Goal: Task Accomplishment & Management: Use online tool/utility

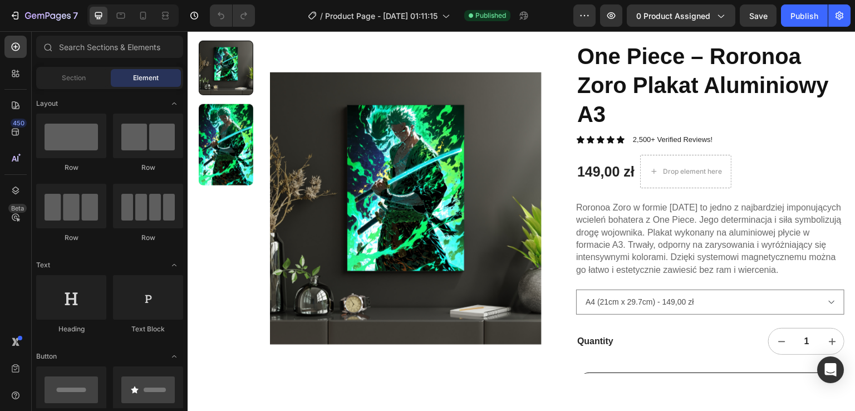
scroll to position [71, 0]
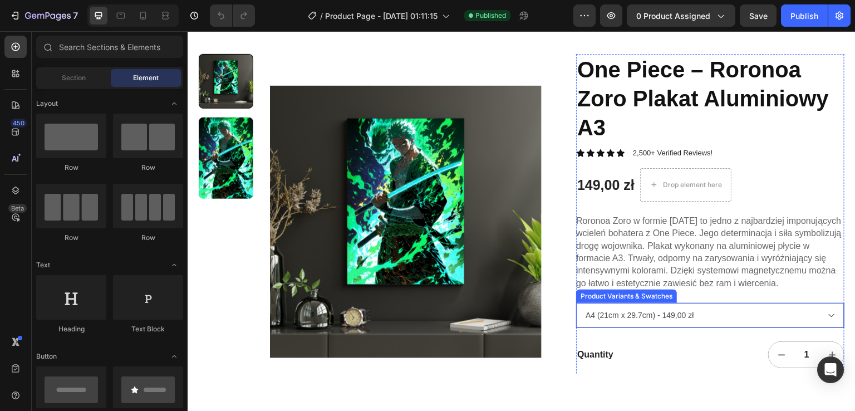
click at [668, 314] on select "A4 (21cm x 29.7cm) - 149,00 zł A3 (29.7cm x 42cm) - 189,00 zł" at bounding box center [710, 314] width 268 height 25
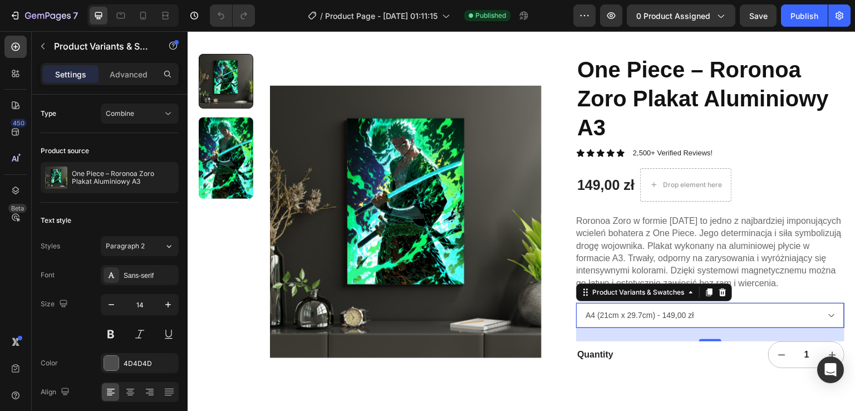
select select "581557273843794558"
click at [576, 302] on select "A4 (21cm x 29.7cm) - 149,00 zł A3 (29.7cm x 42cm) - 189,00 zł" at bounding box center [710, 314] width 268 height 25
click at [688, 150] on p "2,500+ Verified Reviews!" at bounding box center [673, 152] width 80 height 9
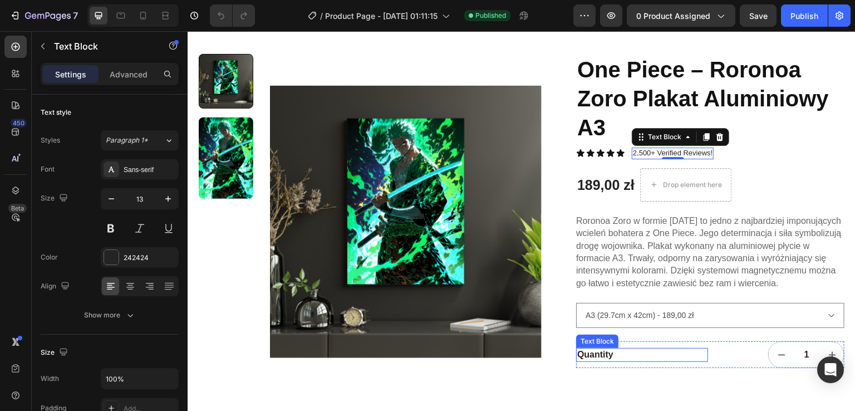
click at [594, 354] on div "Quantity" at bounding box center [642, 354] width 132 height 14
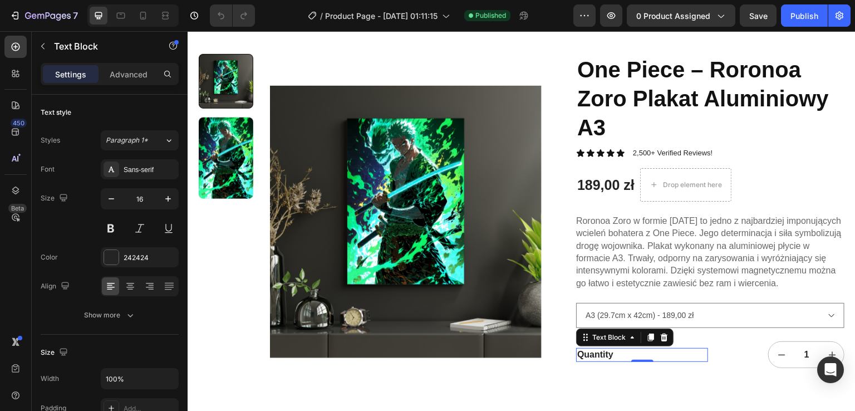
click at [595, 353] on div "Quantity" at bounding box center [642, 354] width 132 height 14
click at [595, 353] on p "Quantity" at bounding box center [642, 355] width 130 height 12
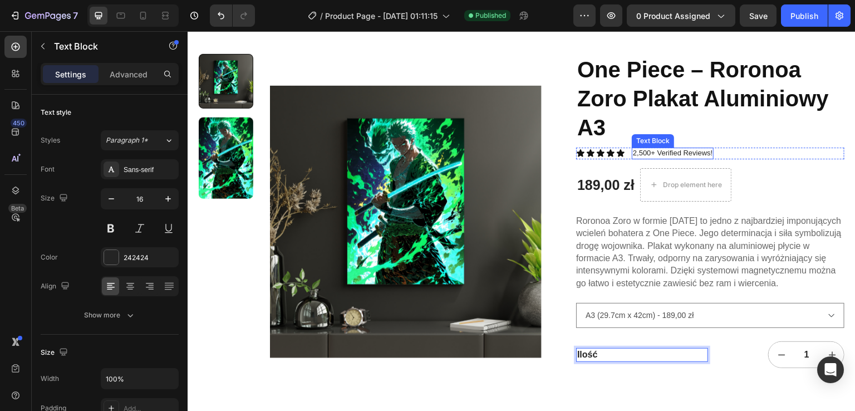
click at [644, 150] on p "2,500+ Verified Reviews!" at bounding box center [673, 152] width 80 height 9
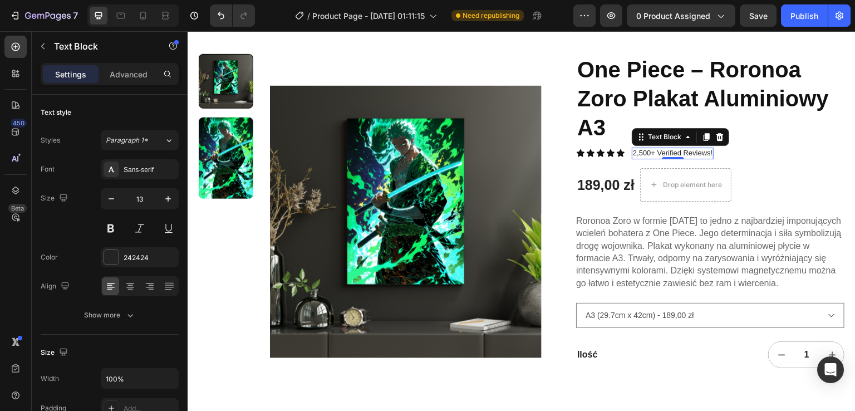
click at [647, 151] on p "2,500+ Verified Reviews!" at bounding box center [673, 152] width 80 height 9
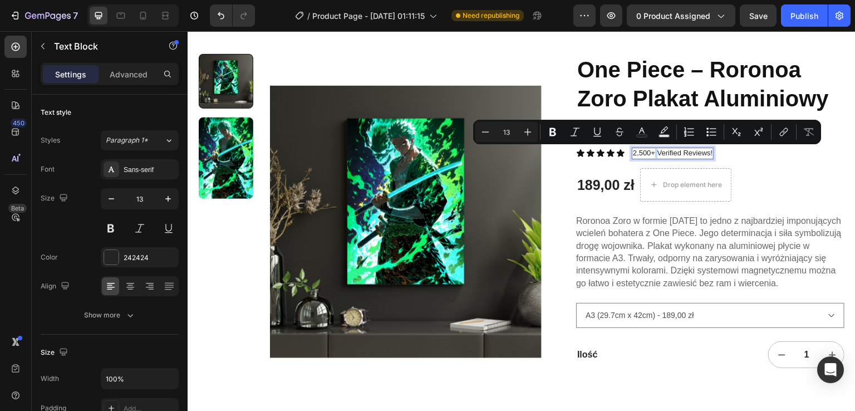
click at [647, 151] on p "2,500+ Verified Reviews!" at bounding box center [673, 152] width 80 height 9
click at [666, 150] on p "2,500+ Verified Reviews!" at bounding box center [673, 152] width 80 height 9
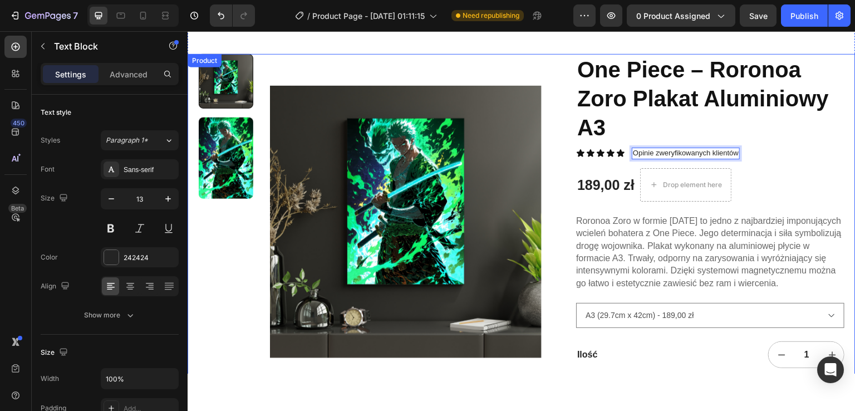
click at [547, 154] on div "Product Images One Piece – Roronoa Zoro Plakat Aluminiowy A3 Product Title Icon…" at bounding box center [522, 249] width 668 height 392
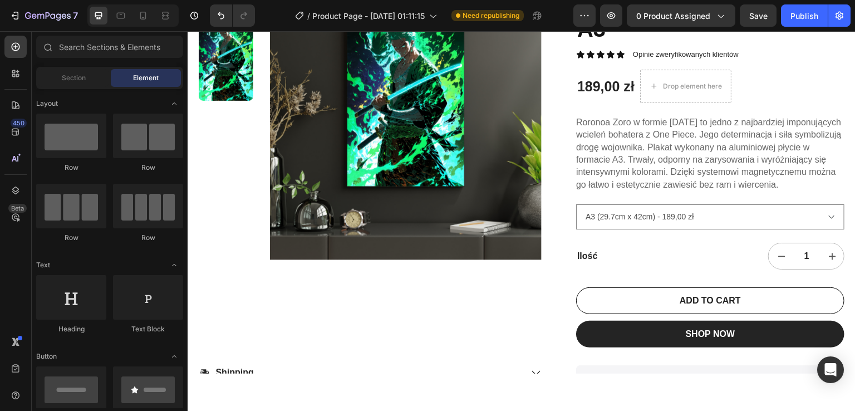
scroll to position [0, 0]
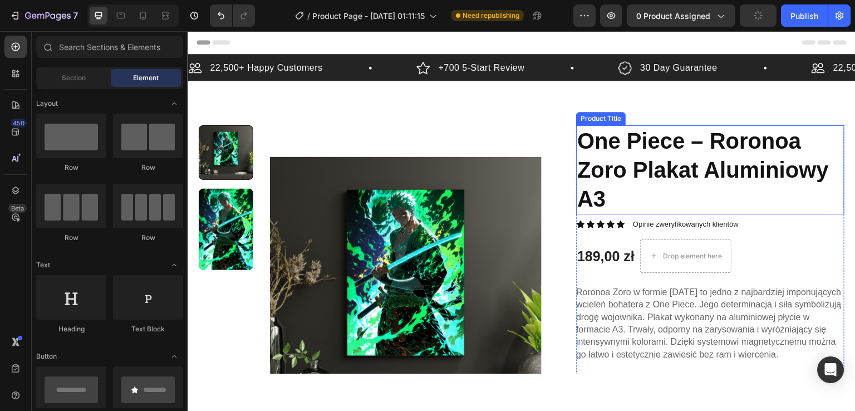
click at [624, 195] on h1 "One Piece – Roronoa Zoro Plakat Aluminiowy A3" at bounding box center [710, 169] width 268 height 89
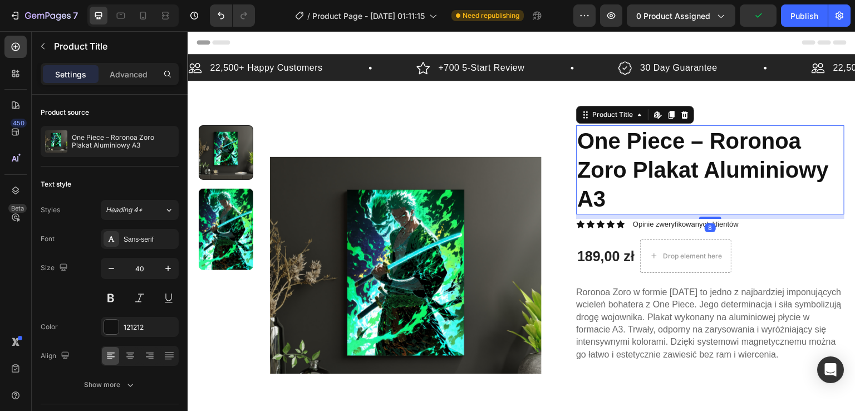
click at [624, 195] on h1 "One Piece – Roronoa Zoro Plakat Aluminiowy A3" at bounding box center [710, 169] width 268 height 89
click at [591, 193] on h1 "One Piece – Roronoa Zoro Plakat Aluminiowy A3" at bounding box center [710, 169] width 268 height 89
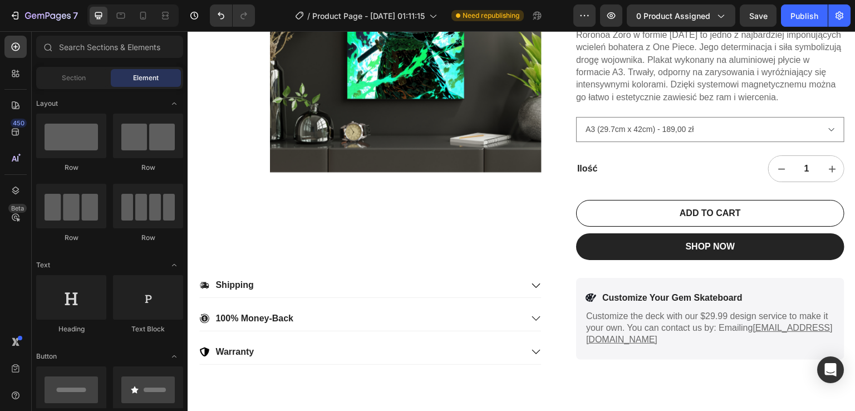
scroll to position [253, 0]
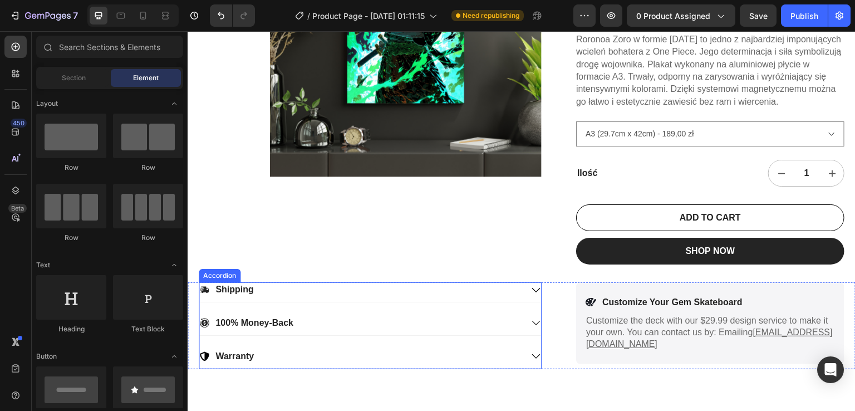
click at [532, 293] on icon at bounding box center [536, 290] width 10 height 10
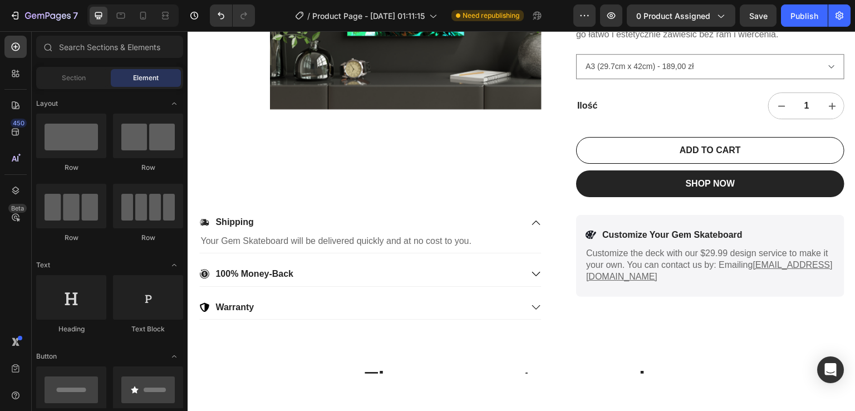
scroll to position [292, 0]
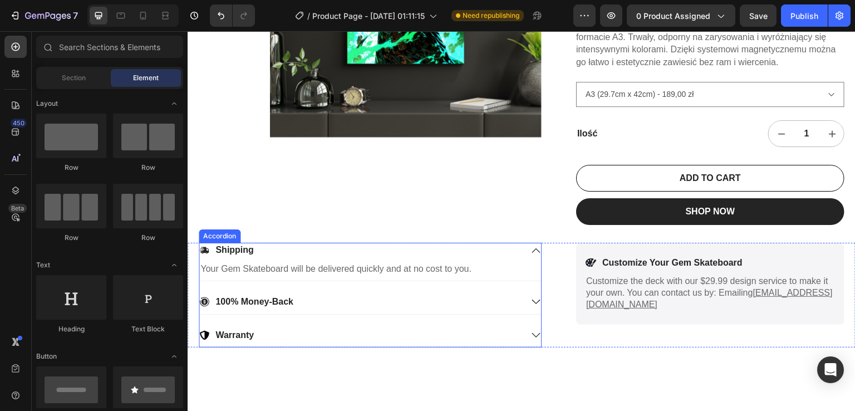
click at [439, 311] on div "100% Money-Back" at bounding box center [370, 303] width 342 height 19
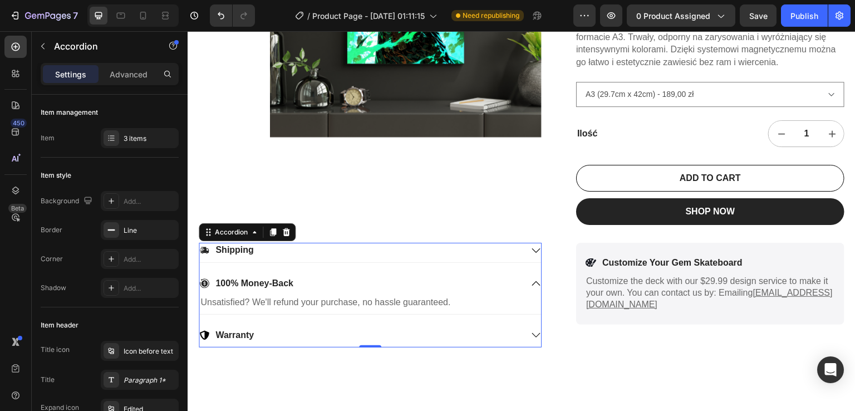
click at [419, 332] on div "Warranty" at bounding box center [360, 334] width 323 height 15
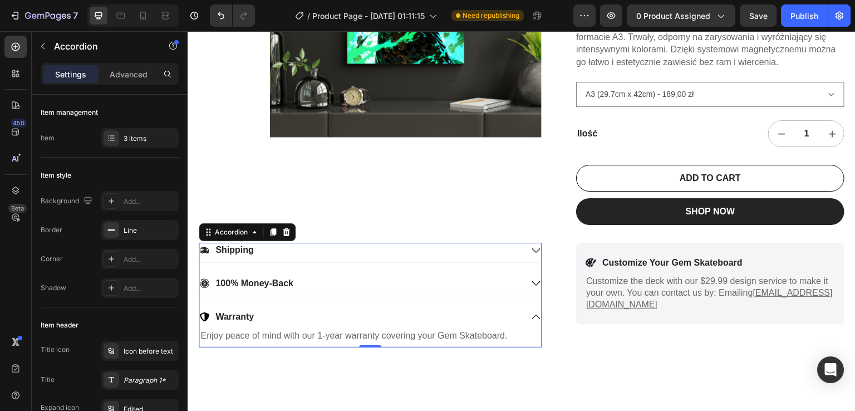
click at [529, 276] on div "100% Money-Back" at bounding box center [370, 285] width 342 height 19
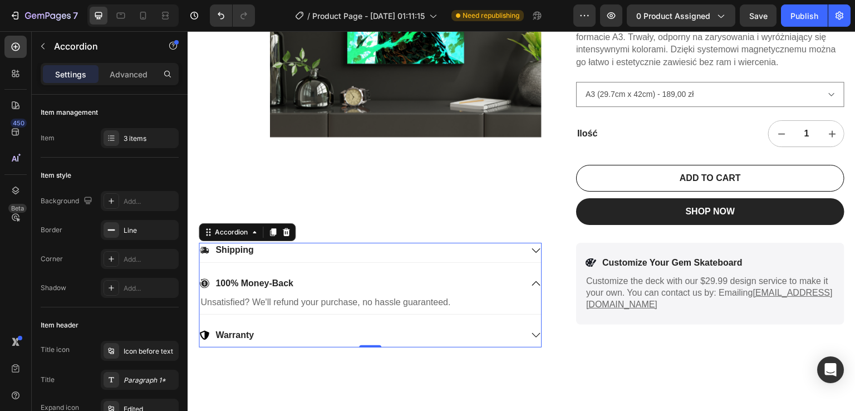
click at [529, 276] on div "100% Money-Back" at bounding box center [370, 285] width 342 height 19
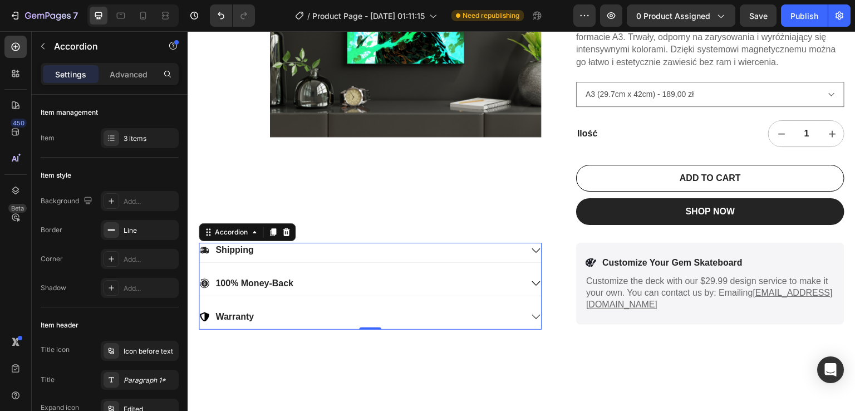
click at [527, 254] on div "Shipping" at bounding box center [370, 251] width 342 height 19
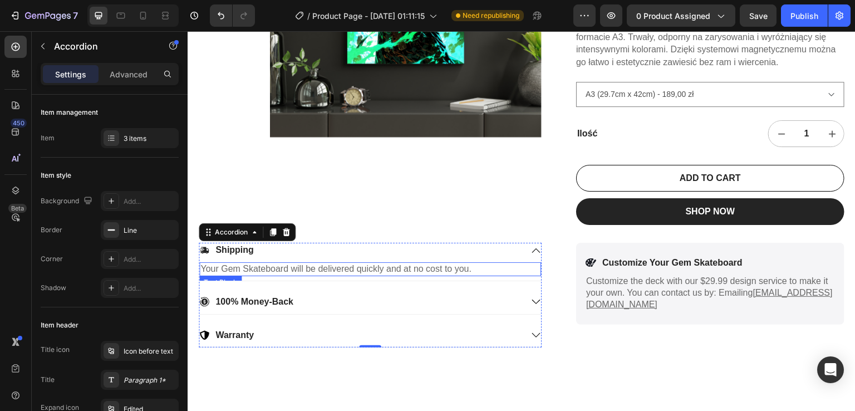
click at [350, 270] on p "Your Gem Skateboard will be delivered quickly and at no cost to you." at bounding box center [370, 269] width 340 height 12
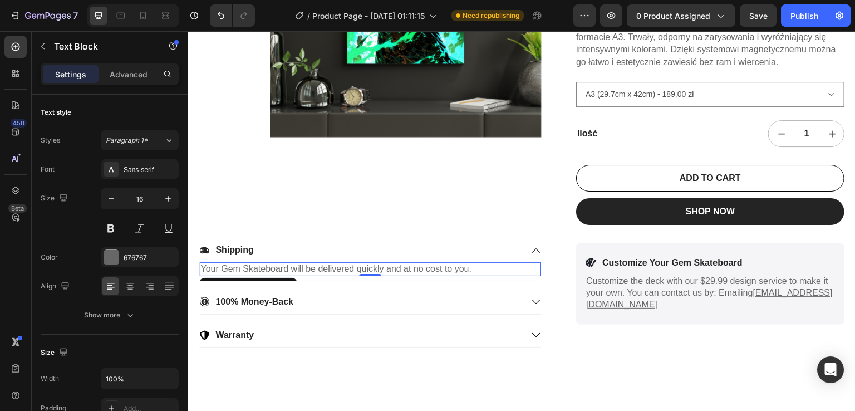
click at [350, 270] on p "Your Gem Skateboard will be delivered quickly and at no cost to you." at bounding box center [370, 269] width 340 height 12
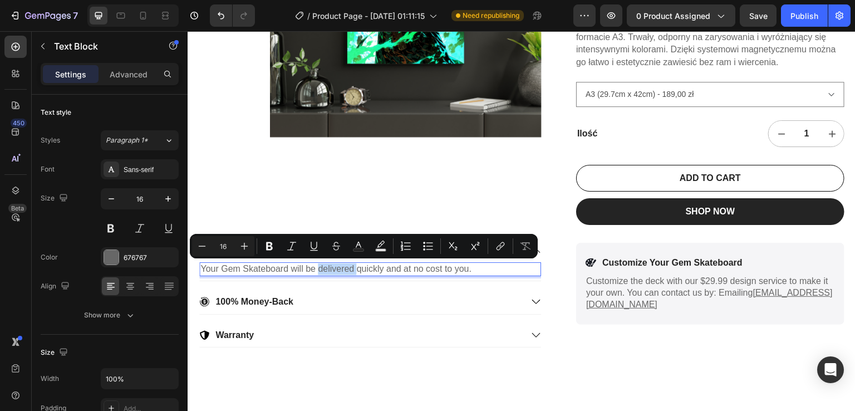
click at [394, 266] on p "Your Gem Skateboard will be delivered quickly and at no cost to you." at bounding box center [370, 269] width 340 height 12
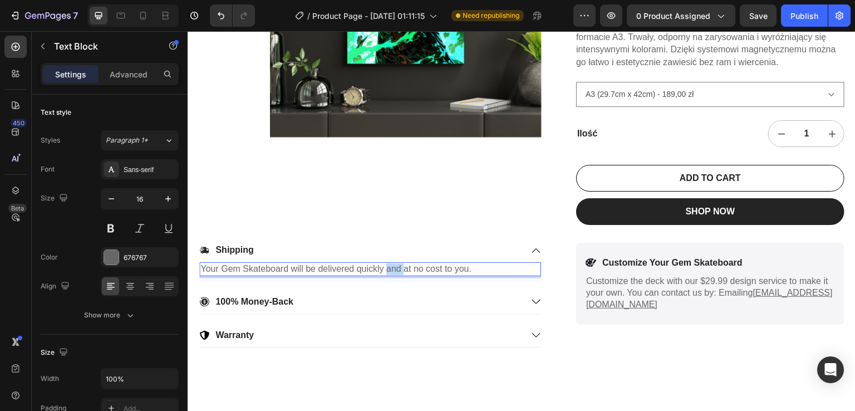
click at [394, 266] on p "Your Gem Skateboard will be delivered quickly and at no cost to you." at bounding box center [370, 269] width 340 height 12
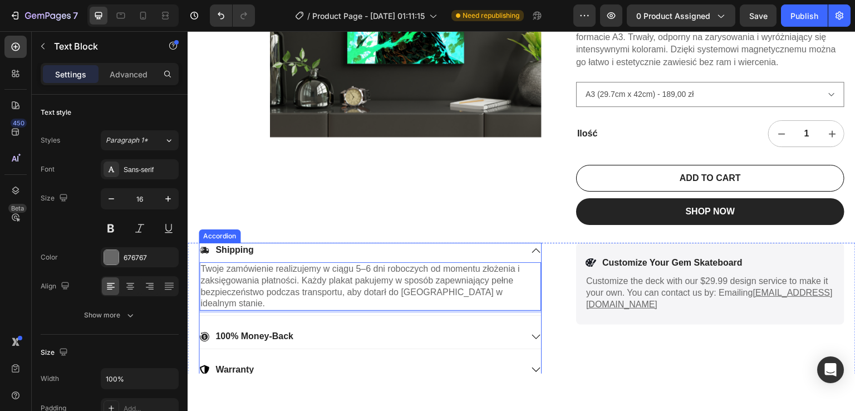
click at [267, 252] on div "Shipping" at bounding box center [360, 249] width 323 height 15
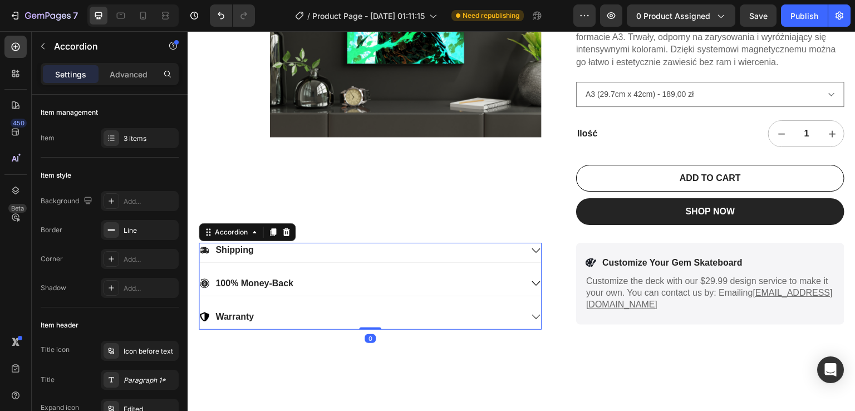
click at [238, 252] on p "Shipping" at bounding box center [235, 250] width 38 height 12
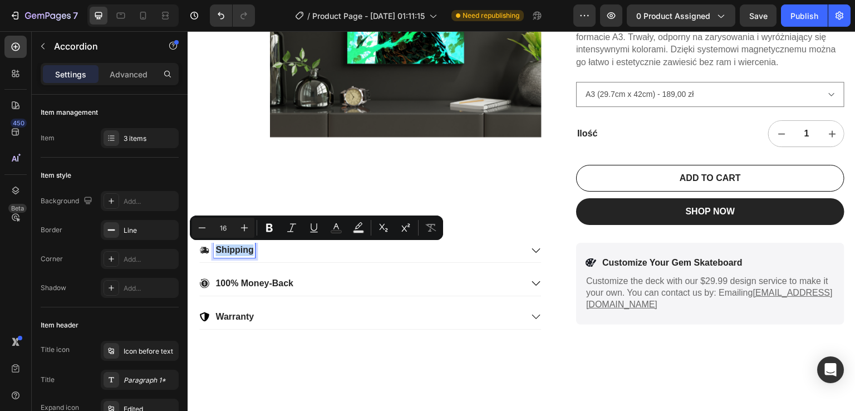
click at [235, 251] on p "Shipping" at bounding box center [235, 250] width 38 height 12
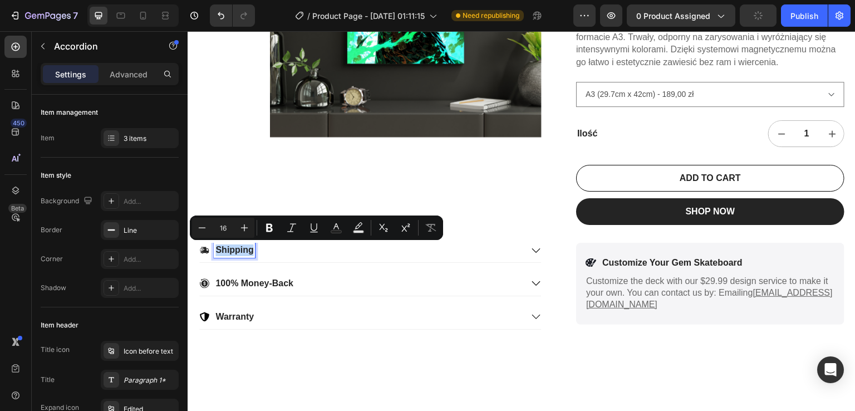
click at [244, 249] on p "Shipping" at bounding box center [235, 250] width 38 height 12
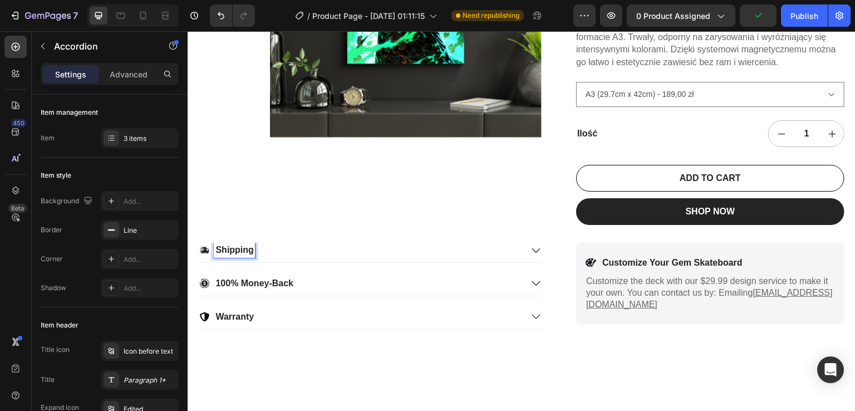
click at [249, 249] on p "Shipping" at bounding box center [235, 250] width 38 height 12
click at [252, 249] on p "Shipping" at bounding box center [235, 250] width 38 height 12
click at [334, 281] on div "100% Money-Back" at bounding box center [360, 283] width 323 height 15
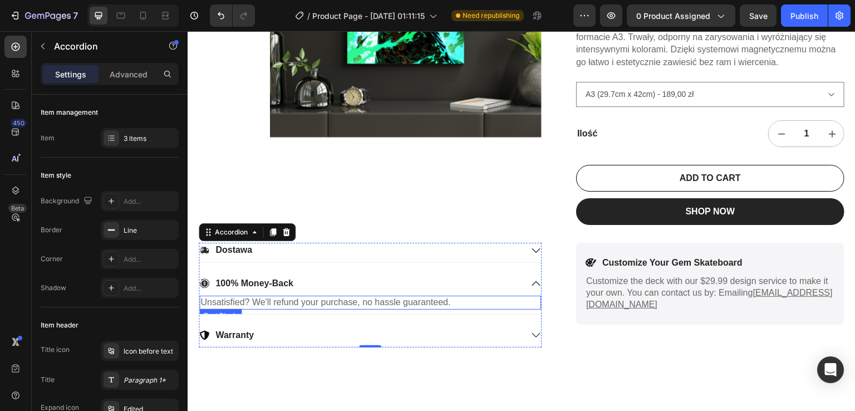
click at [278, 306] on p "Unsatisfied? We'll refund your purchase, no hassle guaranteed." at bounding box center [370, 302] width 340 height 12
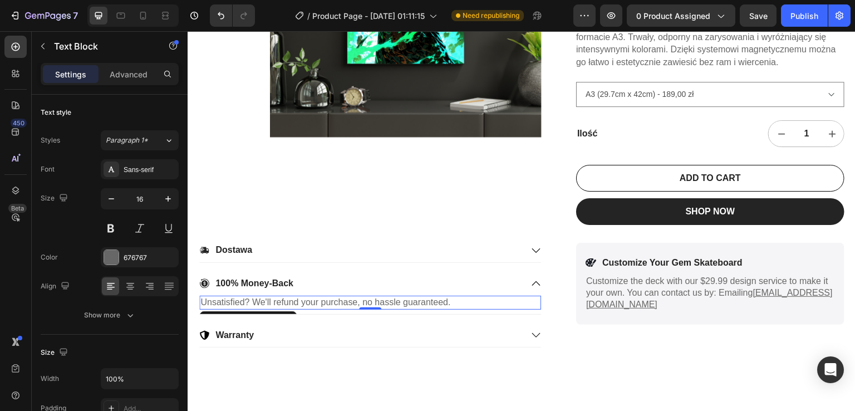
drag, startPoint x: 278, startPoint y: 306, endPoint x: 287, endPoint y: 297, distance: 12.6
click at [287, 297] on p "Unsatisfied? We'll refund your purchase, no hassle guaranteed." at bounding box center [370, 302] width 340 height 12
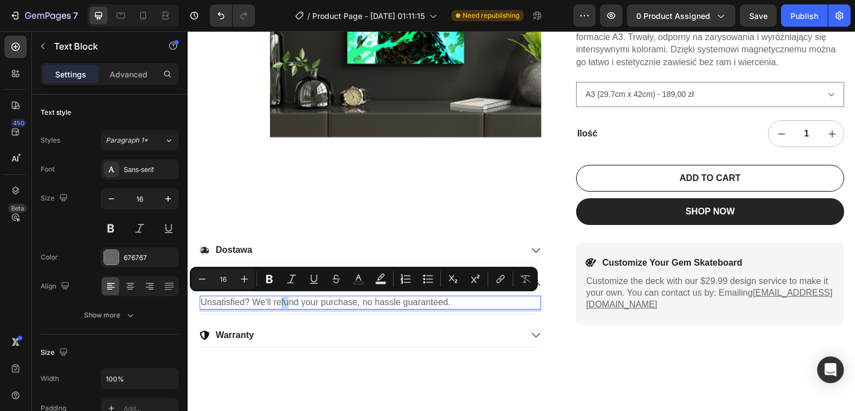
click at [287, 297] on p "Unsatisfied? We'll refund your purchase, no hassle guaranteed." at bounding box center [370, 302] width 340 height 12
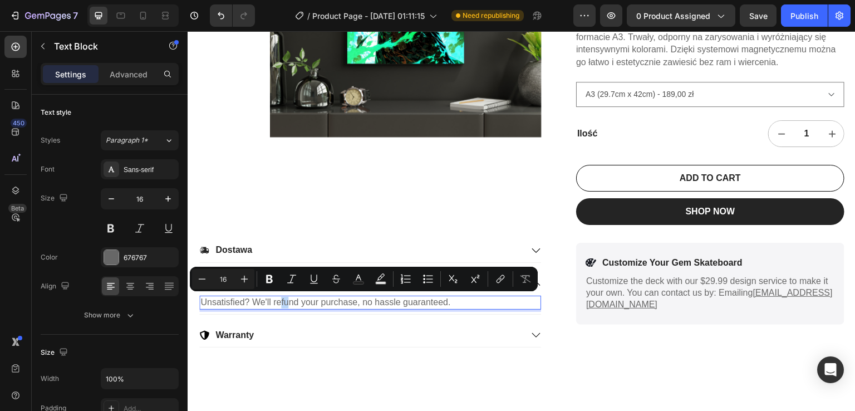
click at [287, 297] on p "Unsatisfied? We'll refund your purchase, no hassle guaranteed." at bounding box center [370, 302] width 340 height 12
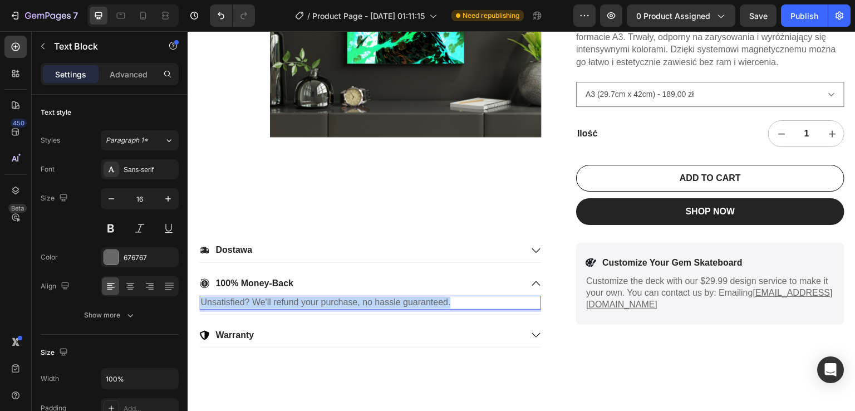
click at [287, 297] on p "Unsatisfied? We'll refund your purchase, no hassle guaranteed." at bounding box center [370, 302] width 340 height 12
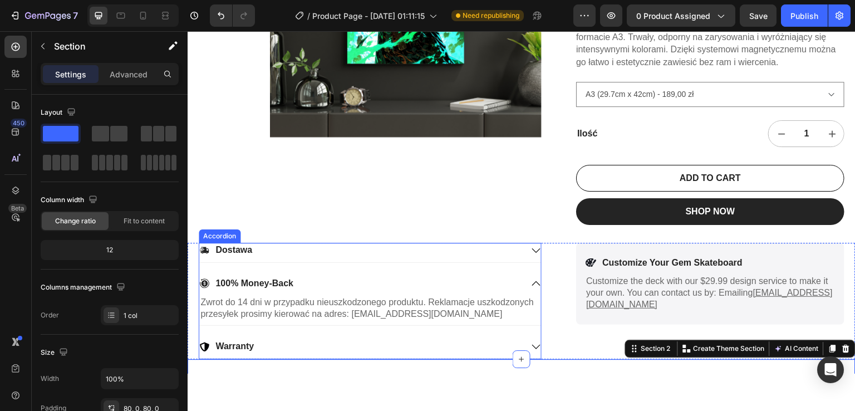
click at [417, 276] on div "100% Money-Back" at bounding box center [360, 283] width 323 height 15
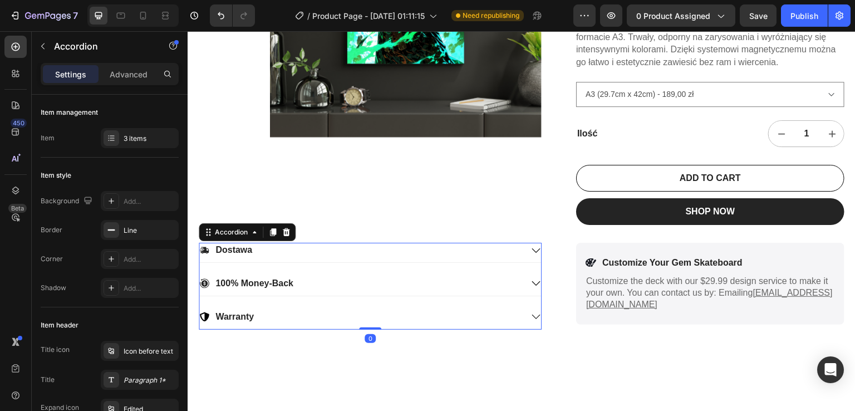
click at [355, 282] on div "100% Money-Back" at bounding box center [360, 283] width 323 height 15
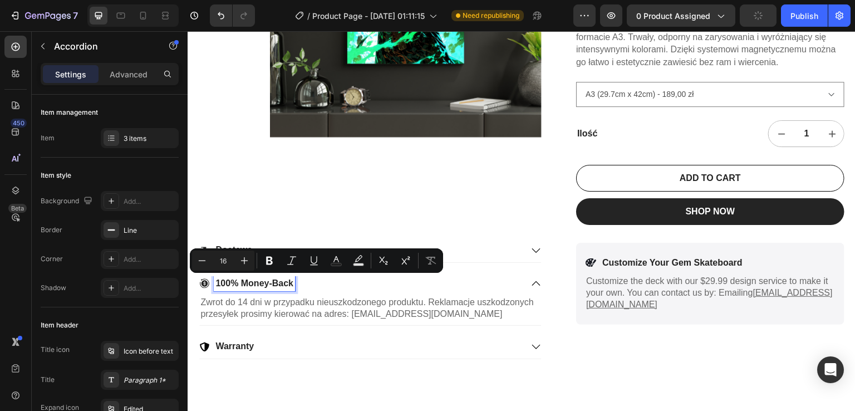
click at [283, 282] on p "100% Money-Back" at bounding box center [255, 283] width 78 height 12
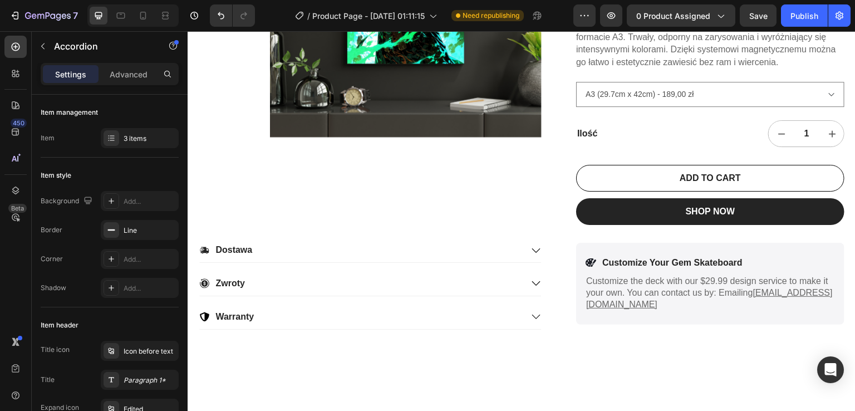
click at [273, 322] on div "Warranty" at bounding box center [370, 318] width 342 height 19
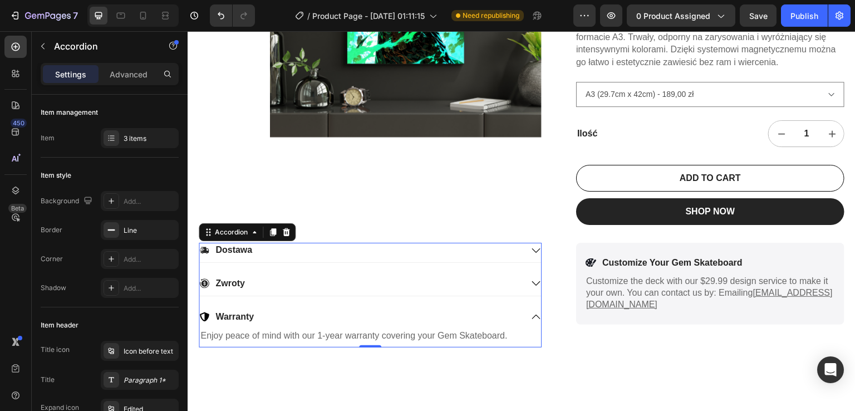
click at [464, 310] on div "Warranty" at bounding box center [360, 316] width 323 height 15
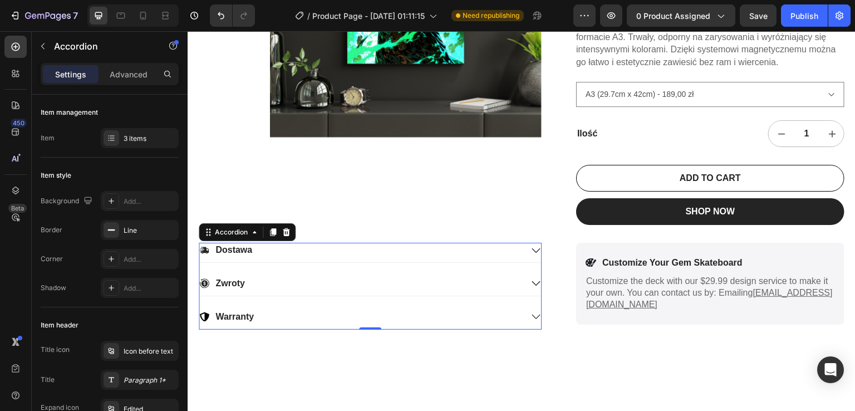
click at [232, 312] on p "Warranty" at bounding box center [235, 317] width 38 height 12
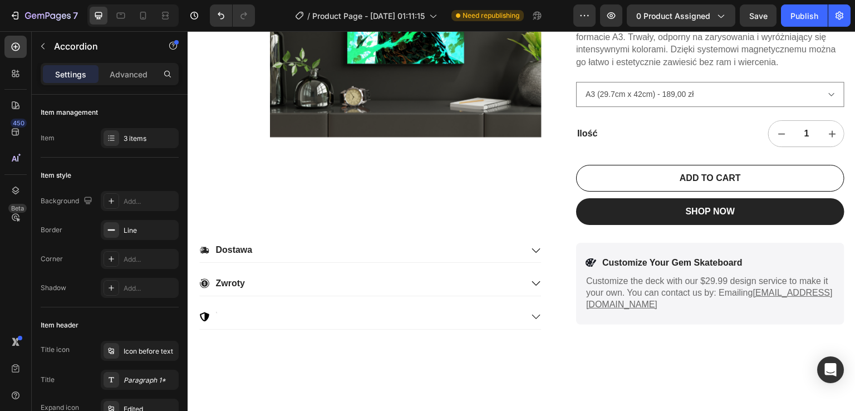
click at [207, 314] on icon at bounding box center [204, 316] width 9 height 9
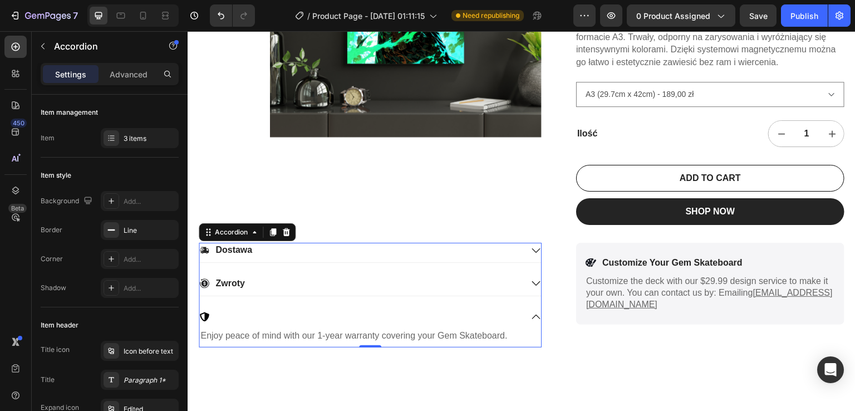
click at [205, 317] on icon at bounding box center [204, 316] width 9 height 9
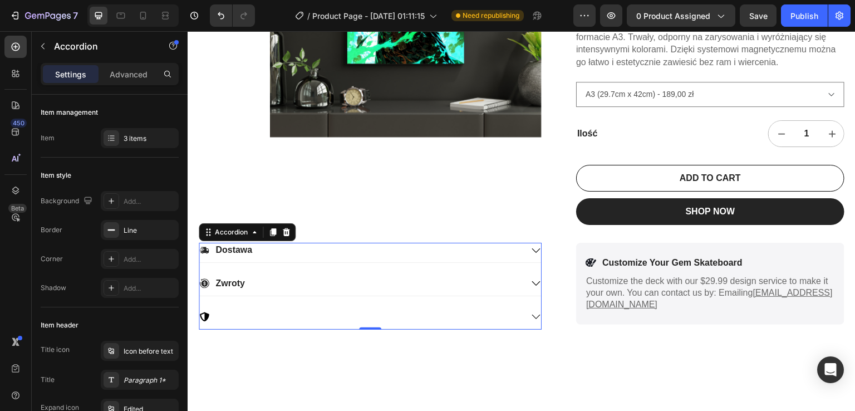
click at [531, 319] on icon at bounding box center [536, 316] width 10 height 10
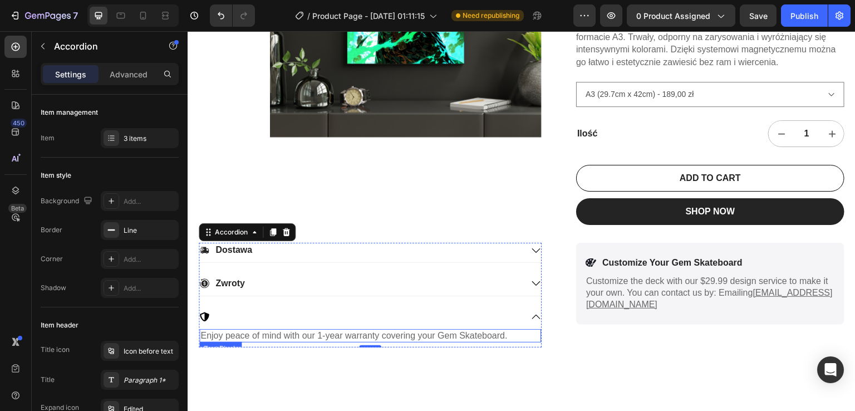
click at [484, 331] on p "Enjoy peace of mind with our 1-year warranty covering your Gem Skateboard." at bounding box center [370, 336] width 340 height 12
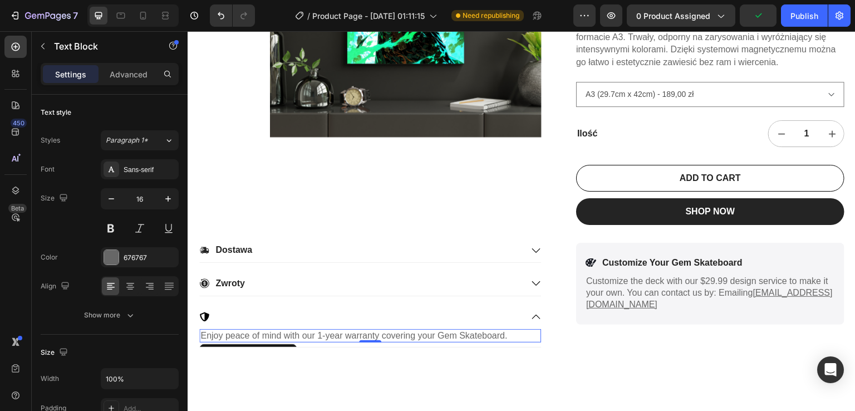
click at [484, 331] on p "Enjoy peace of mind with our 1-year warranty covering your Gem Skateboard." at bounding box center [370, 336] width 340 height 12
click at [484, 331] on p "Enjoy peace of mind with our 1-year warranty covering your Gem Skaboard." at bounding box center [370, 336] width 340 height 12
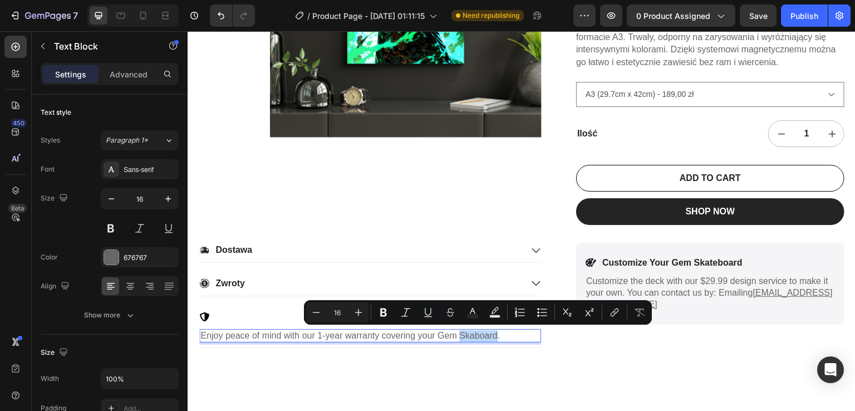
click at [484, 331] on p "Enjoy peace of mind with our 1-year warranty covering your Gem Skaboard." at bounding box center [370, 336] width 340 height 12
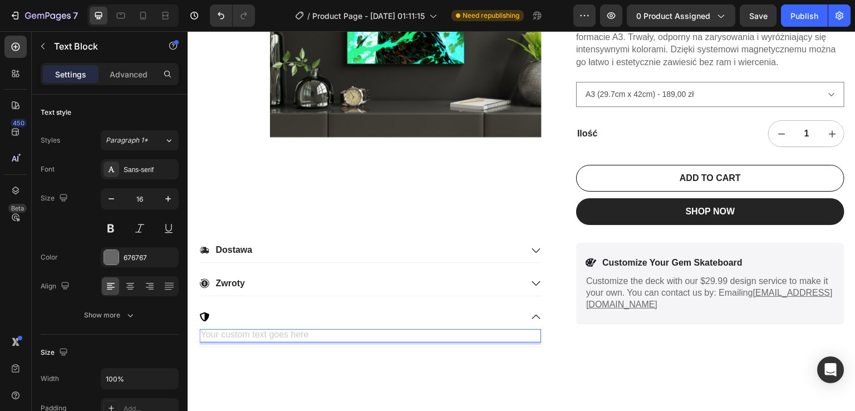
click at [303, 336] on div "Rich Text Editor. Editing area: main" at bounding box center [370, 336] width 342 height 14
drag, startPoint x: 303, startPoint y: 336, endPoint x: 261, endPoint y: 330, distance: 42.1
click at [261, 330] on div "Rich Text Editor. Editing area: main" at bounding box center [370, 336] width 342 height 14
click at [239, 334] on div "Rich Text Editor. Editing area: main" at bounding box center [370, 336] width 342 height 14
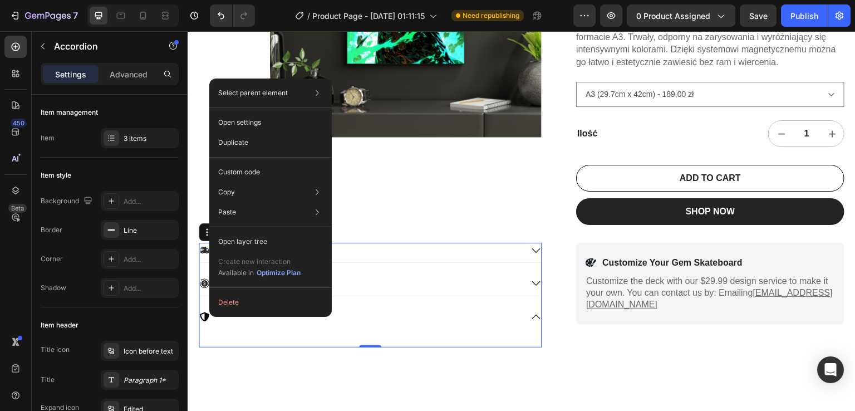
click at [455, 321] on div at bounding box center [360, 316] width 323 height 15
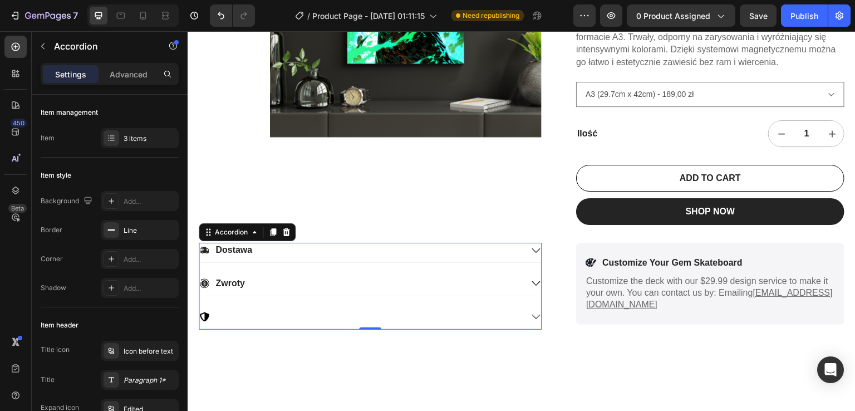
click at [208, 315] on icon at bounding box center [204, 316] width 9 height 9
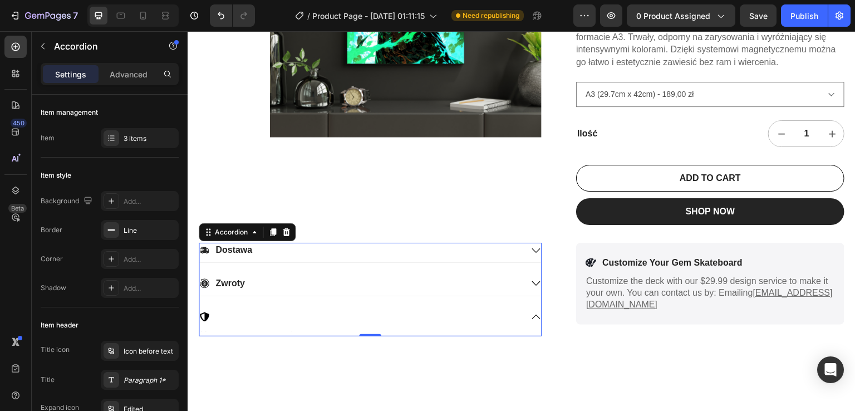
click at [208, 315] on icon at bounding box center [204, 316] width 9 height 9
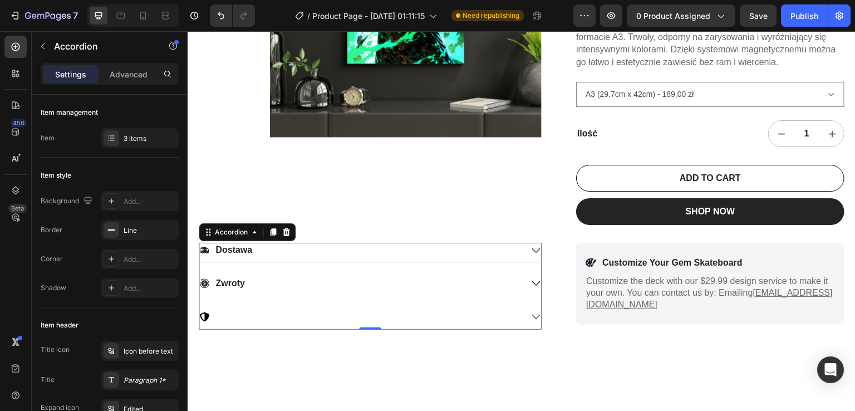
click at [208, 315] on icon at bounding box center [204, 316] width 9 height 9
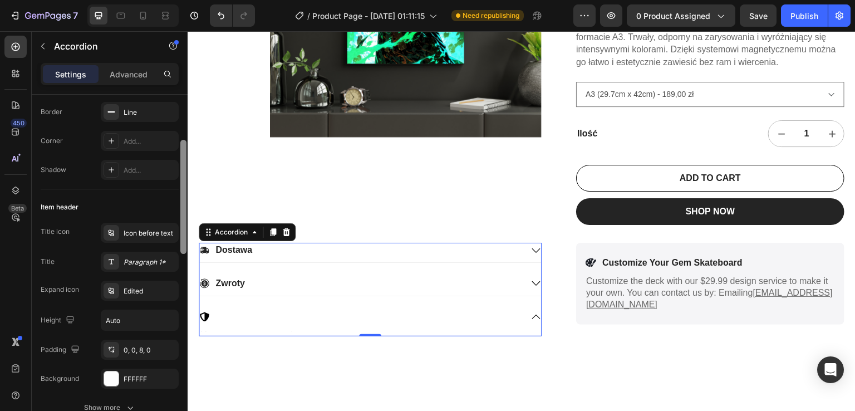
scroll to position [127, 0]
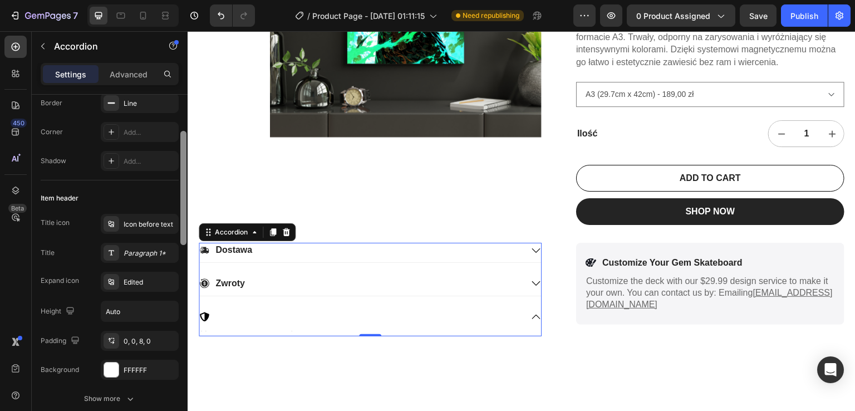
drag, startPoint x: 183, startPoint y: 188, endPoint x: 183, endPoint y: 230, distance: 41.8
click at [183, 230] on div at bounding box center [183, 188] width 6 height 114
click at [184, 211] on div at bounding box center [183, 193] width 6 height 114
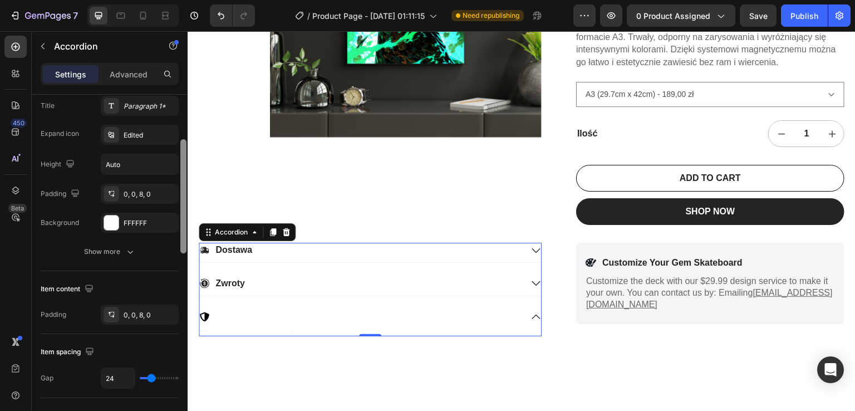
scroll to position [287, 0]
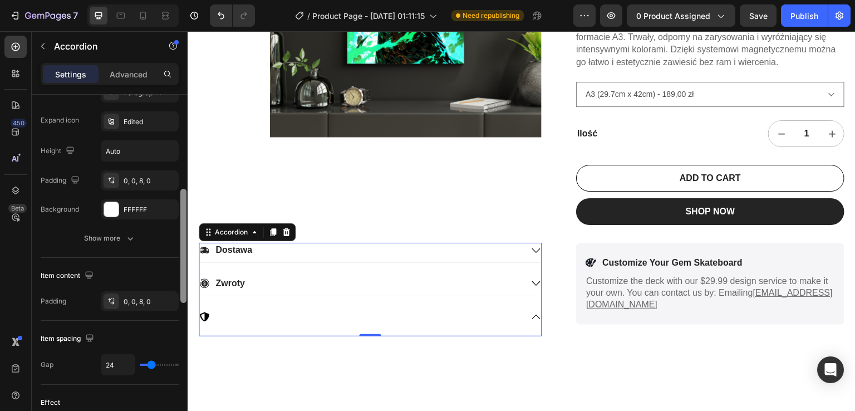
drag, startPoint x: 183, startPoint y: 239, endPoint x: 187, endPoint y: 270, distance: 31.4
click at [187, 270] on div at bounding box center [183, 269] width 8 height 348
click at [119, 243] on button "Show more" at bounding box center [110, 238] width 138 height 20
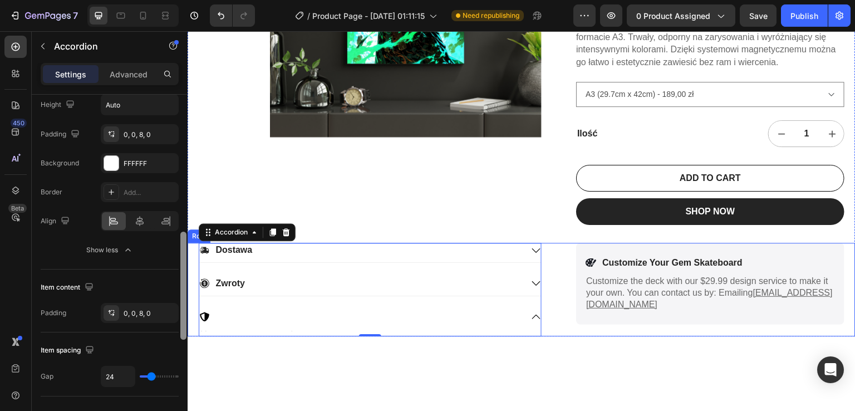
scroll to position [359, 0]
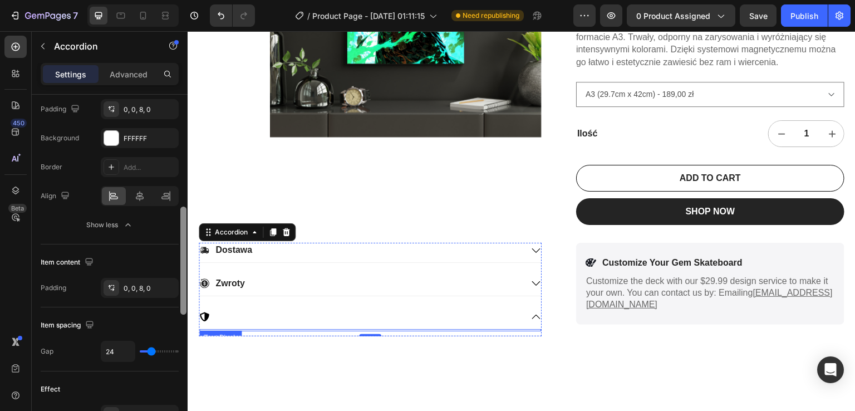
drag, startPoint x: 370, startPoint y: 304, endPoint x: 202, endPoint y: 333, distance: 171.2
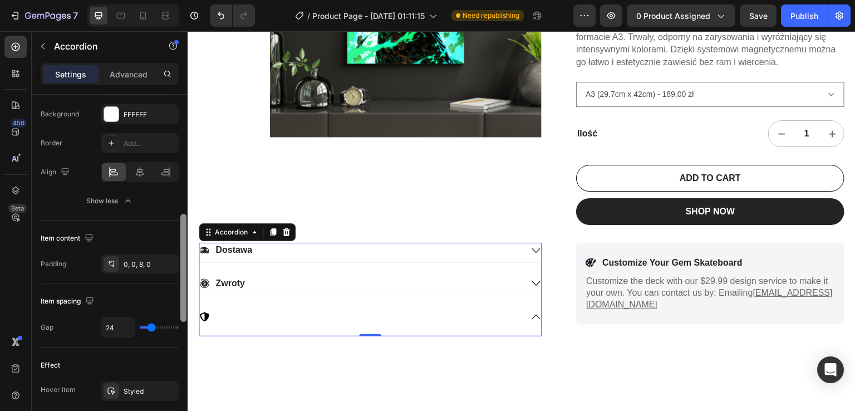
click at [182, 297] on div at bounding box center [183, 268] width 6 height 108
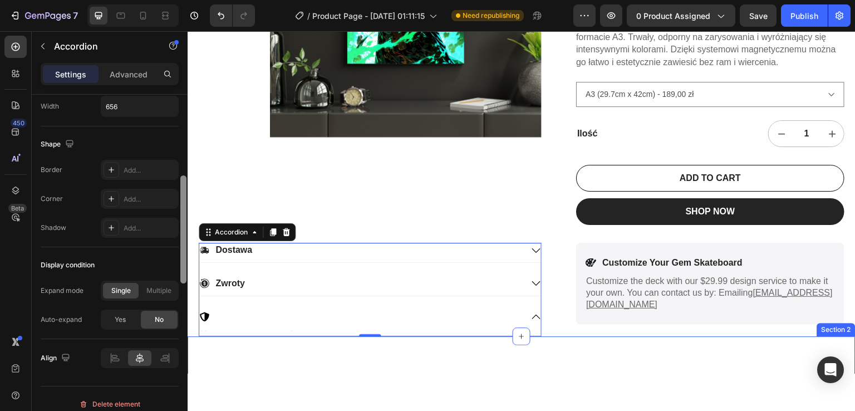
scroll to position [640, 0]
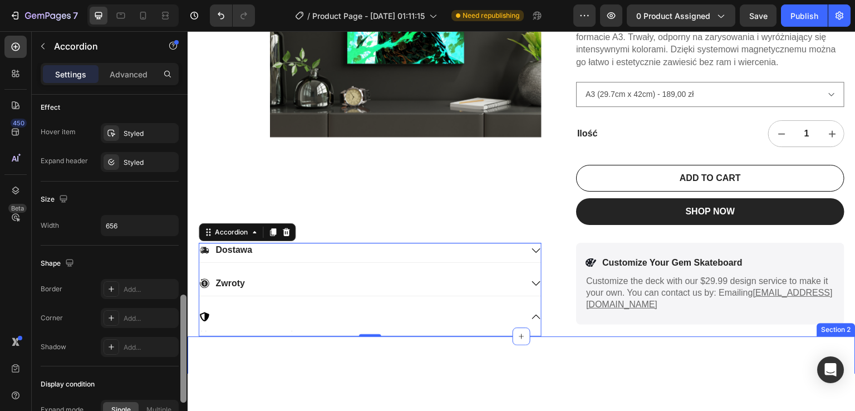
drag, startPoint x: 369, startPoint y: 329, endPoint x: 191, endPoint y: 358, distance: 180.6
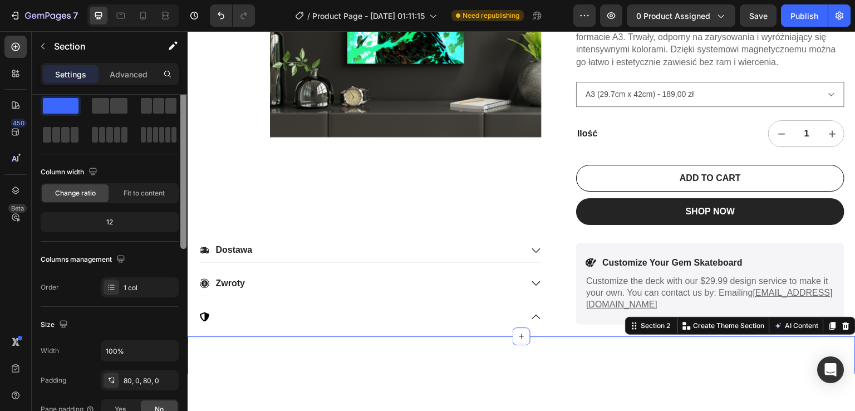
scroll to position [0, 0]
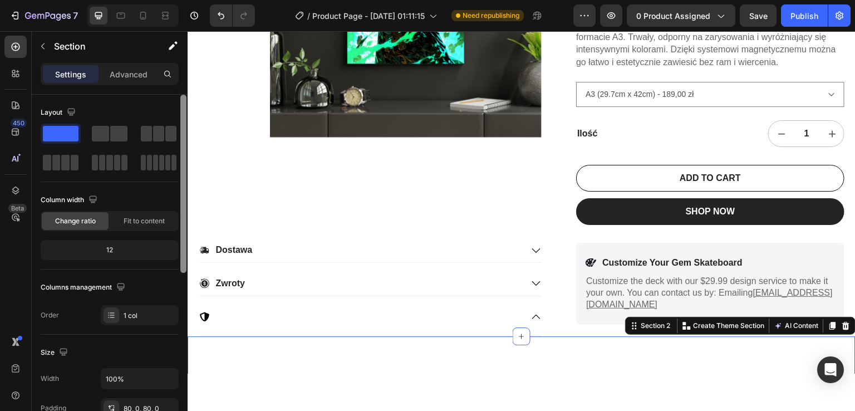
drag, startPoint x: 185, startPoint y: 350, endPoint x: 180, endPoint y: 130, distance: 220.6
click at [180, 130] on div at bounding box center [183, 269] width 8 height 348
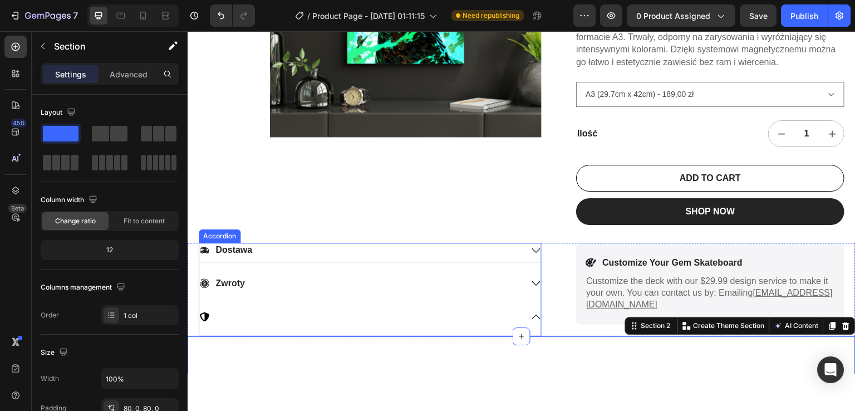
click at [282, 315] on div at bounding box center [360, 316] width 323 height 15
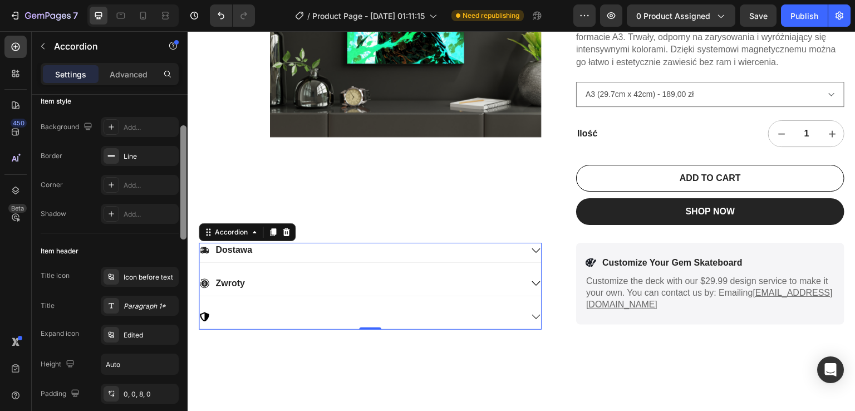
scroll to position [81, 0]
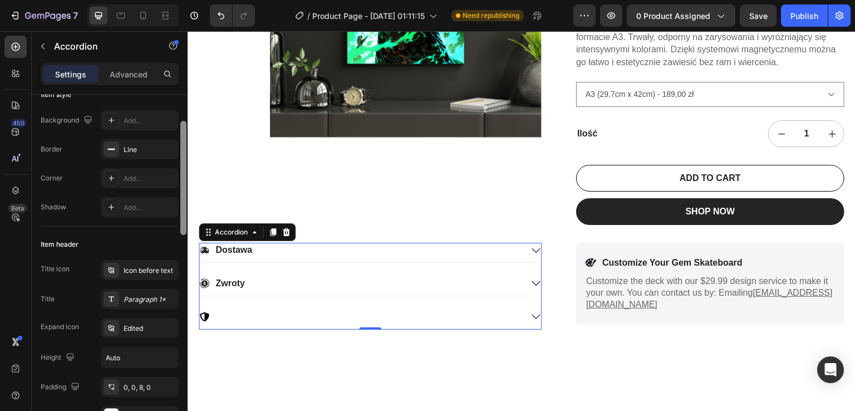
drag, startPoint x: 183, startPoint y: 168, endPoint x: 185, endPoint y: 194, distance: 26.8
click at [185, 194] on div at bounding box center [183, 178] width 6 height 114
click at [136, 71] on p "Advanced" at bounding box center [129, 74] width 38 height 12
type input "100%"
type input "100"
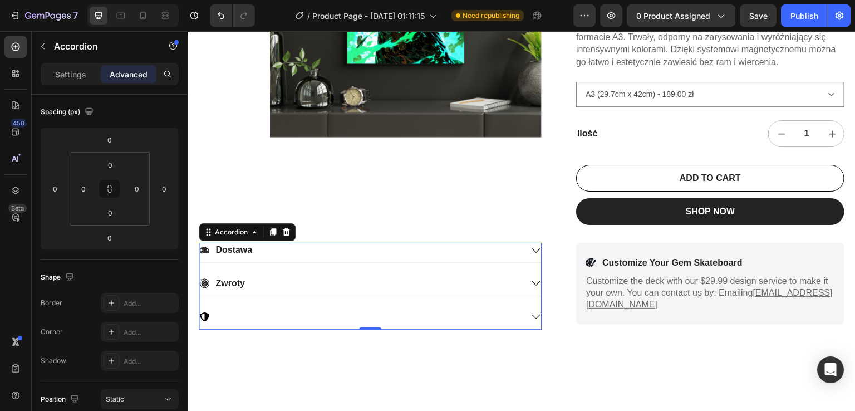
scroll to position [310, 0]
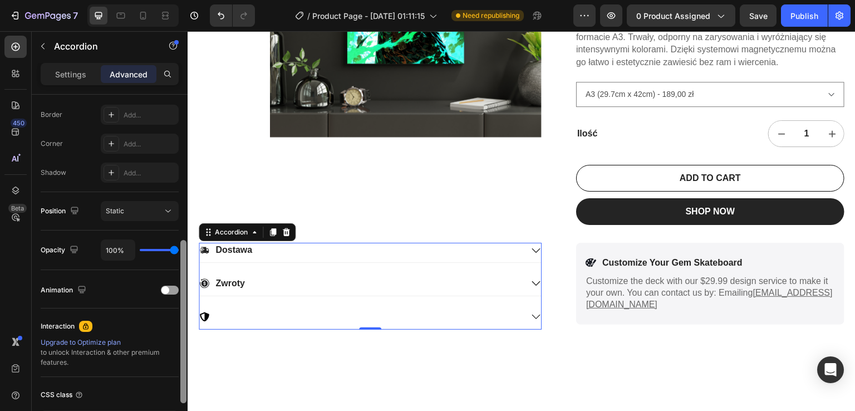
drag, startPoint x: 185, startPoint y: 172, endPoint x: 2, endPoint y: 179, distance: 182.8
click at [180, 261] on div at bounding box center [183, 321] width 6 height 163
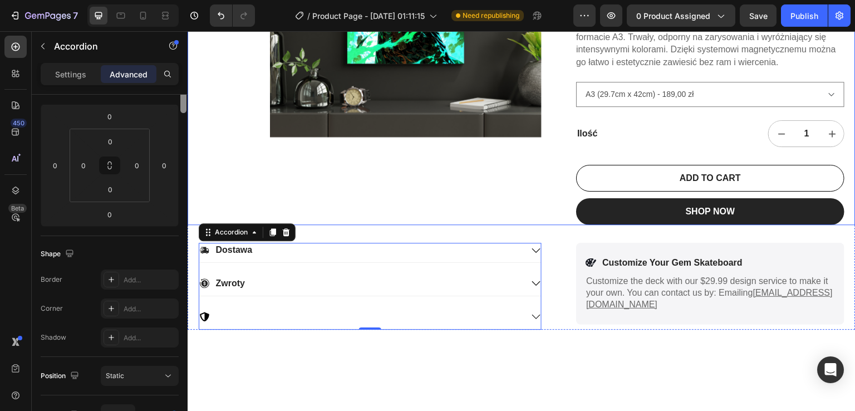
scroll to position [0, 0]
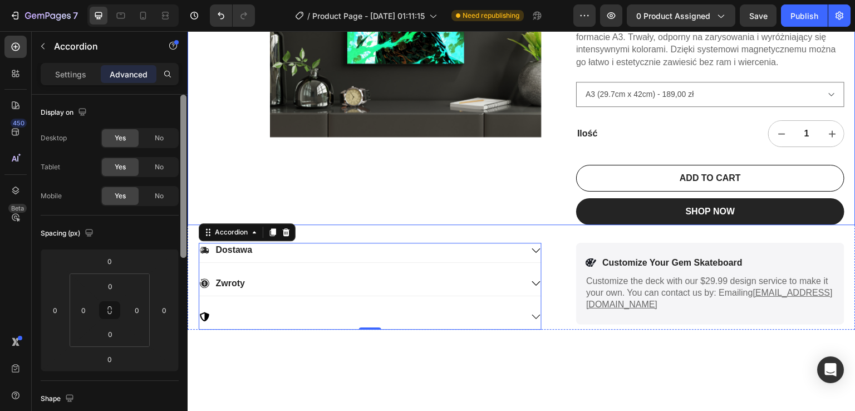
drag, startPoint x: 368, startPoint y: 291, endPoint x: 189, endPoint y: 99, distance: 263.2
click at [260, 311] on div at bounding box center [360, 316] width 323 height 15
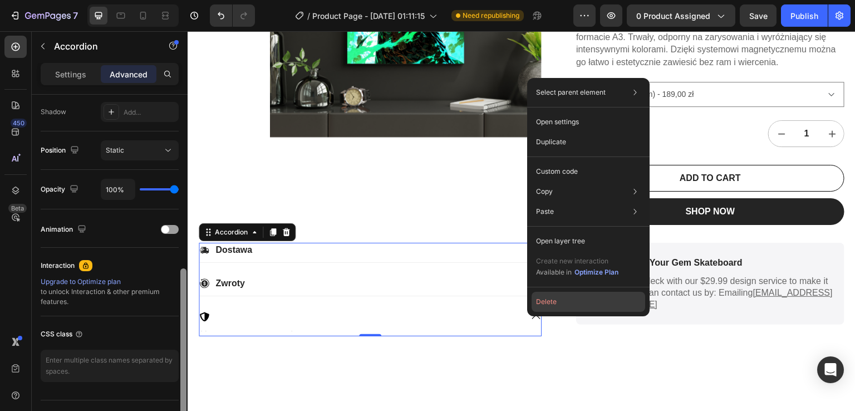
scroll to position [394, 0]
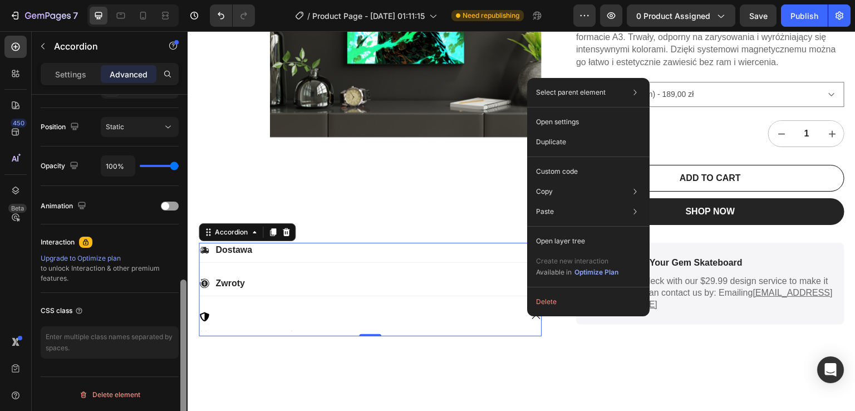
click at [456, 330] on div "Text Block" at bounding box center [370, 332] width 342 height 7
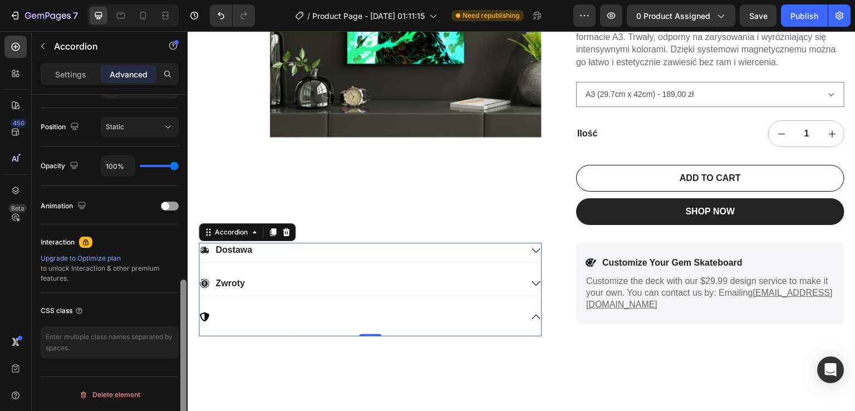
click at [378, 317] on div at bounding box center [360, 316] width 323 height 15
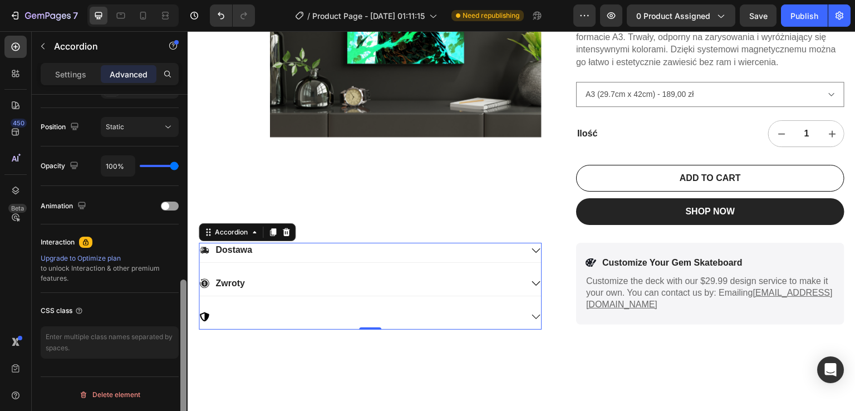
click at [378, 317] on div at bounding box center [360, 316] width 323 height 15
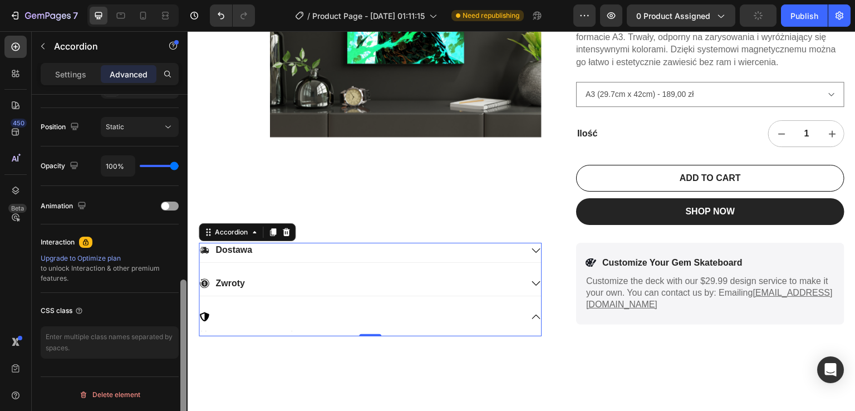
click at [363, 331] on div "Text Block" at bounding box center [370, 332] width 342 height 7
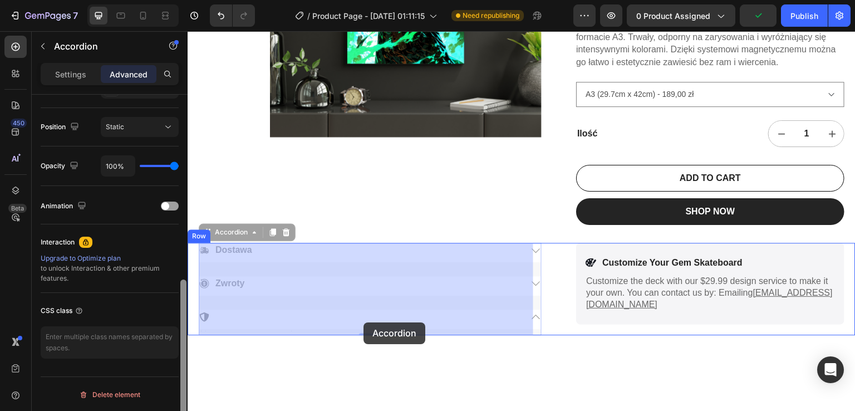
drag, startPoint x: 363, startPoint y: 331, endPoint x: 364, endPoint y: 322, distance: 9.0
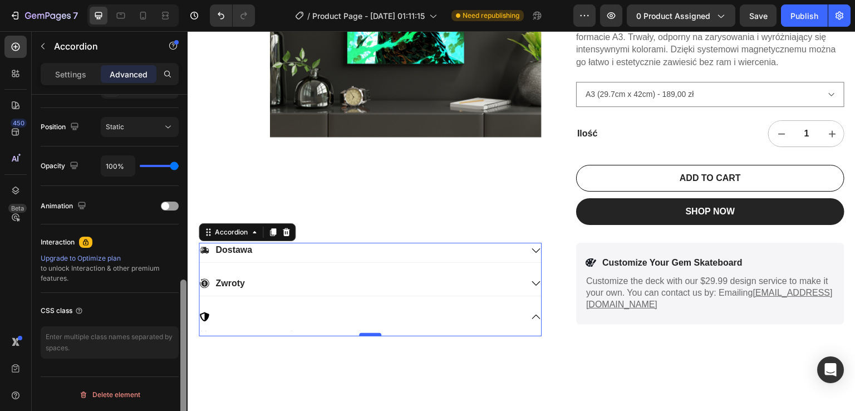
click at [364, 333] on div at bounding box center [370, 333] width 22 height 3
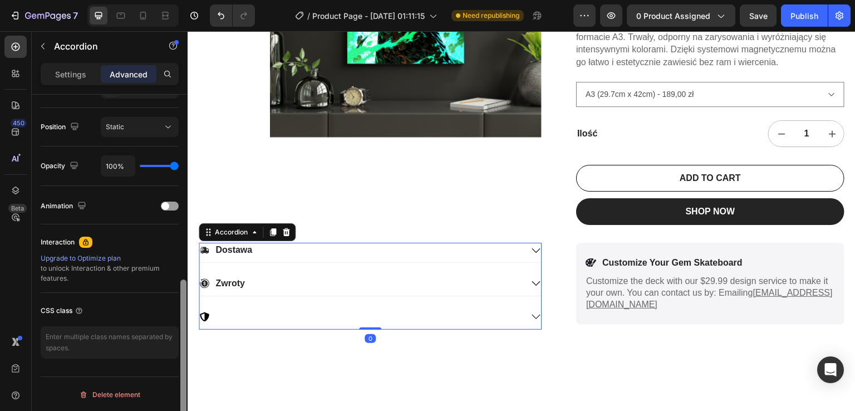
drag, startPoint x: 364, startPoint y: 333, endPoint x: 370, endPoint y: 302, distance: 31.3
click at [370, 302] on div "Dostawa Zwroty Accordion 0" at bounding box center [370, 285] width 343 height 86
click at [350, 306] on div "Dostawa Zwroty" at bounding box center [370, 285] width 343 height 86
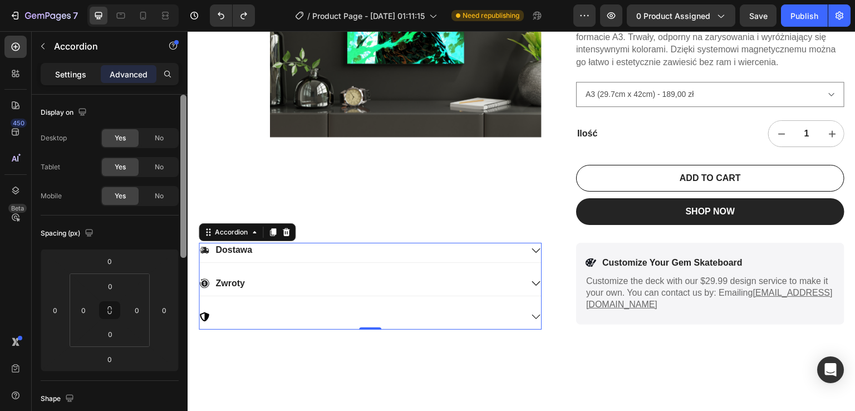
click at [82, 78] on p "Settings" at bounding box center [70, 74] width 31 height 12
type input "24"
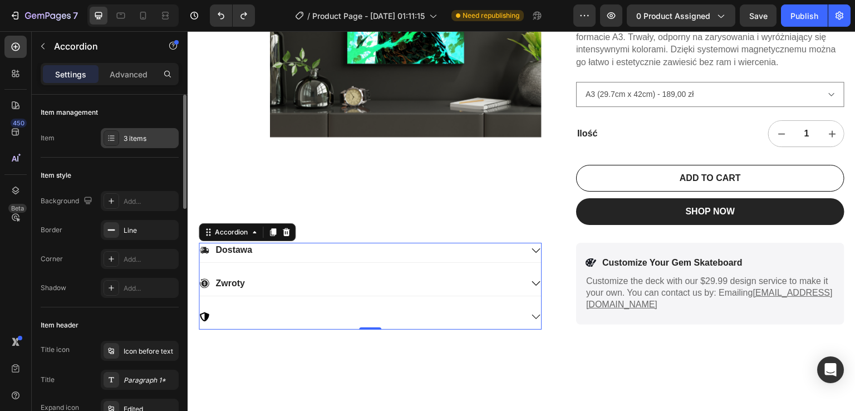
click at [124, 140] on div "3 items" at bounding box center [150, 139] width 52 height 10
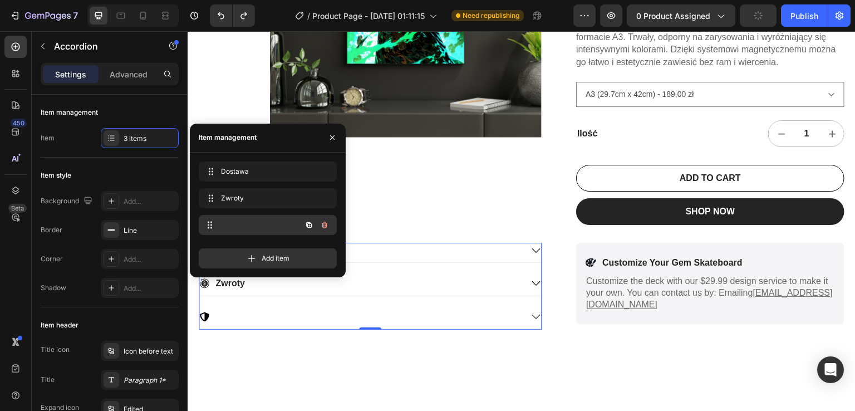
click at [222, 223] on div at bounding box center [252, 225] width 98 height 16
click at [328, 226] on icon "button" at bounding box center [324, 225] width 9 height 9
click at [316, 225] on div "Delete" at bounding box center [317, 225] width 21 height 10
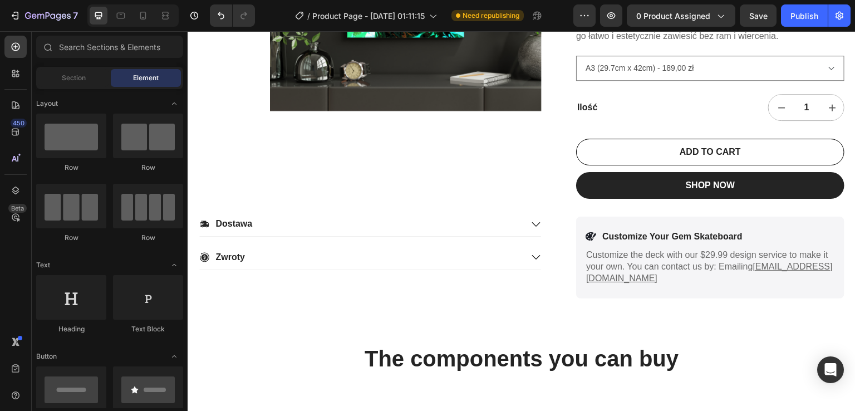
scroll to position [341, 0]
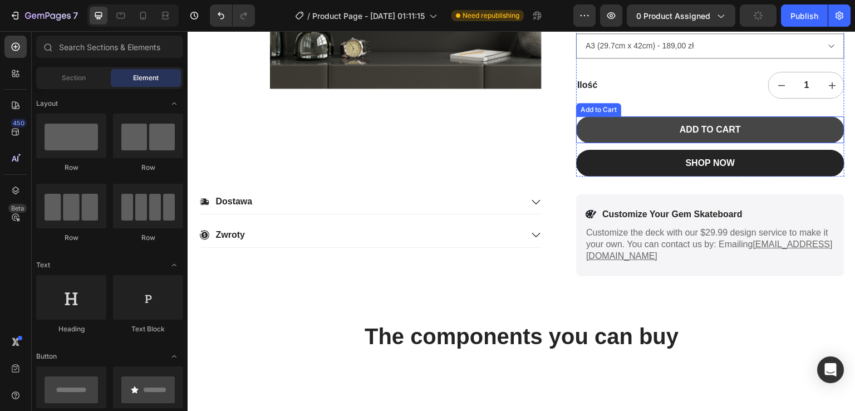
click at [762, 125] on button "ADD TO CART" at bounding box center [710, 129] width 268 height 27
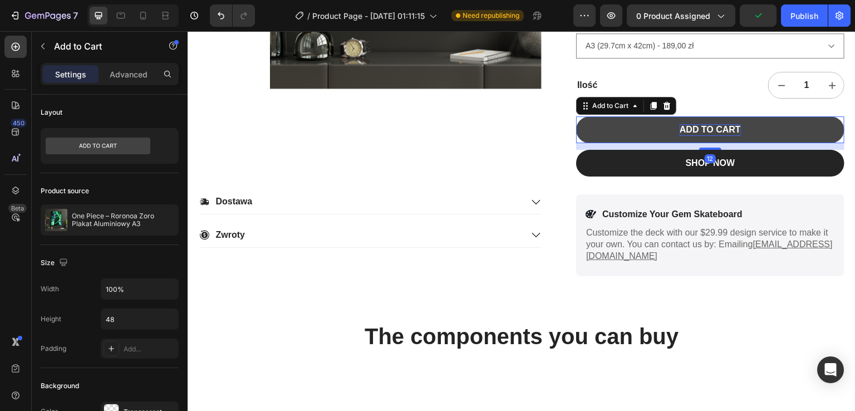
click at [716, 124] on div "ADD TO CART" at bounding box center [710, 130] width 61 height 12
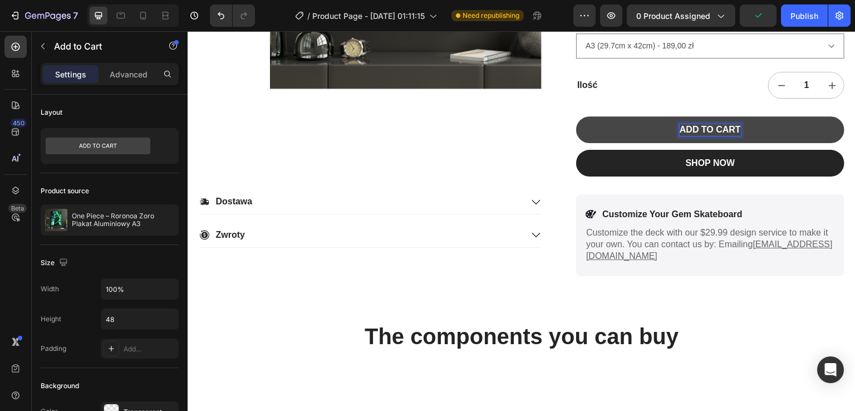
click at [716, 124] on p "ADD TO CART" at bounding box center [710, 130] width 61 height 12
click at [710, 127] on p "ADD TO CART" at bounding box center [710, 130] width 61 height 12
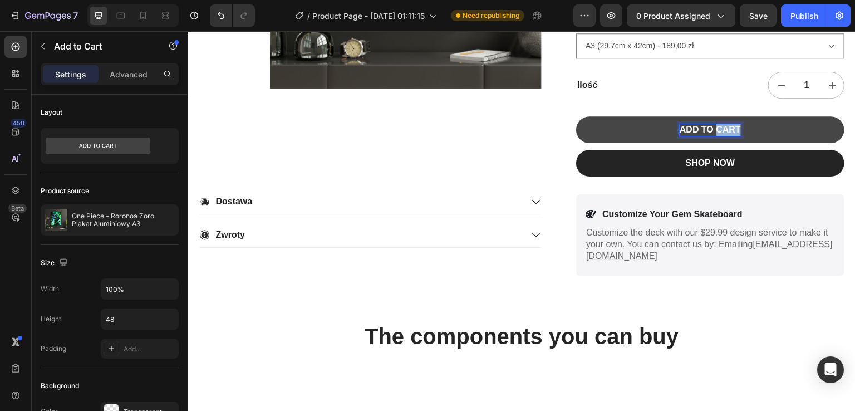
click at [710, 127] on p "ADD TO CART" at bounding box center [710, 130] width 61 height 12
click at [576, 116] on button "DODAJ" at bounding box center [710, 129] width 268 height 27
click at [576, 116] on button "DODAJ DO" at bounding box center [710, 129] width 268 height 27
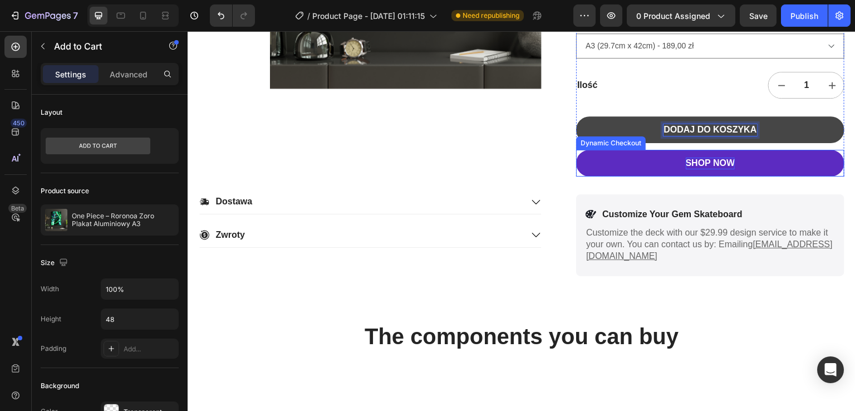
click at [713, 165] on div "SHOP NOW" at bounding box center [711, 163] width 50 height 12
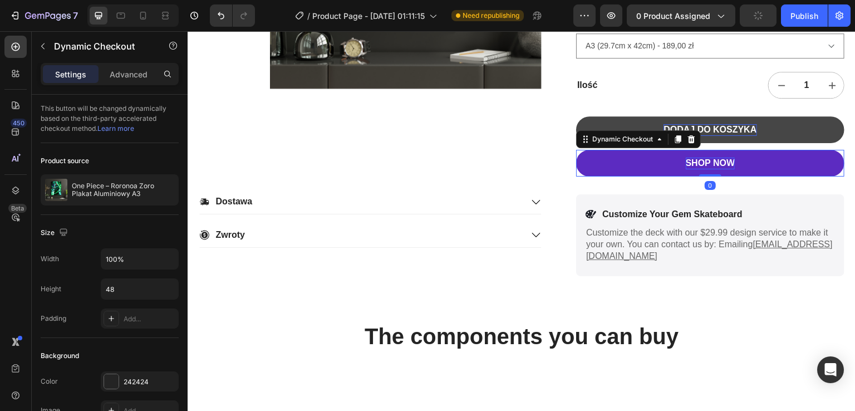
click at [713, 165] on div "SHOP NOW" at bounding box center [711, 163] width 50 height 12
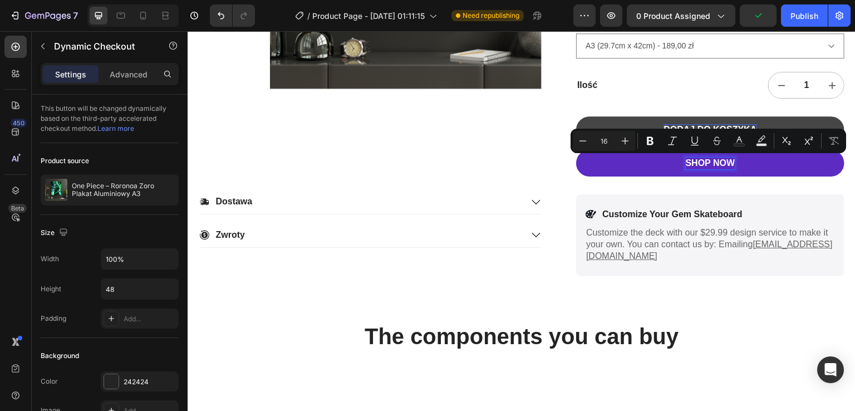
click at [713, 165] on p "SHOP NOW" at bounding box center [711, 163] width 50 height 12
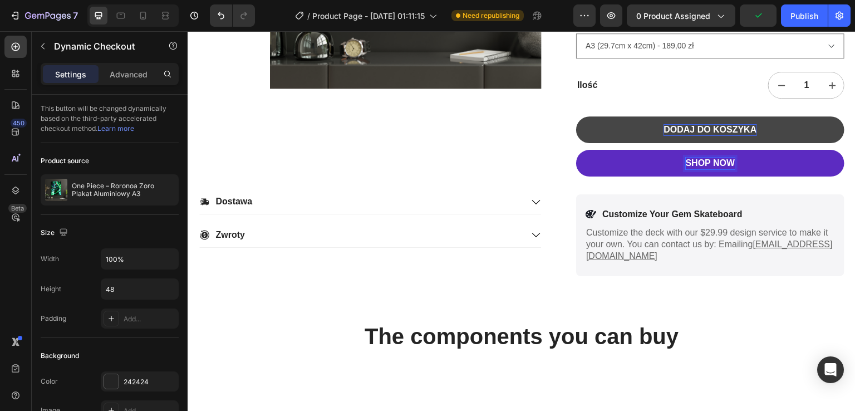
click at [713, 165] on p "SHOP NOW" at bounding box center [711, 163] width 50 height 12
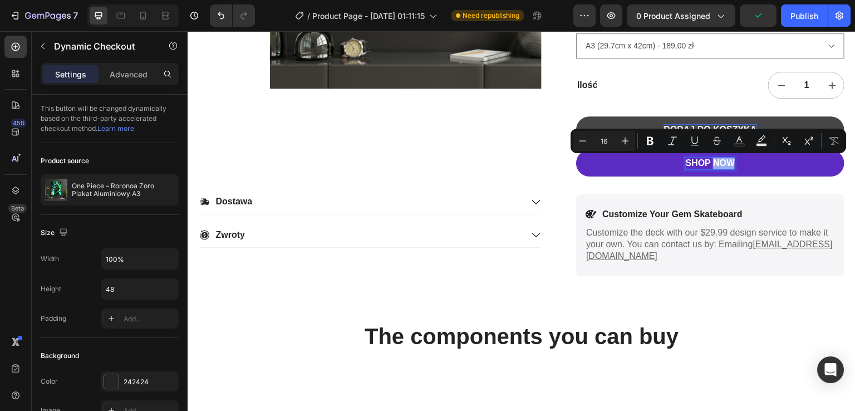
click at [713, 165] on p "SHOP NOW" at bounding box center [711, 163] width 50 height 12
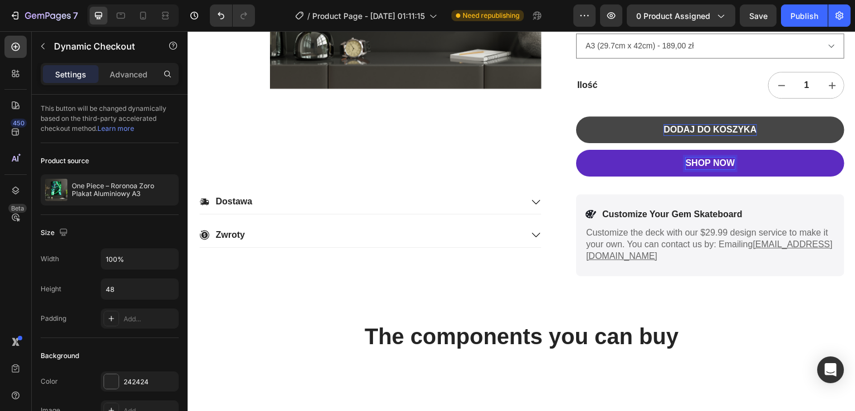
click at [713, 165] on p "SHOP NOW" at bounding box center [711, 163] width 50 height 12
click at [576, 149] on button "KUP" at bounding box center [710, 162] width 268 height 27
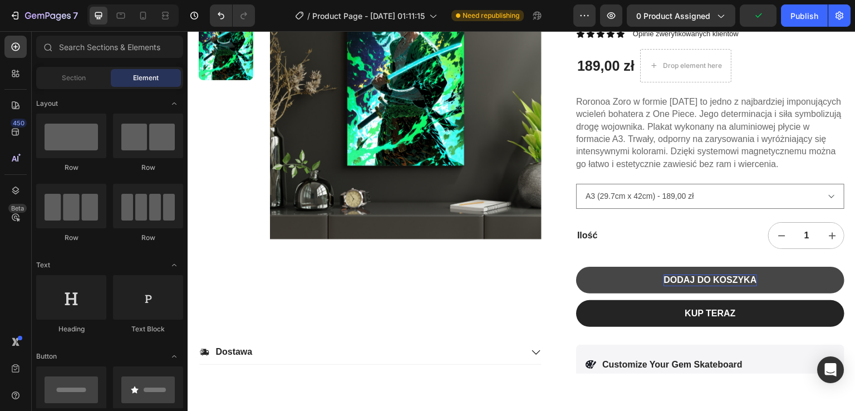
scroll to position [241, 0]
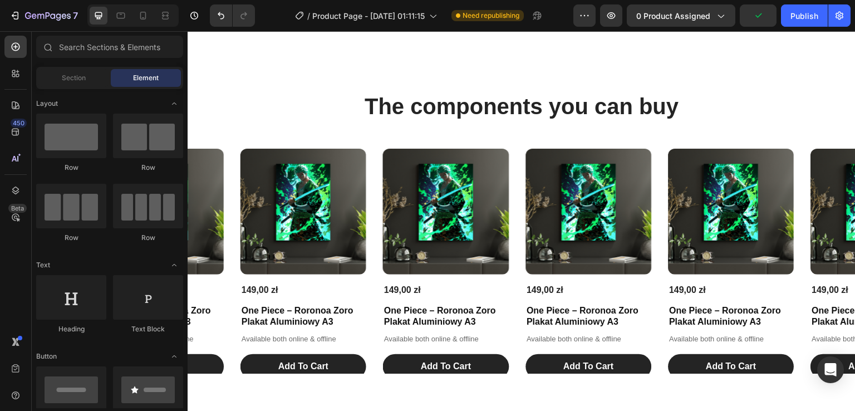
select select "581557273843794558"
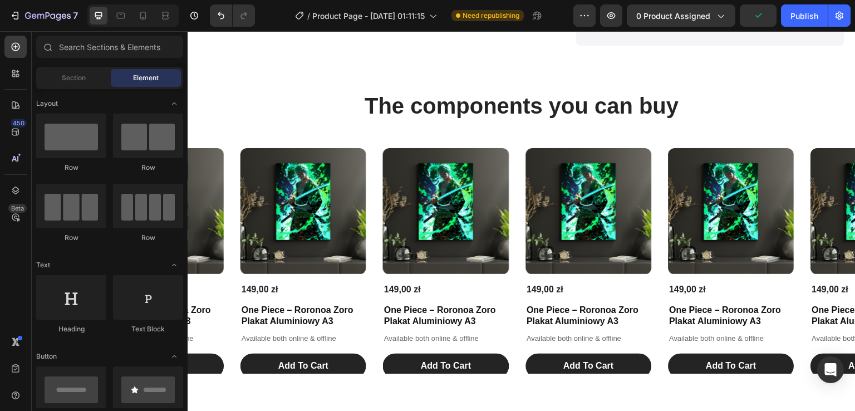
scroll to position [440, 0]
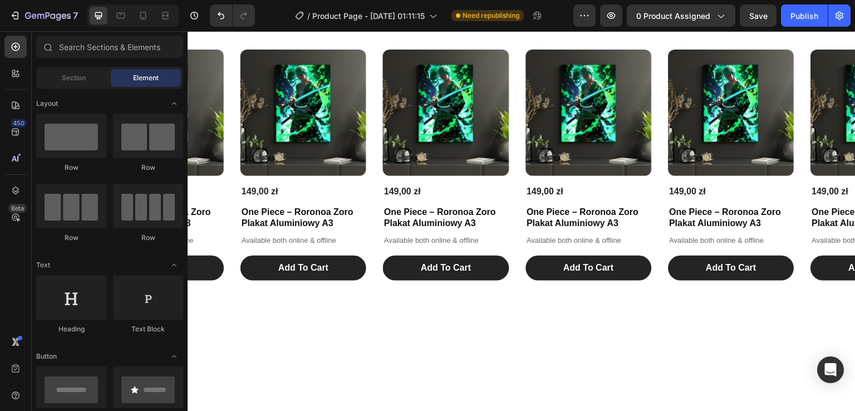
select select "581557273843794558"
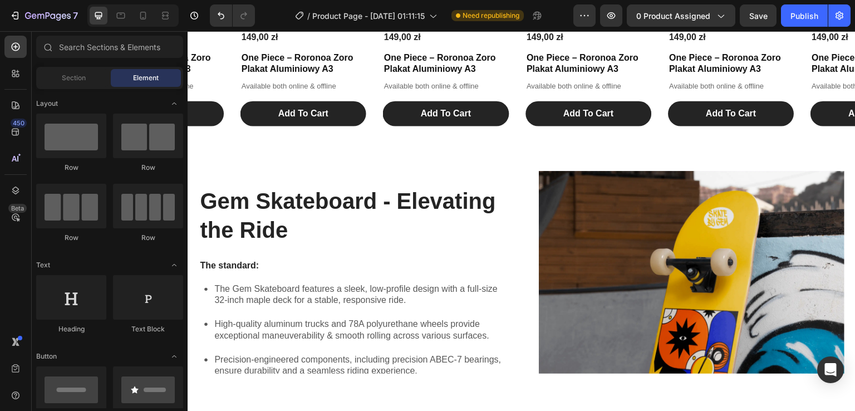
select select "581557273843794558"
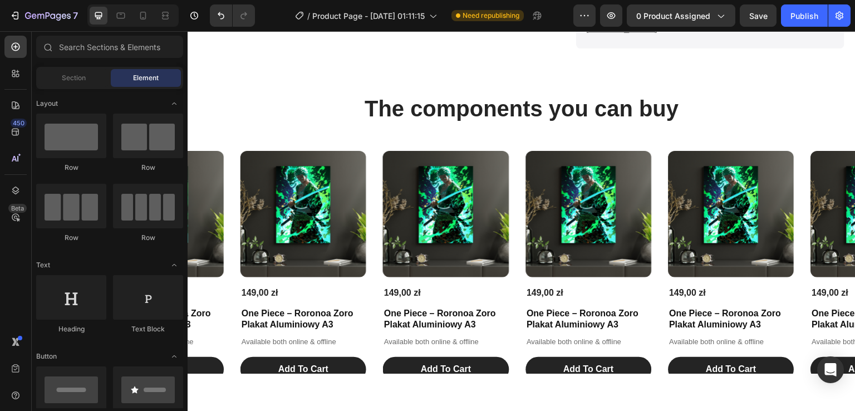
scroll to position [574, 0]
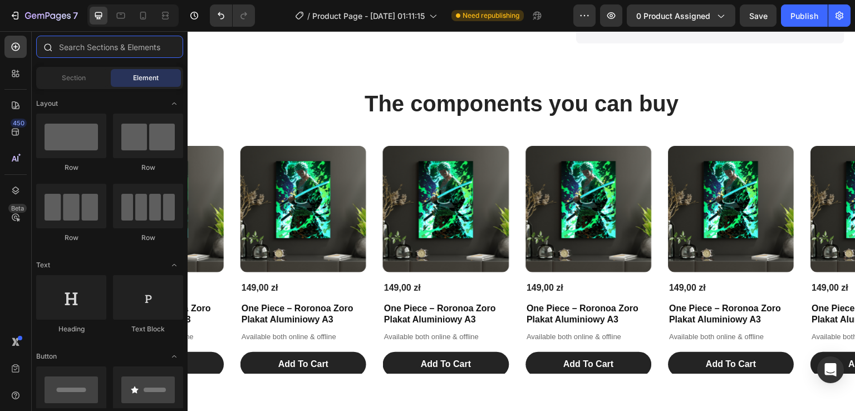
click at [82, 47] on input "text" at bounding box center [109, 47] width 147 height 22
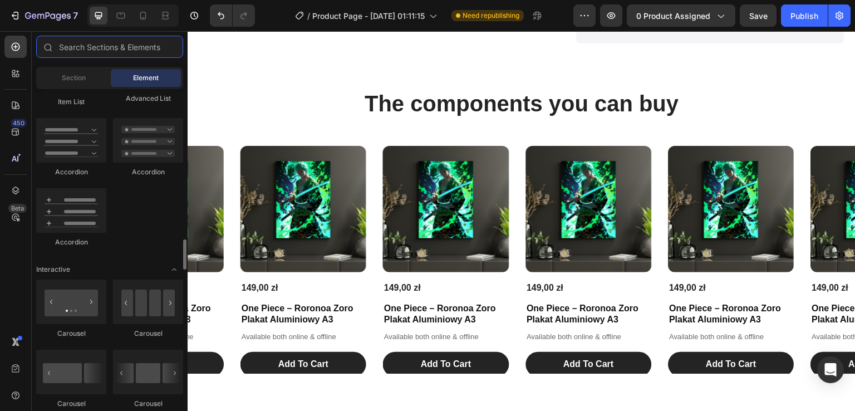
scroll to position [1002, 0]
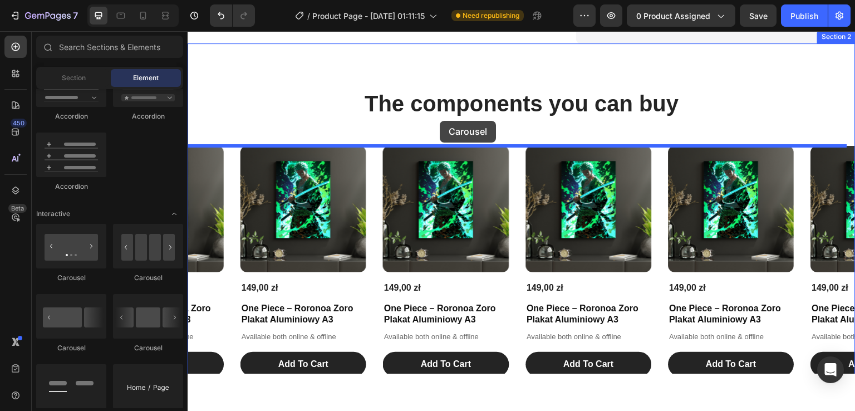
drag, startPoint x: 341, startPoint y: 352, endPoint x: 437, endPoint y: 125, distance: 246.4
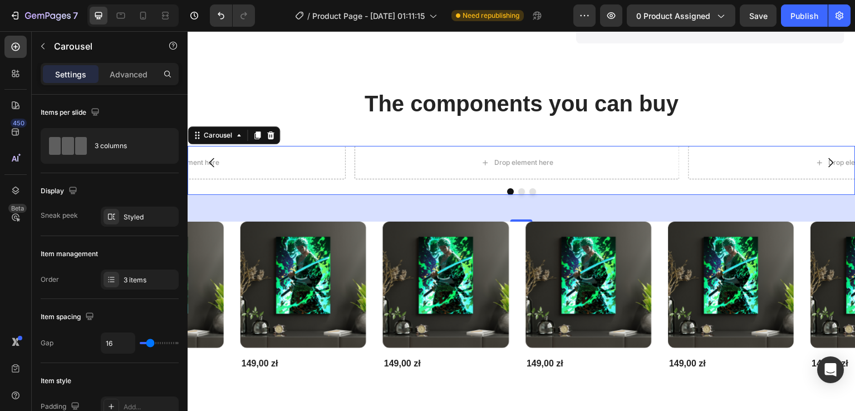
click at [217, 160] on icon "Carousel Back Arrow" at bounding box center [211, 161] width 13 height 13
click at [496, 173] on div "Drop element here" at bounding box center [517, 161] width 325 height 33
click at [507, 158] on div "Drop element here" at bounding box center [524, 162] width 59 height 9
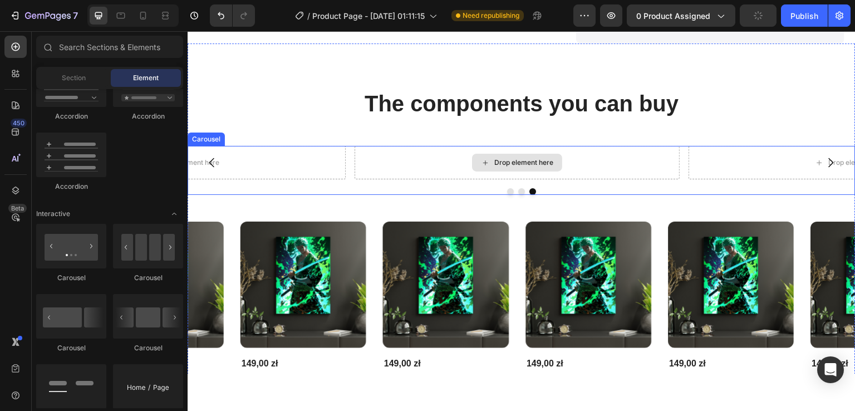
click at [505, 164] on div "Drop element here" at bounding box center [524, 162] width 59 height 9
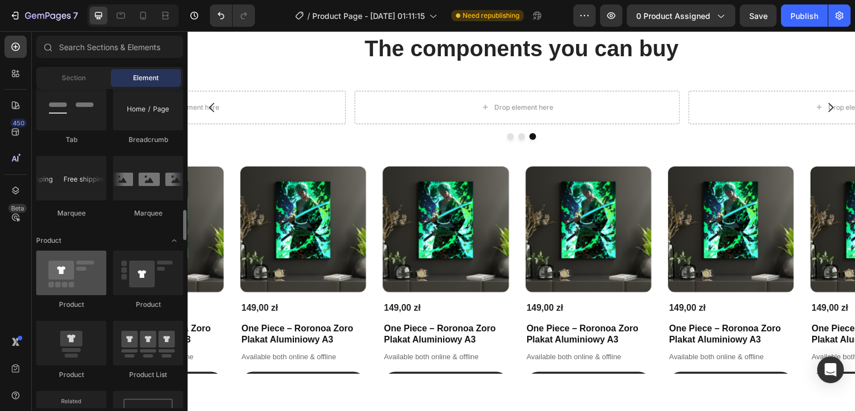
scroll to position [1337, 0]
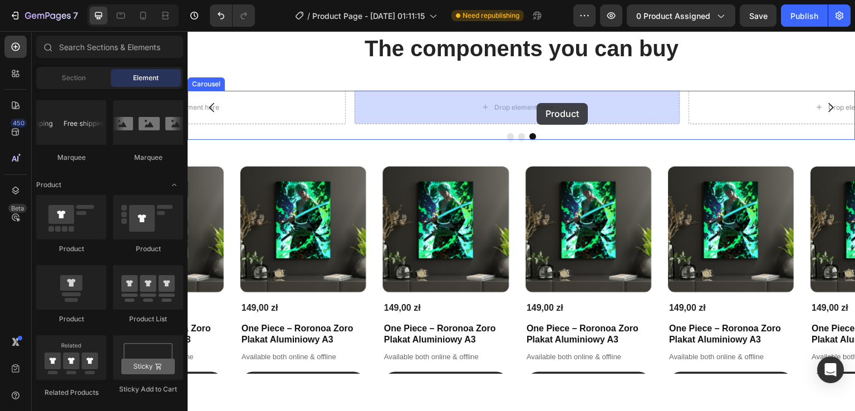
drag, startPoint x: 265, startPoint y: 317, endPoint x: 529, endPoint y: 110, distance: 335.2
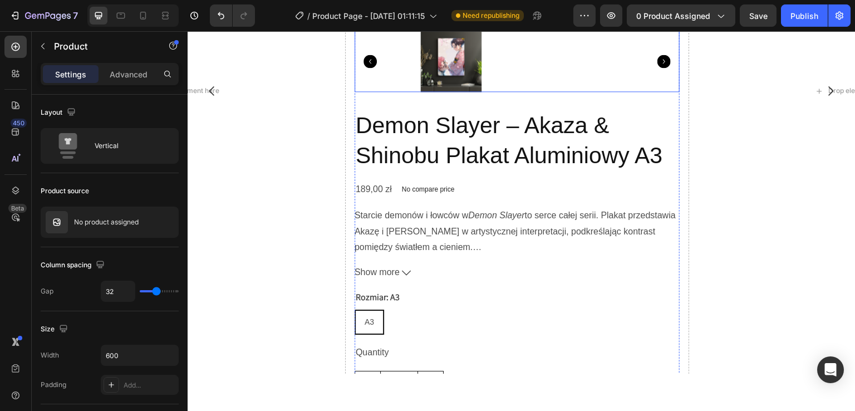
scroll to position [796, 0]
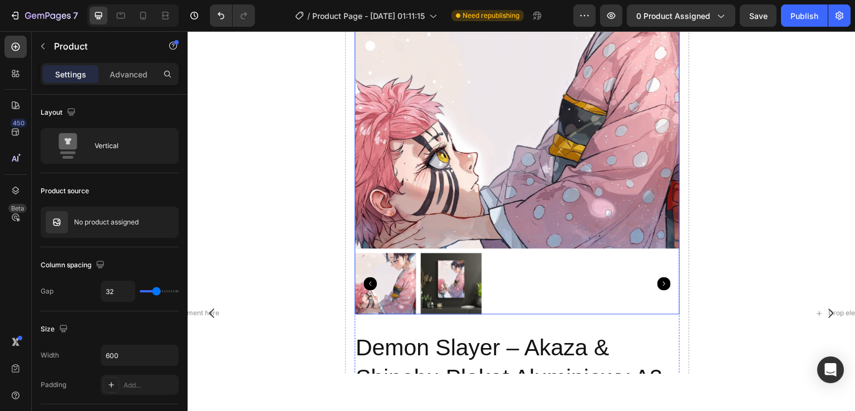
select select "581557273843794558"
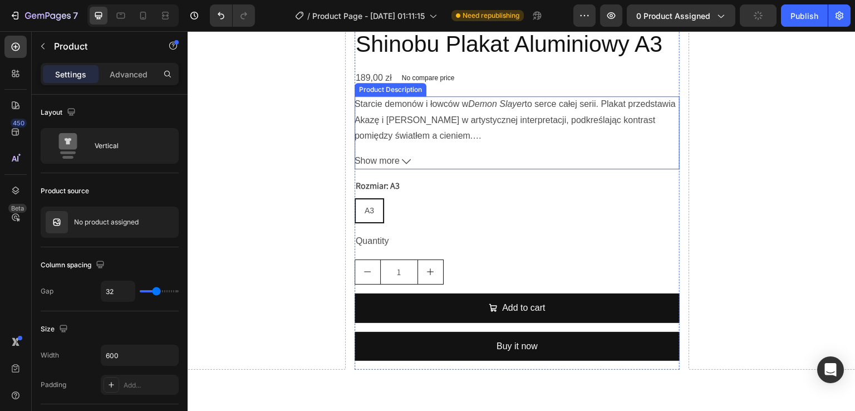
scroll to position [1298, 0]
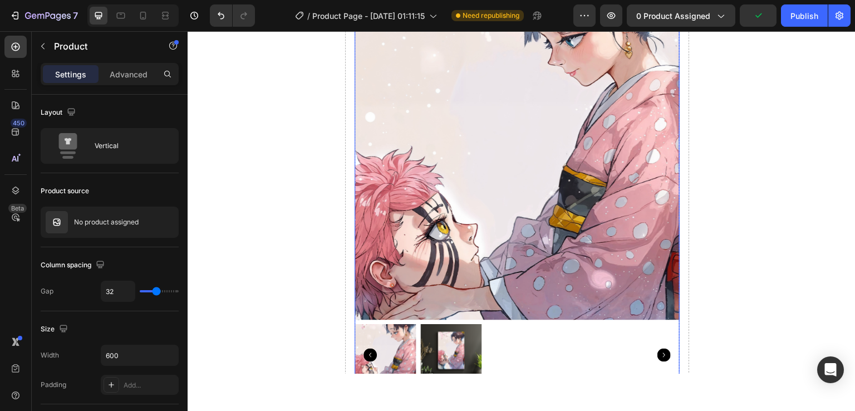
select select "581557273843794558"
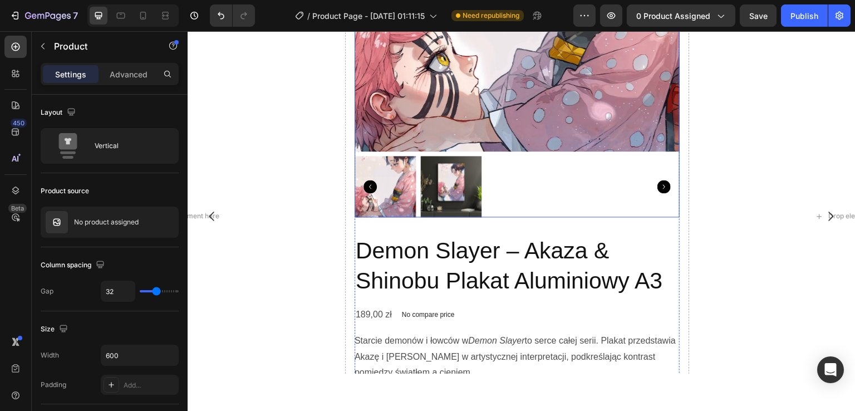
scroll to position [963, 0]
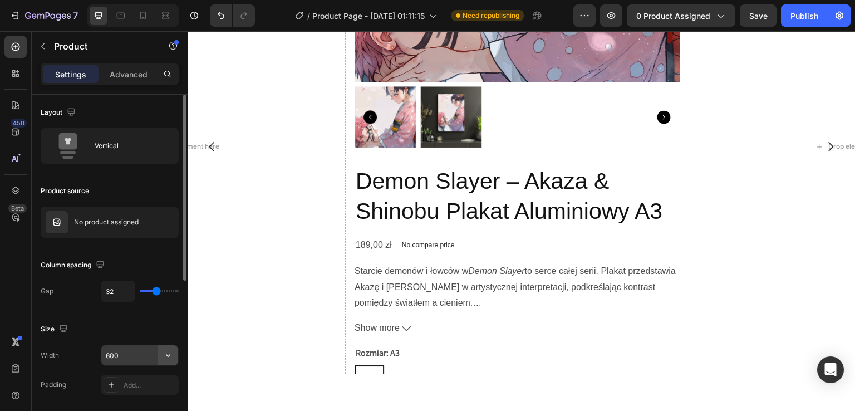
click at [172, 353] on icon "button" at bounding box center [168, 355] width 11 height 11
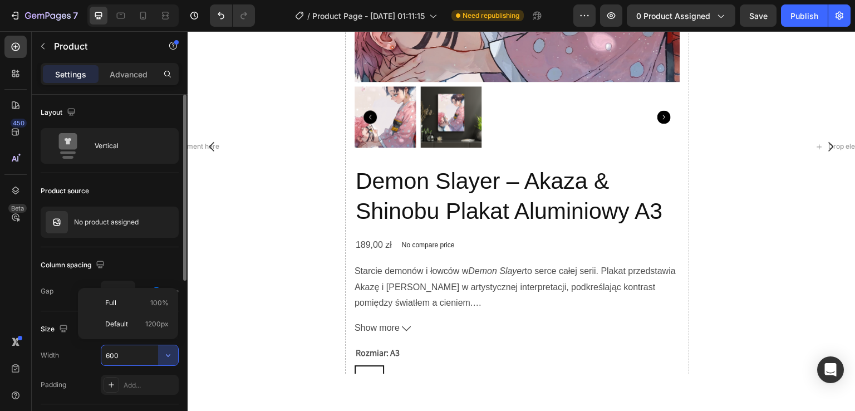
drag, startPoint x: 169, startPoint y: 304, endPoint x: 165, endPoint y: 310, distance: 7.3
click at [168, 306] on span "100%" at bounding box center [159, 303] width 18 height 10
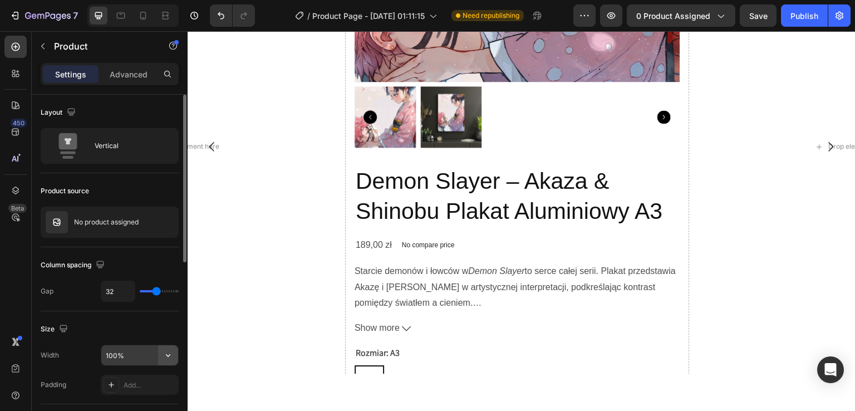
click at [167, 350] on icon "button" at bounding box center [168, 355] width 11 height 11
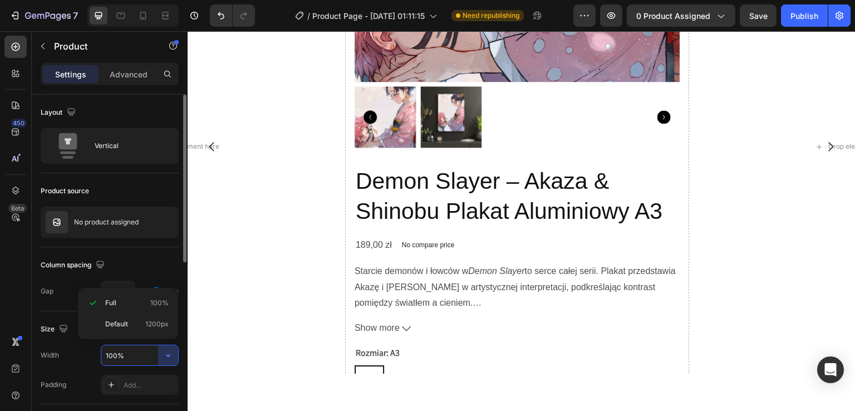
click at [169, 332] on div "Default 1200px" at bounding box center [127, 324] width 91 height 21
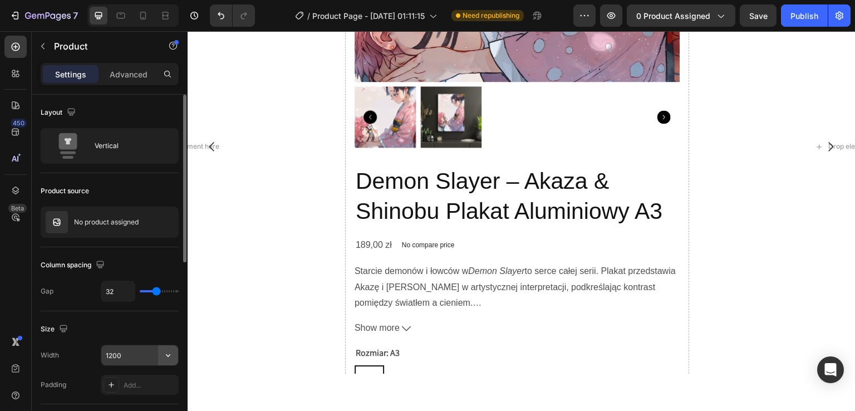
click at [168, 347] on button "button" at bounding box center [168, 355] width 20 height 20
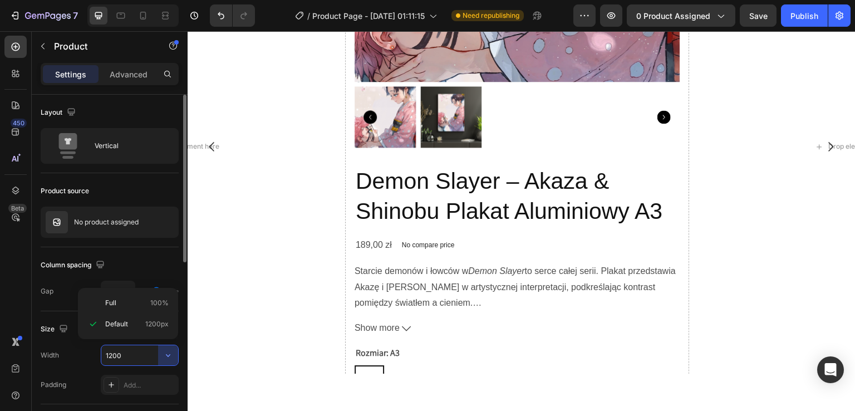
click at [158, 307] on span "100%" at bounding box center [159, 303] width 18 height 10
click at [135, 355] on input "100%" at bounding box center [139, 355] width 77 height 20
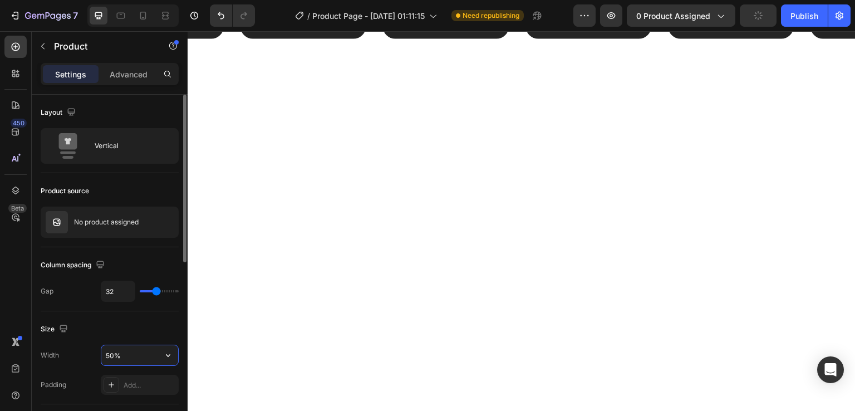
scroll to position [895, 0]
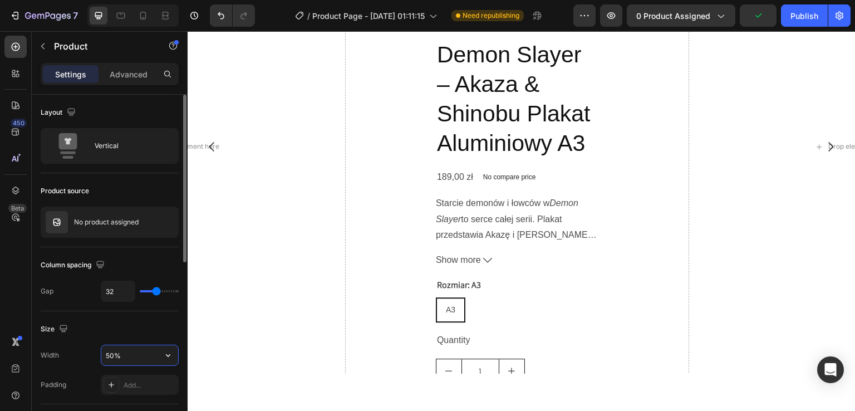
type input "50%"
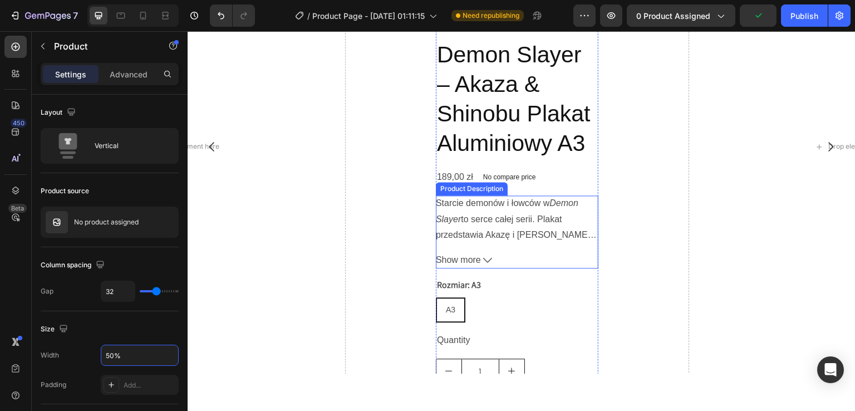
scroll to position [673, 0]
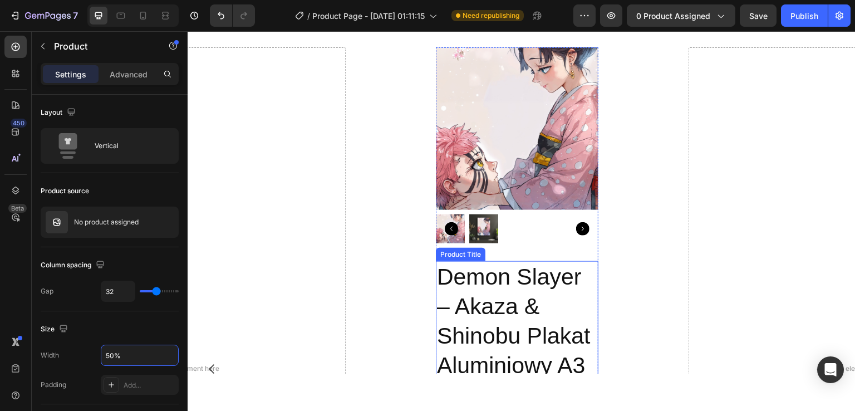
select select "581557273843794558"
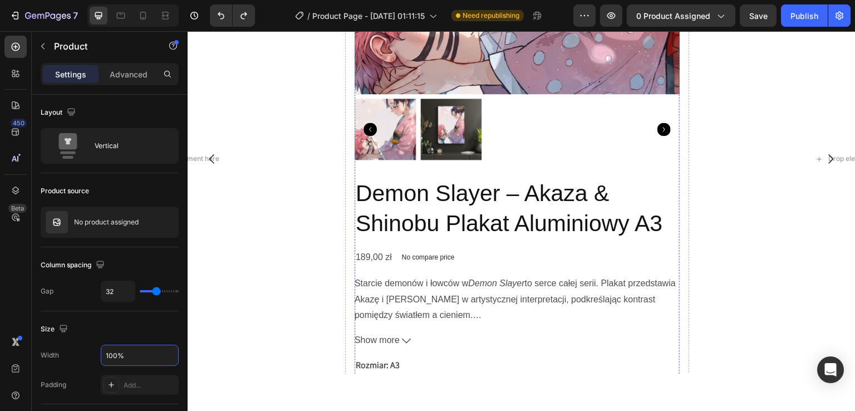
scroll to position [1019, 0]
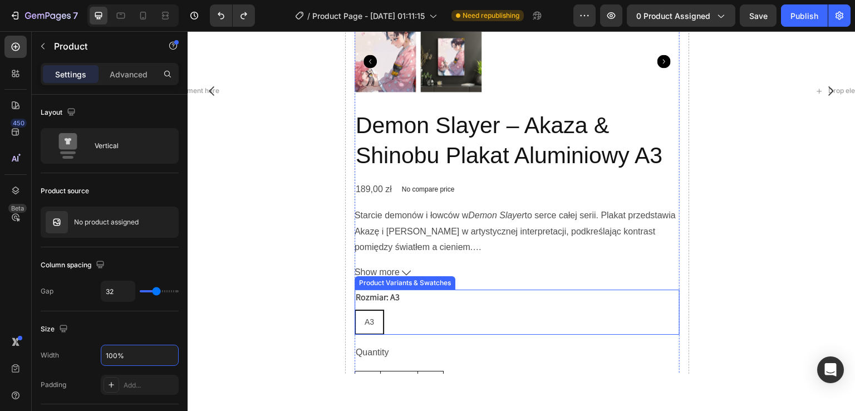
type input "600"
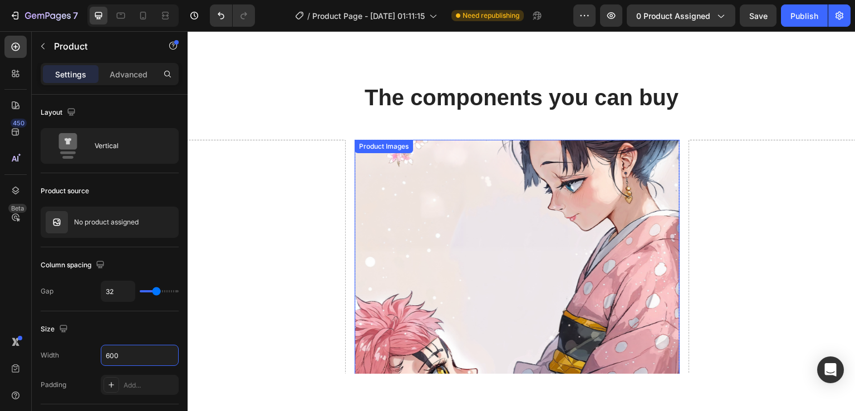
select select "581557273843794558"
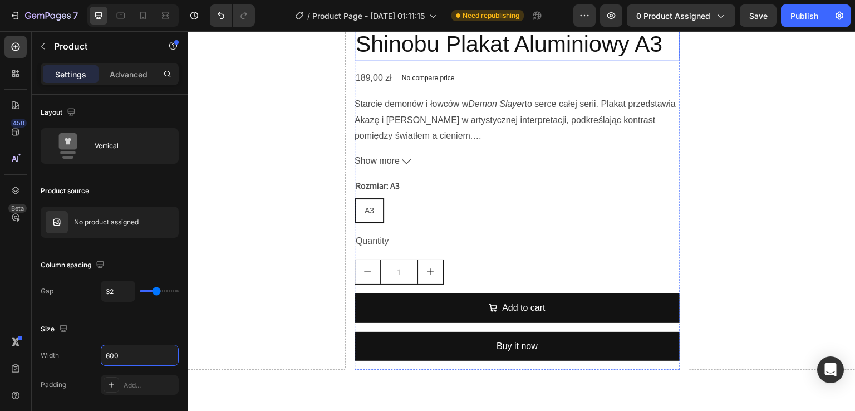
scroll to position [1298, 0]
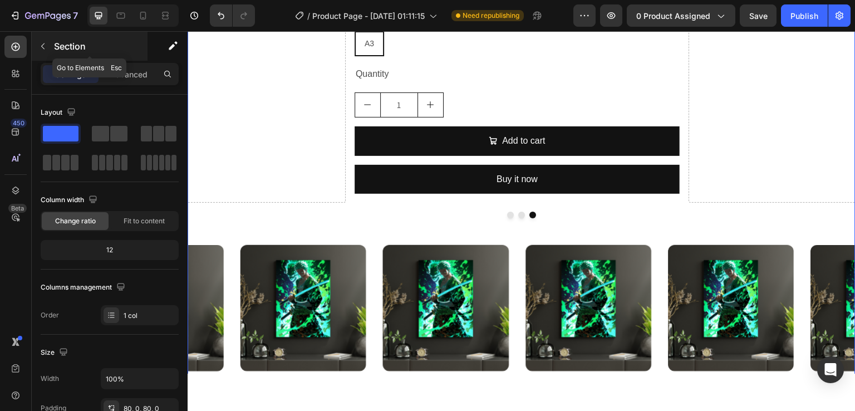
click at [41, 47] on icon "button" at bounding box center [42, 46] width 9 height 9
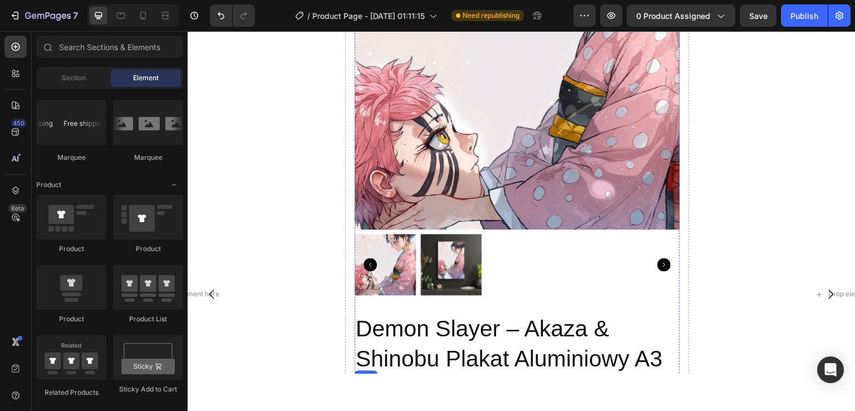
scroll to position [796, 0]
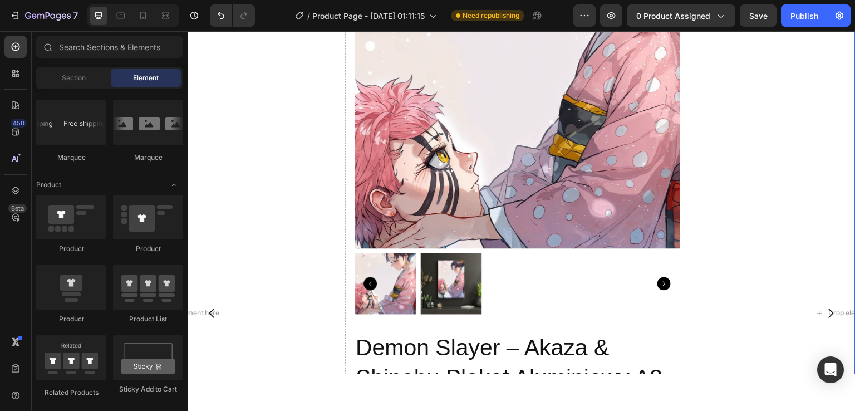
select select "581557273843794558"
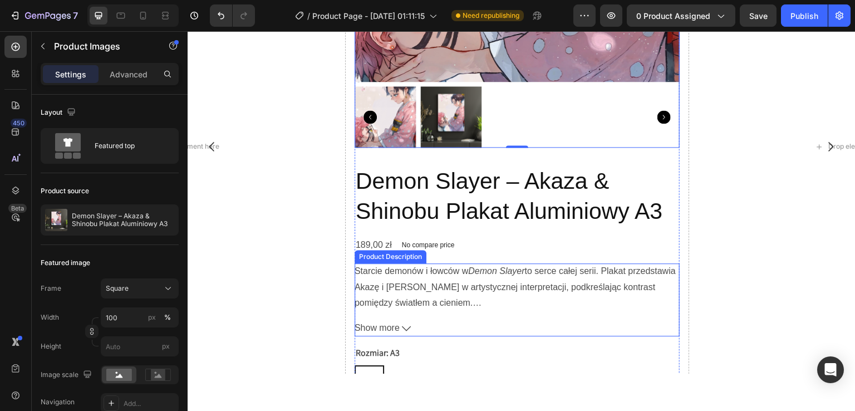
scroll to position [685, 0]
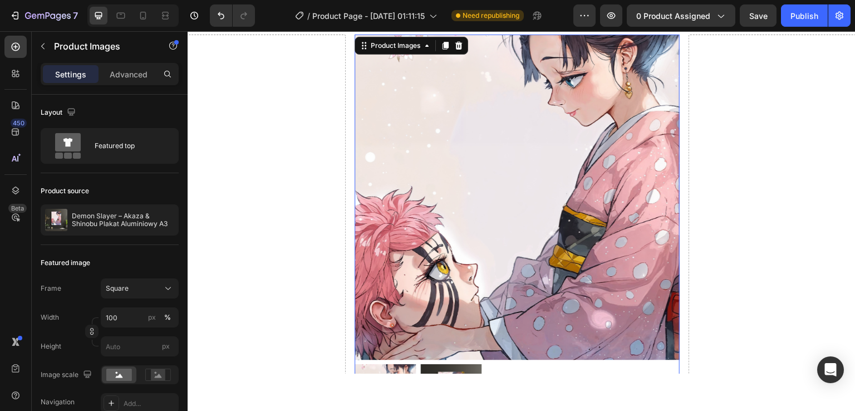
select select "581557273843794558"
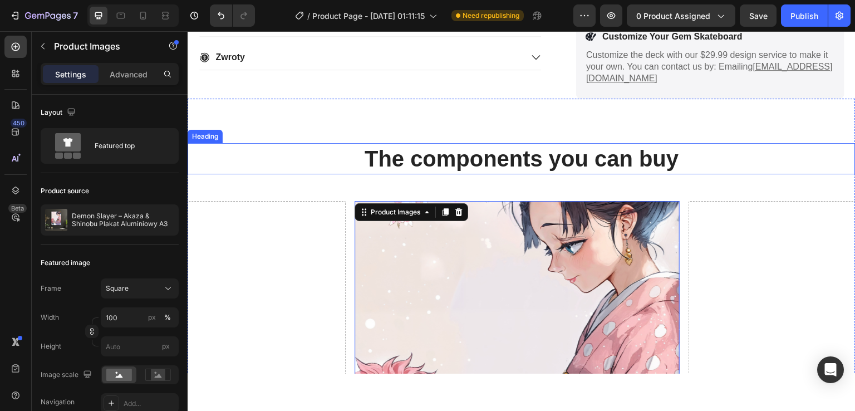
scroll to position [518, 0]
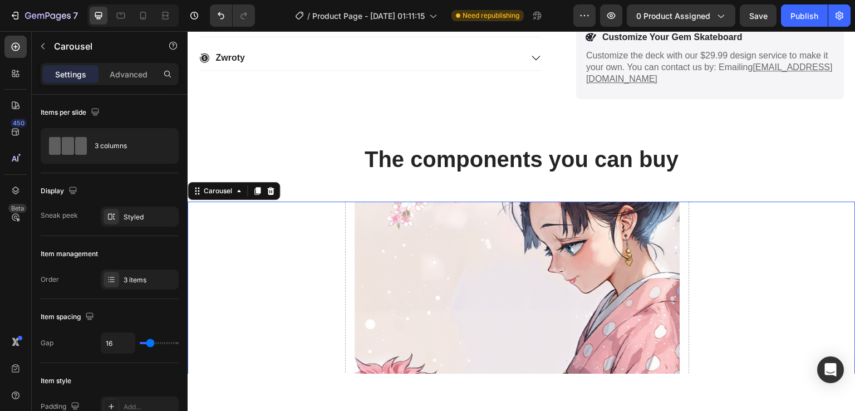
click at [272, 190] on icon at bounding box center [270, 191] width 7 height 8
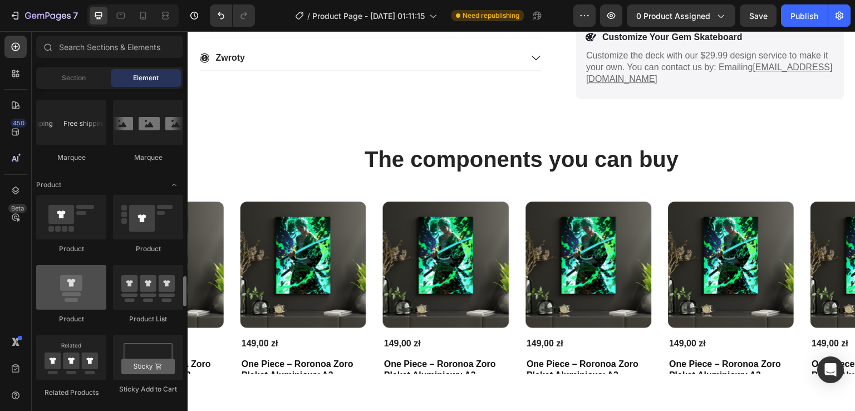
scroll to position [1392, 0]
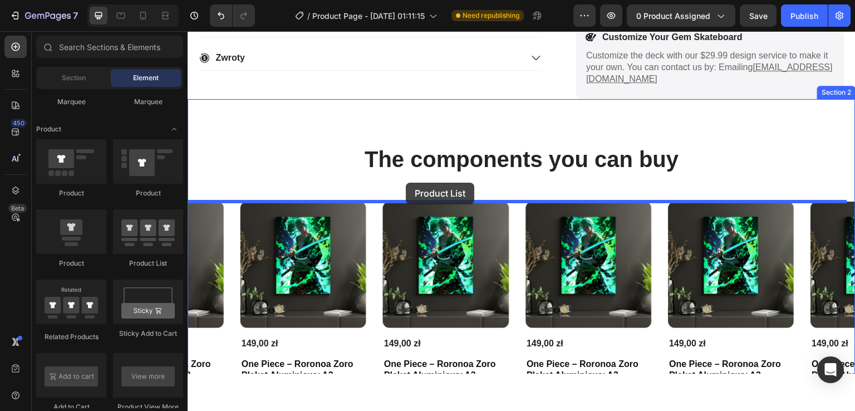
drag, startPoint x: 355, startPoint y: 263, endPoint x: 405, endPoint y: 182, distance: 95.5
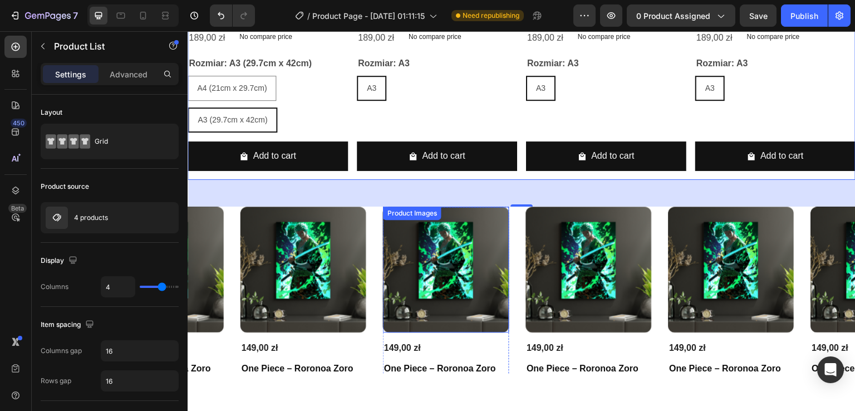
scroll to position [685, 0]
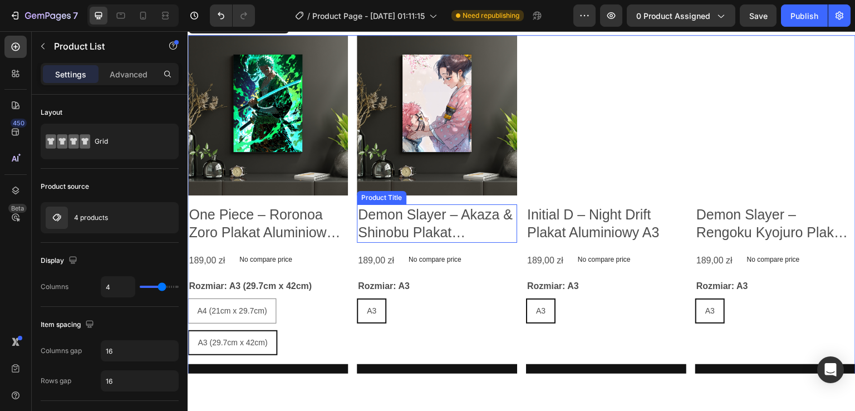
select select "581557273843794558"
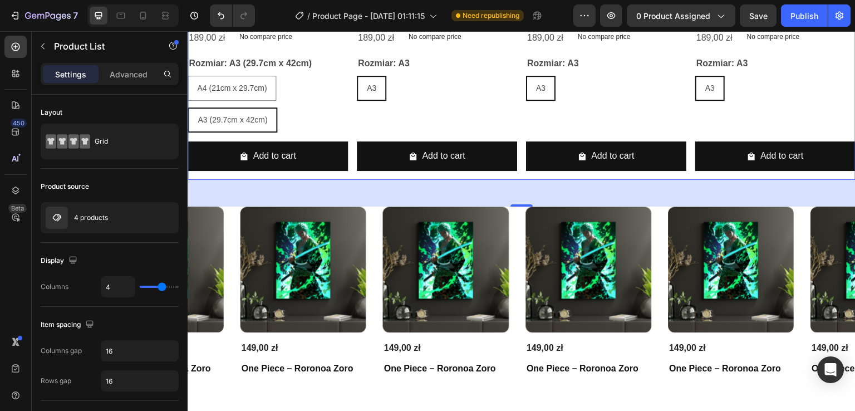
scroll to position [1130, 0]
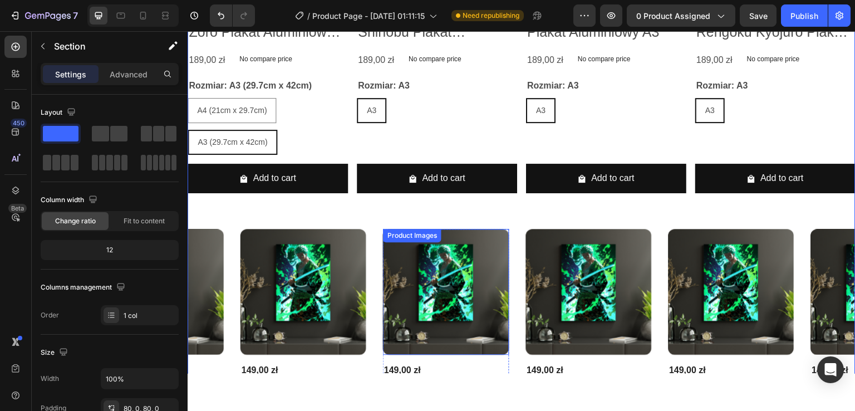
scroll to position [908, 0]
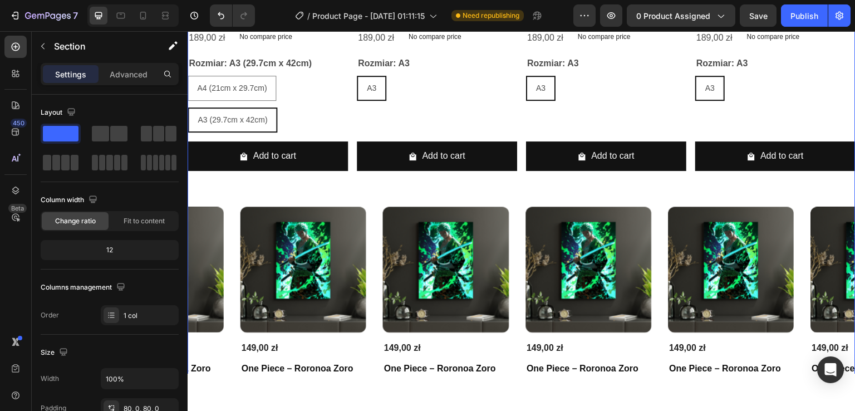
click at [453, 188] on div "The components you can buy Heading Product Images One Piece – Roronoa Zoro Plak…" at bounding box center [522, 95] width 668 height 683
click at [447, 214] on div "Product Images" at bounding box center [446, 269] width 126 height 126
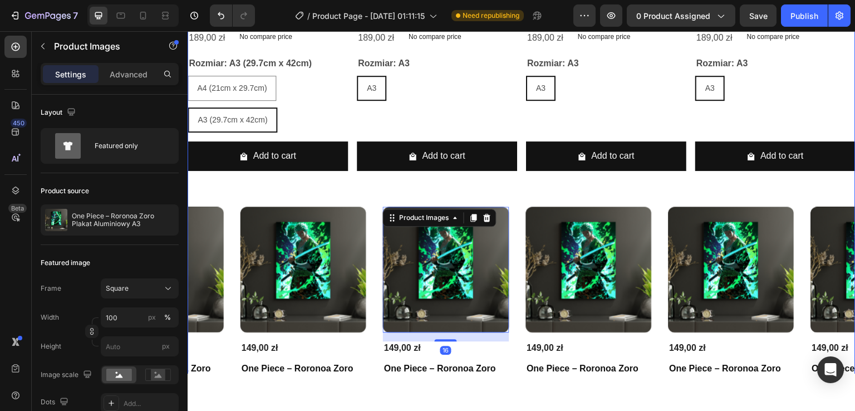
click at [456, 183] on div "The components you can buy Heading Product Images One Piece – Roronoa Zoro Plak…" at bounding box center [522, 95] width 668 height 683
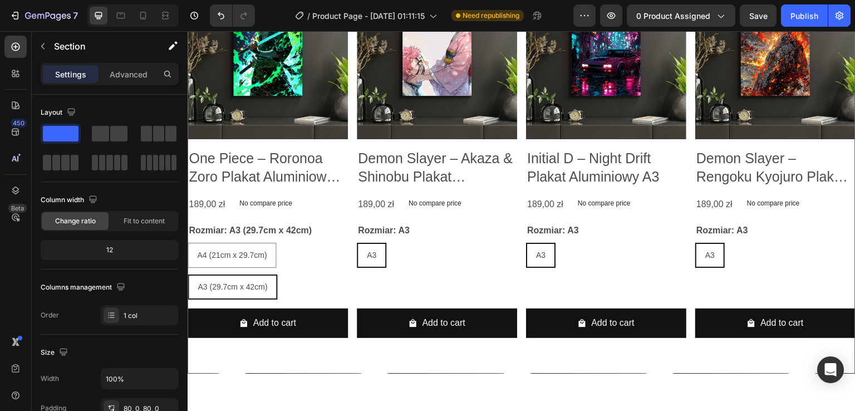
scroll to position [518, 0]
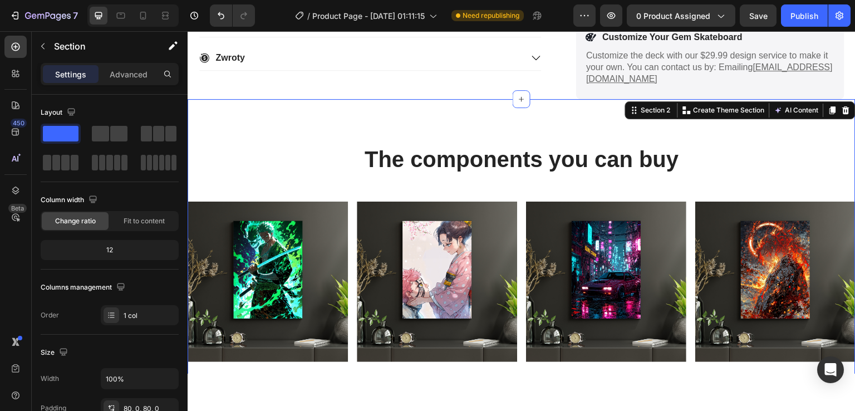
select select "581557273843794558"
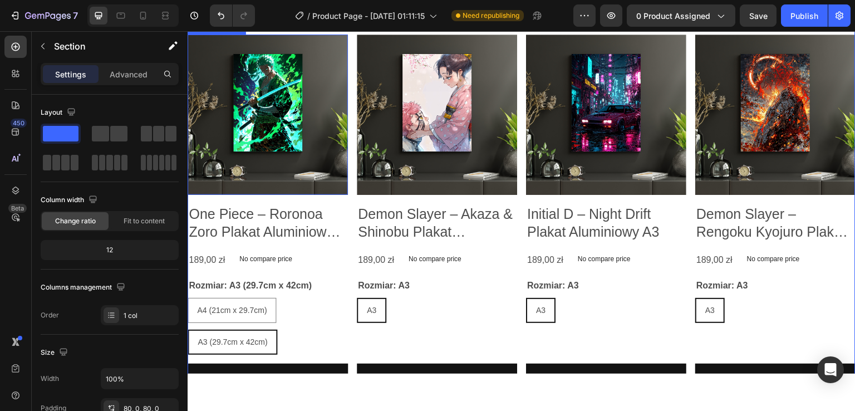
scroll to position [796, 0]
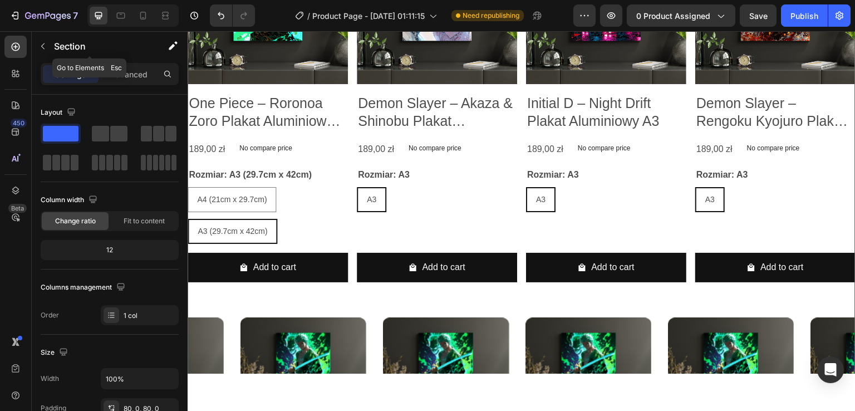
click at [51, 38] on div at bounding box center [43, 46] width 18 height 18
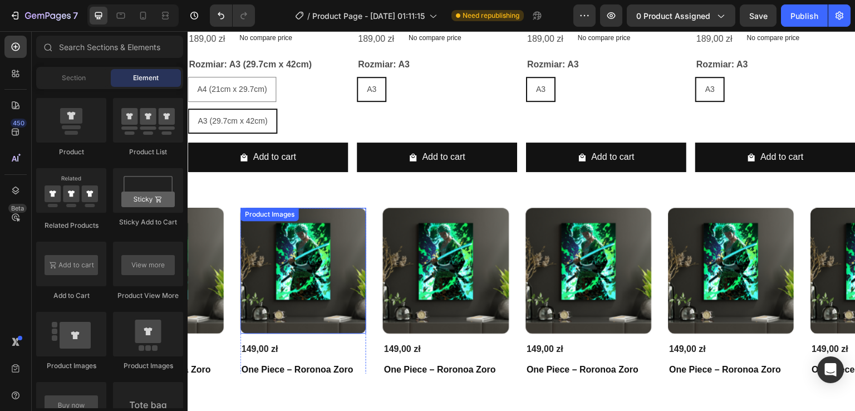
scroll to position [908, 0]
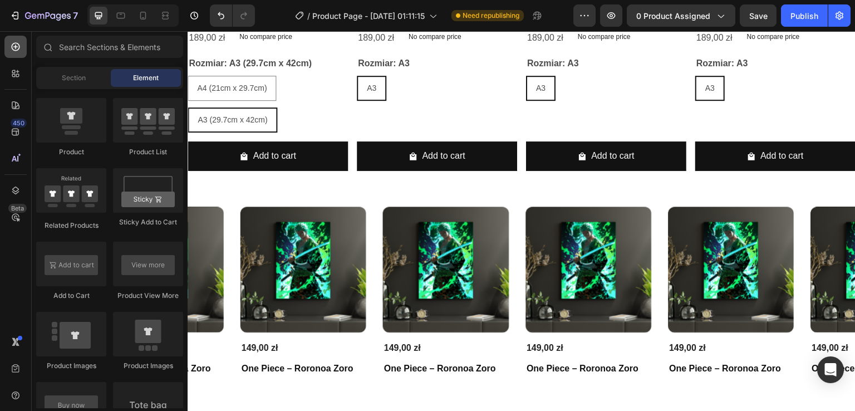
click at [20, 45] on icon at bounding box center [15, 46] width 11 height 11
click at [19, 45] on icon at bounding box center [16, 47] width 8 height 8
click at [14, 50] on icon at bounding box center [15, 46] width 11 height 11
click at [14, 76] on icon at bounding box center [13, 75] width 3 height 3
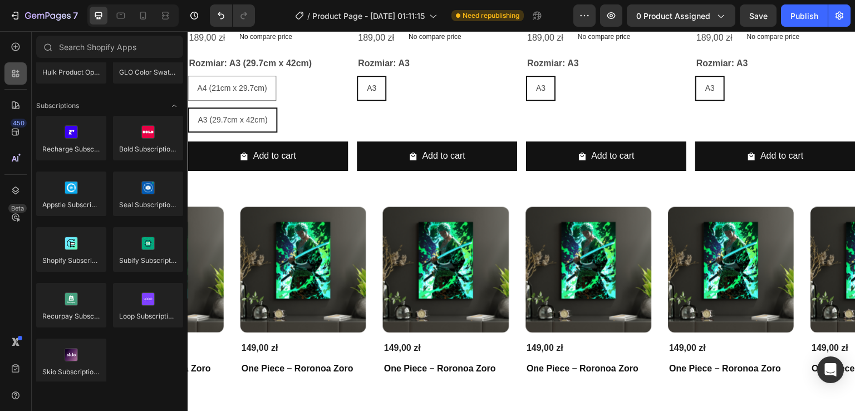
click at [16, 75] on icon at bounding box center [15, 73] width 11 height 11
click at [232, 213] on div "Product Images 149,00 zł Product Price Product Price One Piece – Roronoa Zoro P…" at bounding box center [522, 321] width 668 height 231
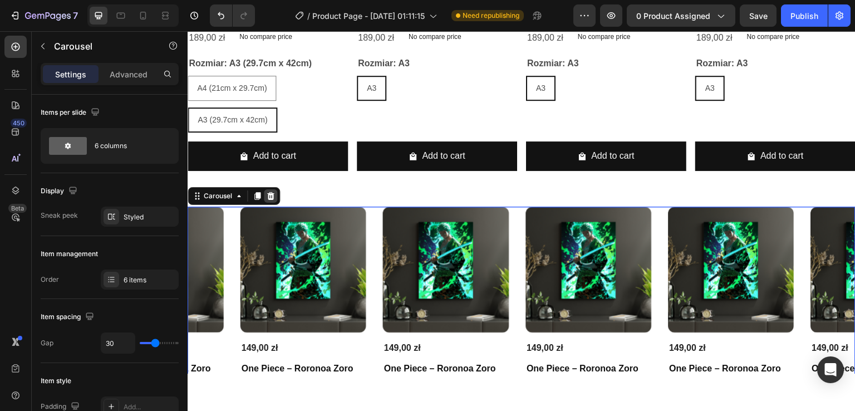
click at [273, 192] on icon at bounding box center [270, 195] width 9 height 9
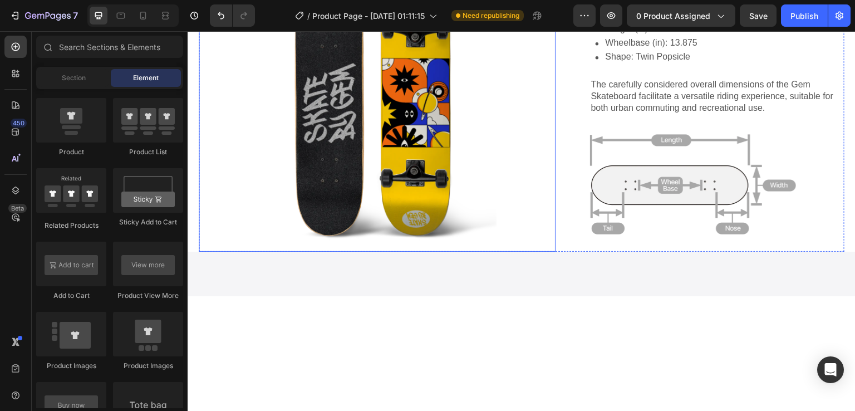
scroll to position [638, 0]
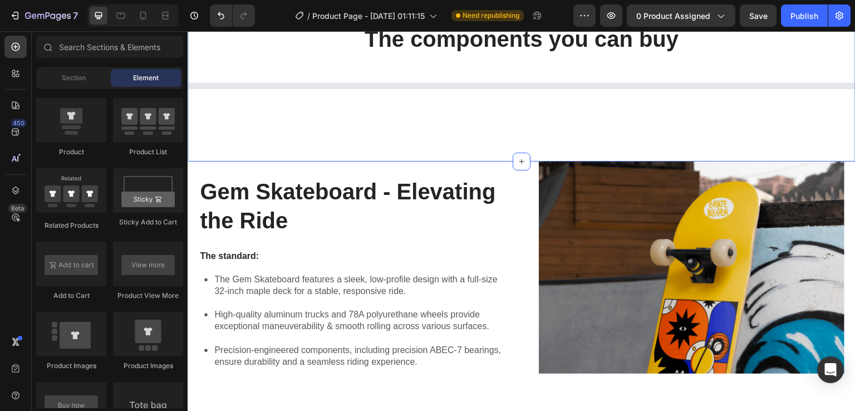
select select "581557273843794558"
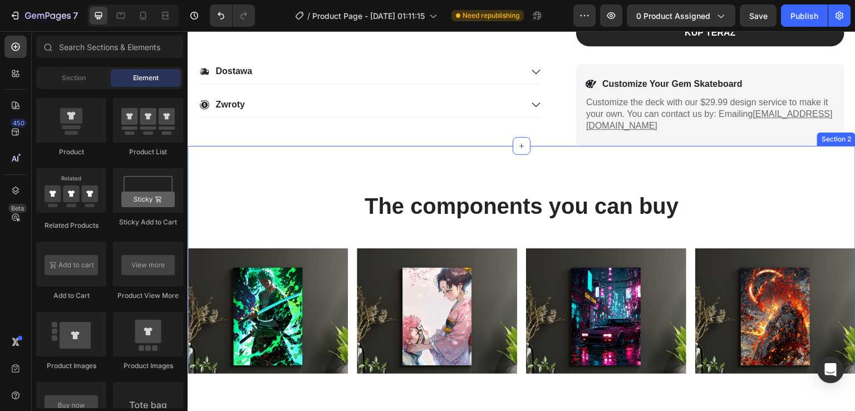
scroll to position [582, 0]
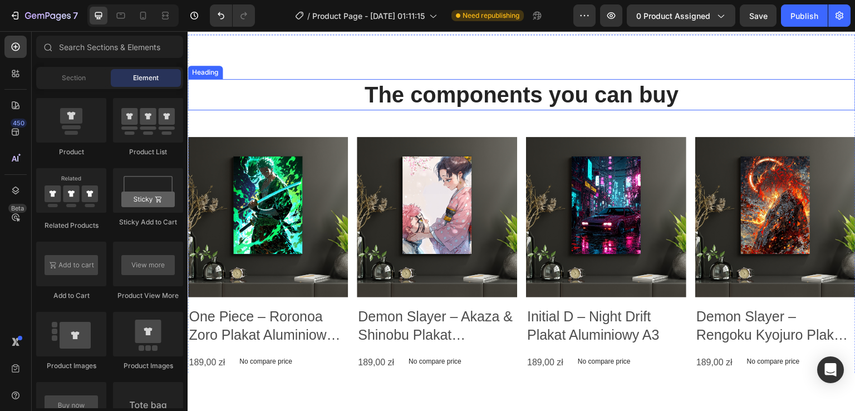
click at [530, 90] on h2 "The components you can buy" at bounding box center [522, 94] width 668 height 31
click at [531, 90] on h2 "The components you can buy" at bounding box center [522, 94] width 668 height 31
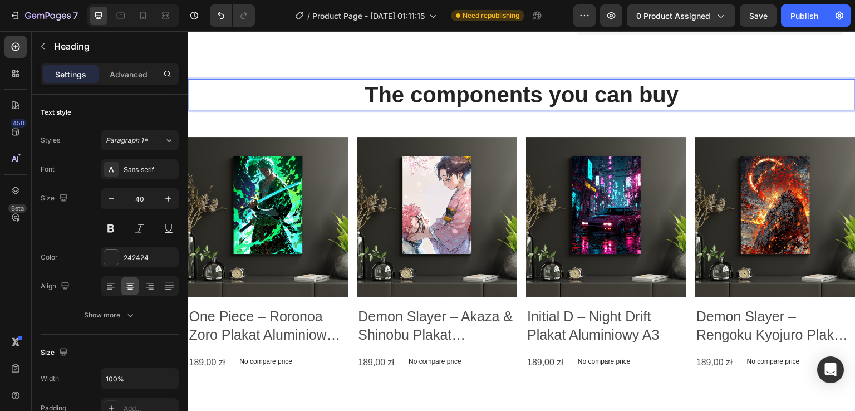
click at [531, 92] on p "The components you can buy" at bounding box center [522, 94] width 666 height 29
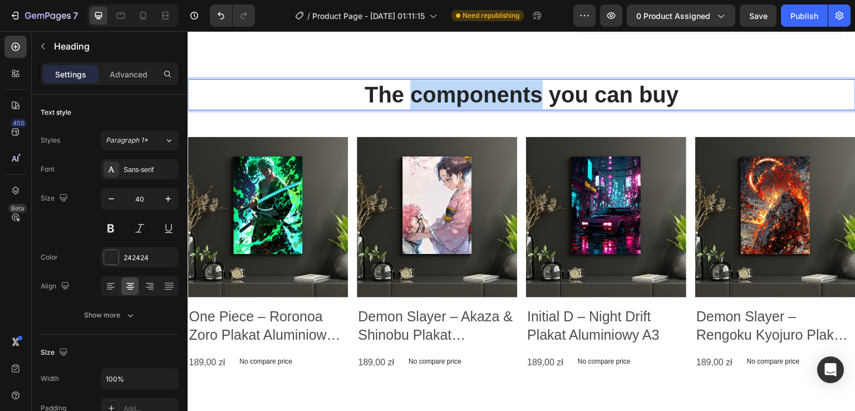
click at [532, 91] on p "The components you can buy" at bounding box center [522, 94] width 666 height 29
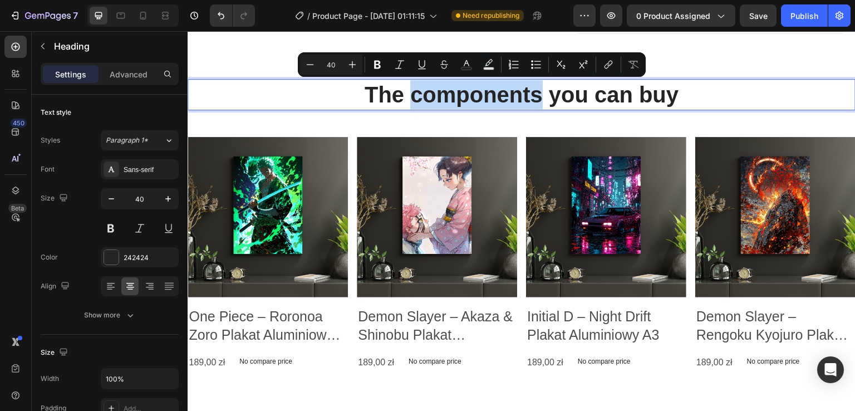
click at [531, 90] on p "The components you can buy" at bounding box center [522, 94] width 666 height 29
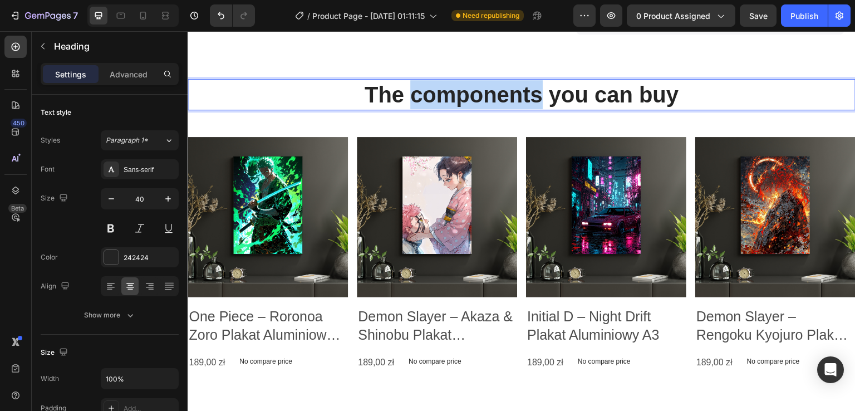
click at [532, 90] on p "The components you can buy" at bounding box center [522, 94] width 666 height 29
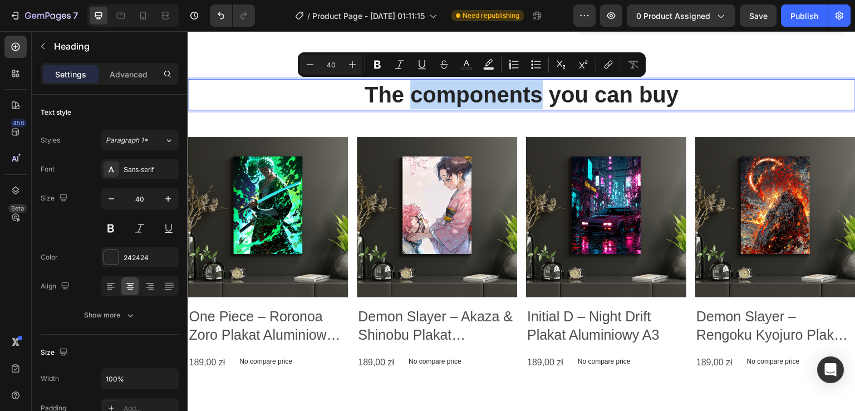
click at [532, 90] on p "The components you can buy" at bounding box center [522, 94] width 666 height 29
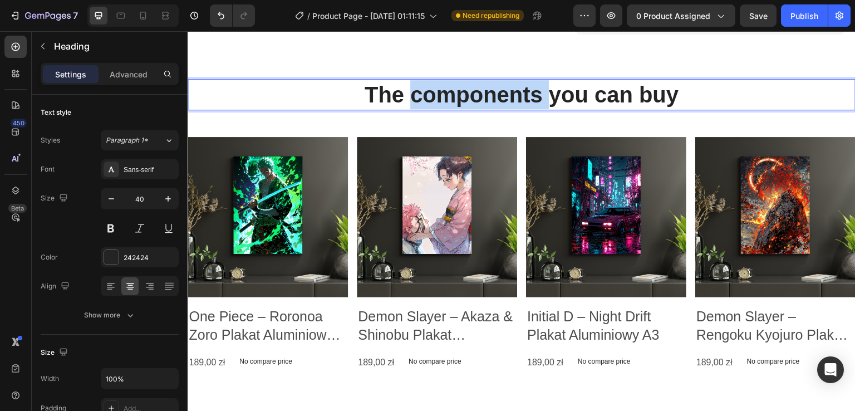
click at [532, 91] on p "The components you can buy" at bounding box center [522, 94] width 666 height 29
click at [531, 94] on p "The components you can buy" at bounding box center [522, 94] width 666 height 29
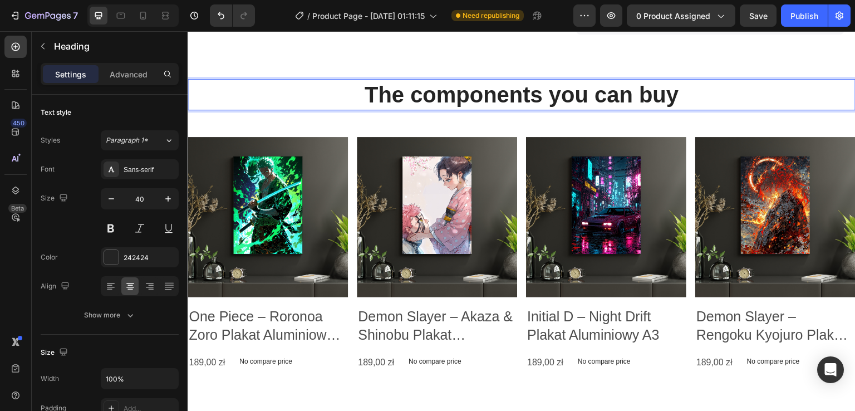
click at [681, 96] on p "The components you can buy" at bounding box center [522, 94] width 666 height 29
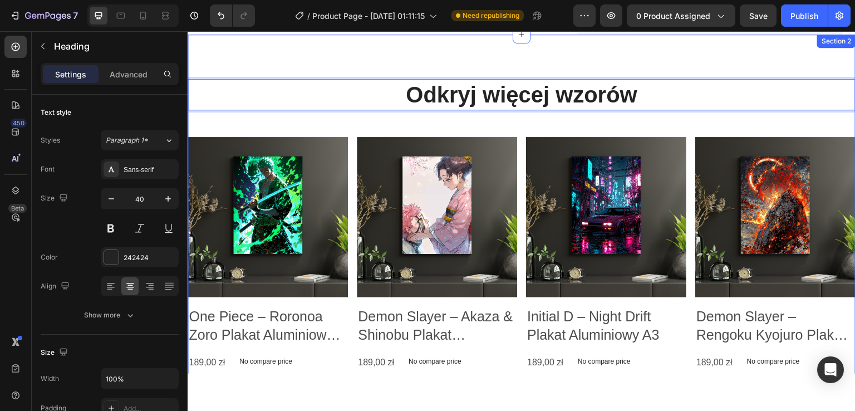
click at [660, 62] on div "Odkryj więcej wzorów Heading 48 Product Images One Piece – Roronoa Zoro Plakat …" at bounding box center [522, 305] width 668 height 542
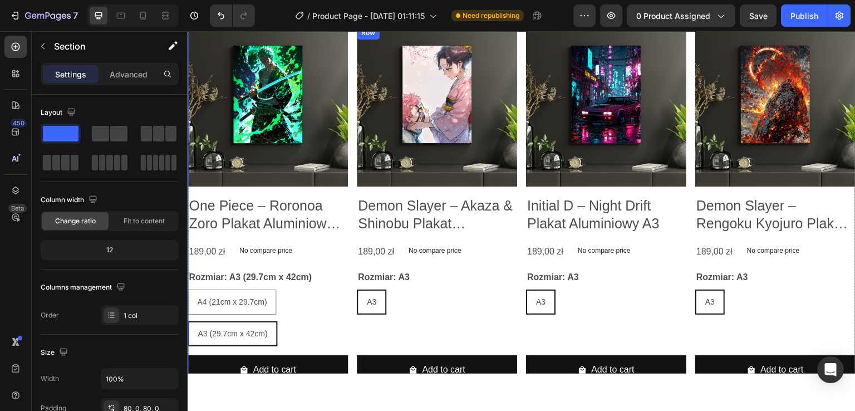
scroll to position [750, 0]
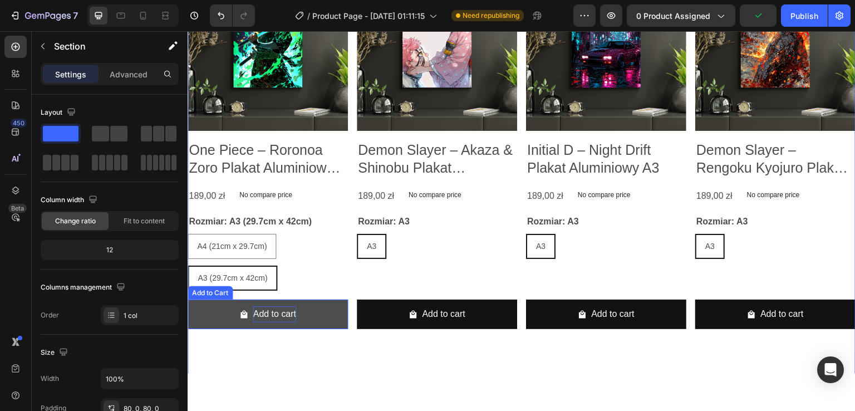
click at [281, 312] on div "Add to cart" at bounding box center [274, 314] width 43 height 16
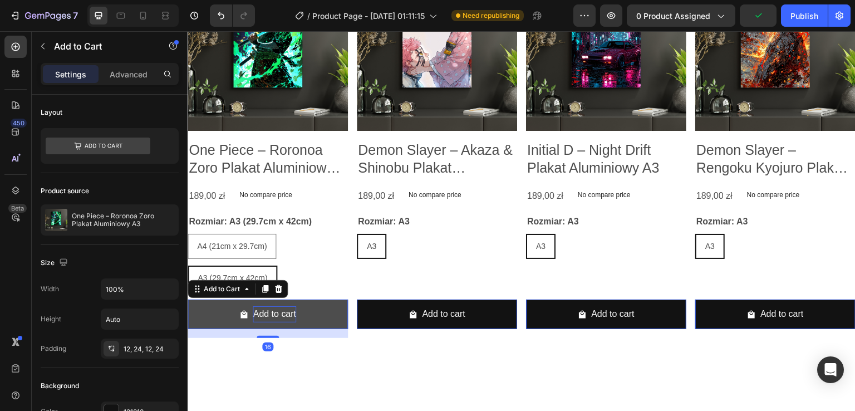
click at [281, 315] on div "Add to cart" at bounding box center [274, 314] width 43 height 16
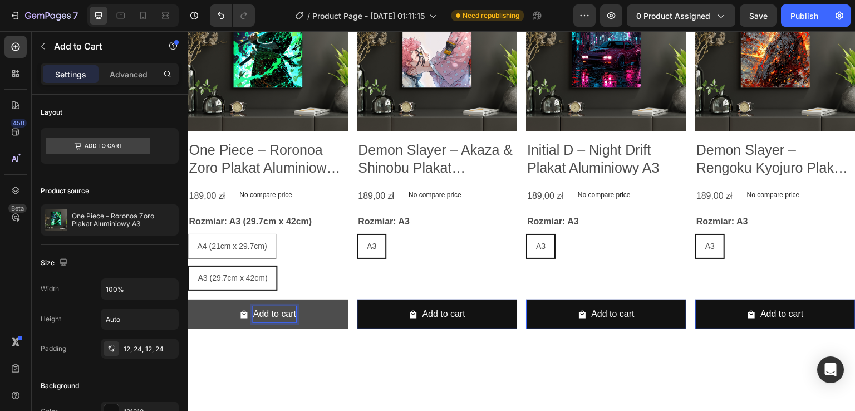
click at [271, 312] on p "Add to cart" at bounding box center [274, 314] width 43 height 16
click at [280, 313] on p "Add to cart" at bounding box center [274, 314] width 43 height 16
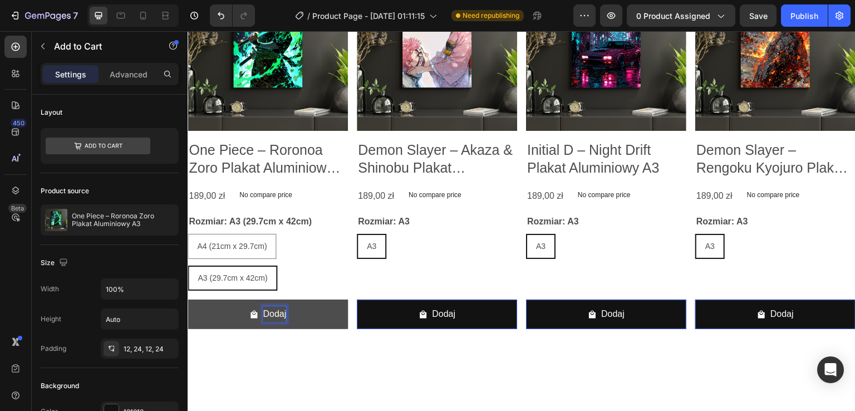
click at [188, 299] on button "Dodaj" at bounding box center [268, 314] width 160 height 30
click at [188, 299] on button "Dodaj do" at bounding box center [268, 314] width 160 height 30
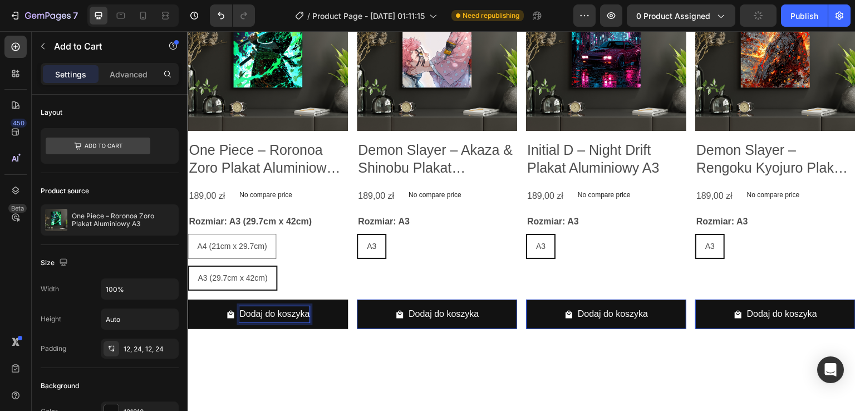
scroll to position [694, 0]
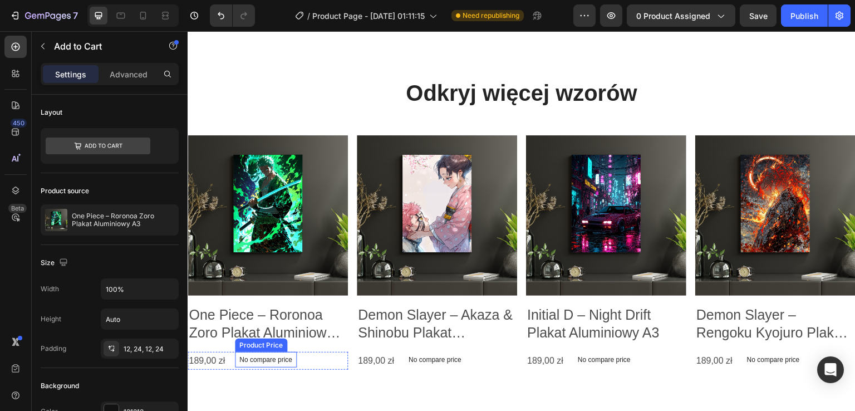
select select "581557273843794558"
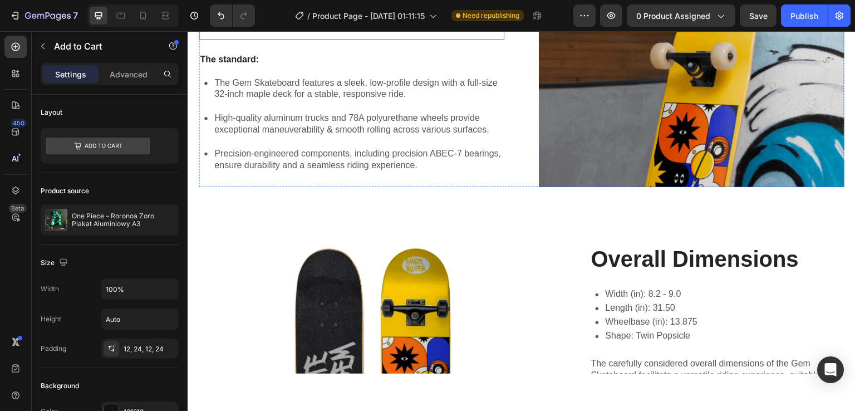
scroll to position [1195, 0]
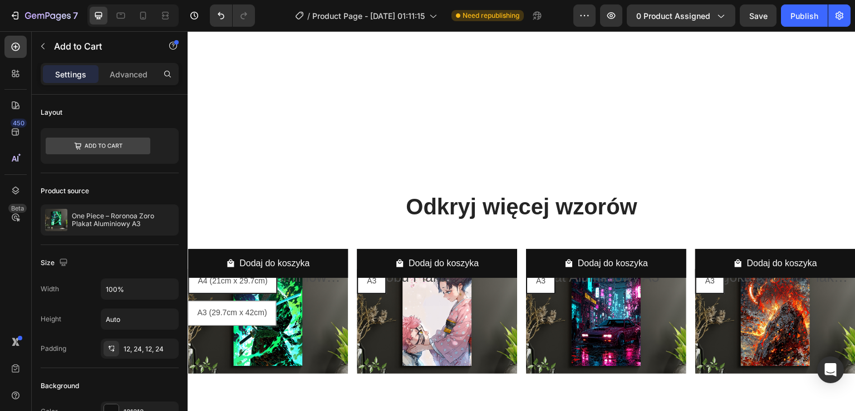
select select "581557273843794558"
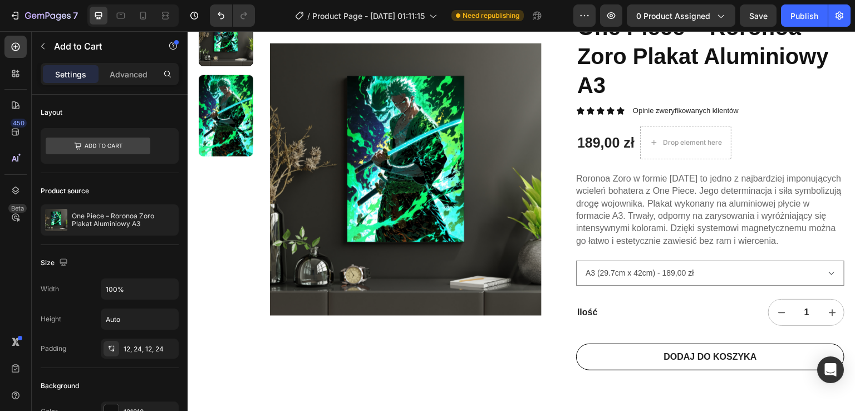
scroll to position [81, 0]
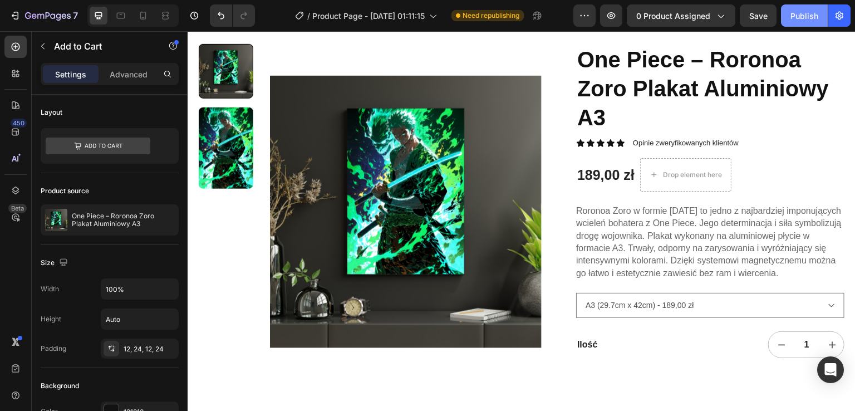
click at [806, 17] on div "Publish" at bounding box center [805, 16] width 28 height 12
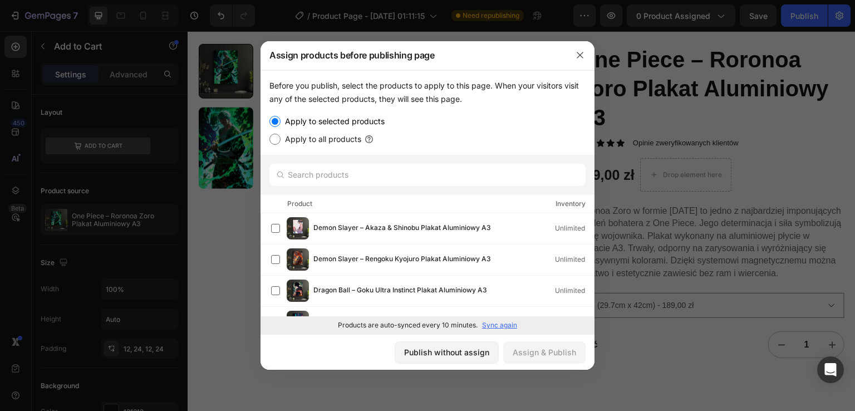
click at [327, 120] on label "Apply to selected products" at bounding box center [333, 121] width 104 height 13
click at [281, 120] on input "Apply to selected products" at bounding box center [275, 121] width 11 height 11
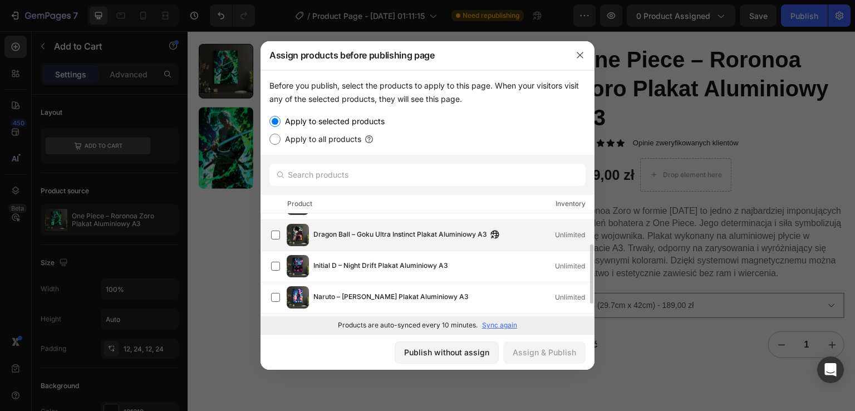
scroll to position [0, 0]
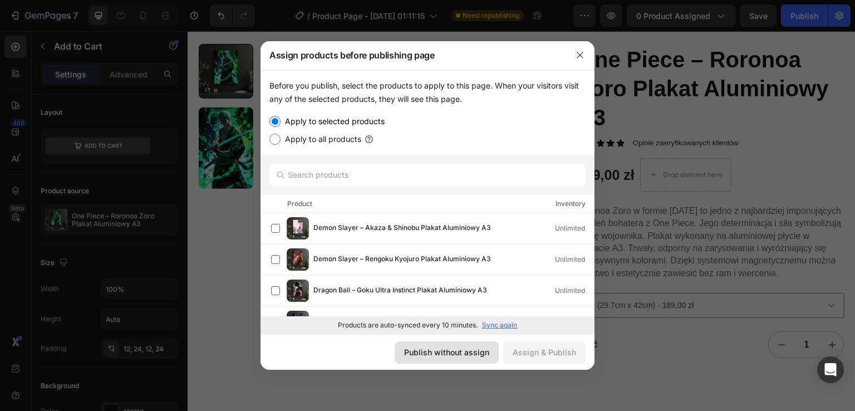
click at [447, 357] on div "Publish without assign" at bounding box center [446, 352] width 85 height 12
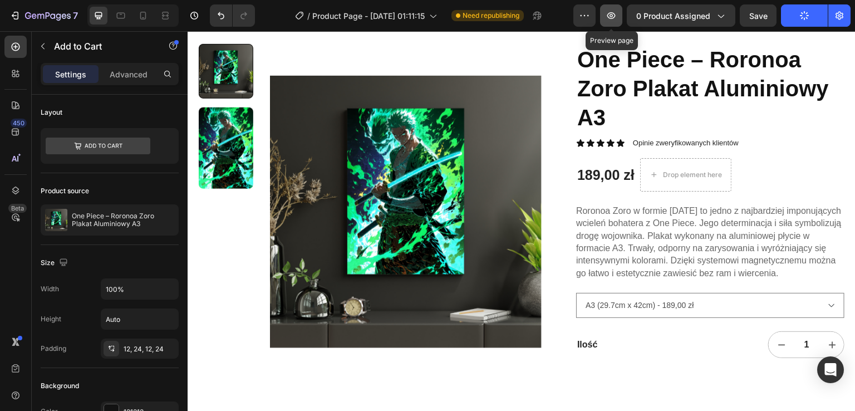
click at [611, 16] on icon "button" at bounding box center [611, 15] width 11 height 11
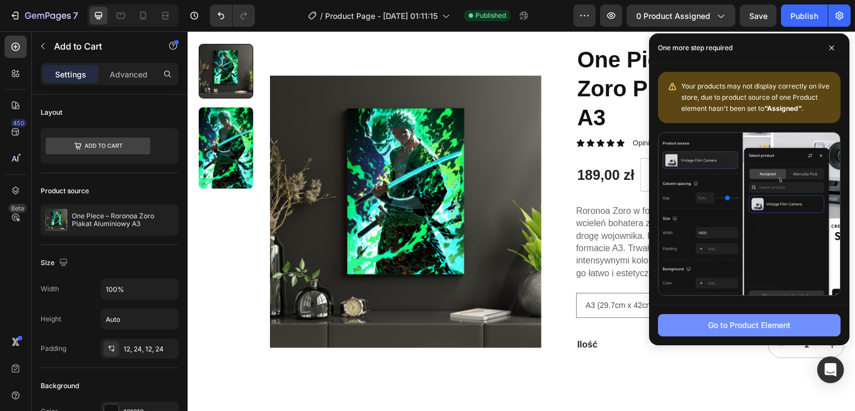
click at [742, 324] on div "Go to Product Element" at bounding box center [749, 325] width 82 height 12
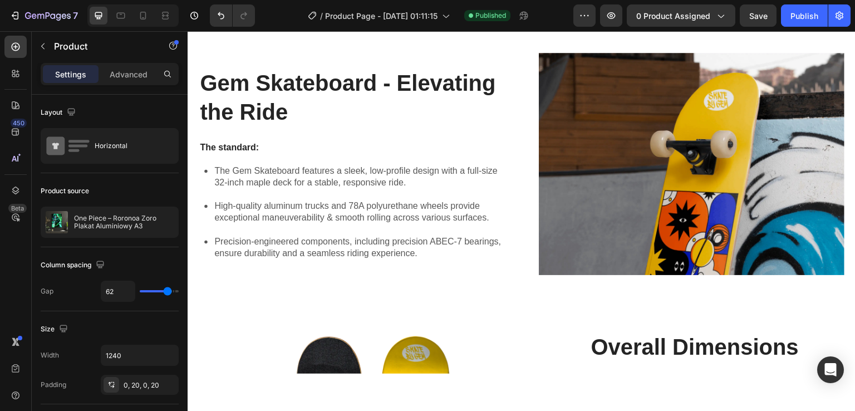
scroll to position [1139, 0]
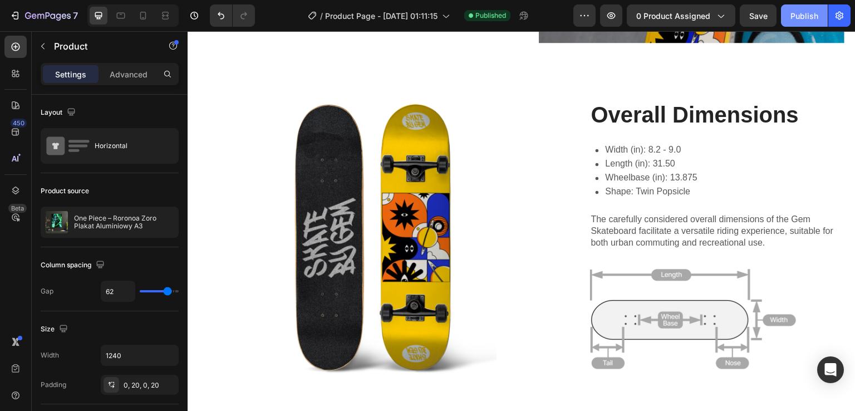
radio input "false"
radio input "true"
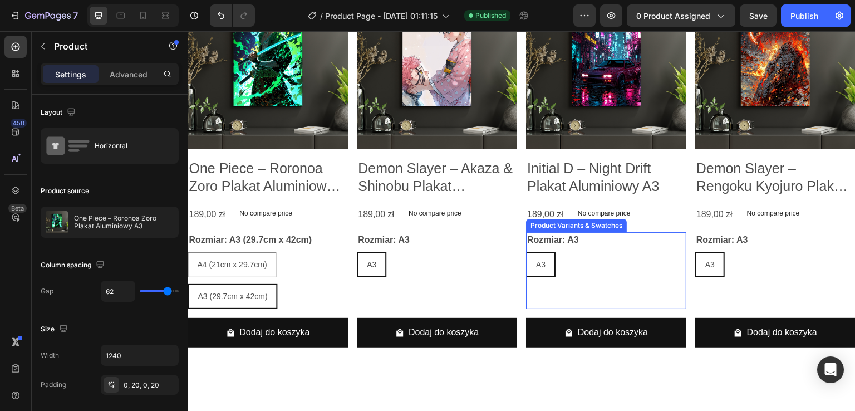
scroll to position [638, 0]
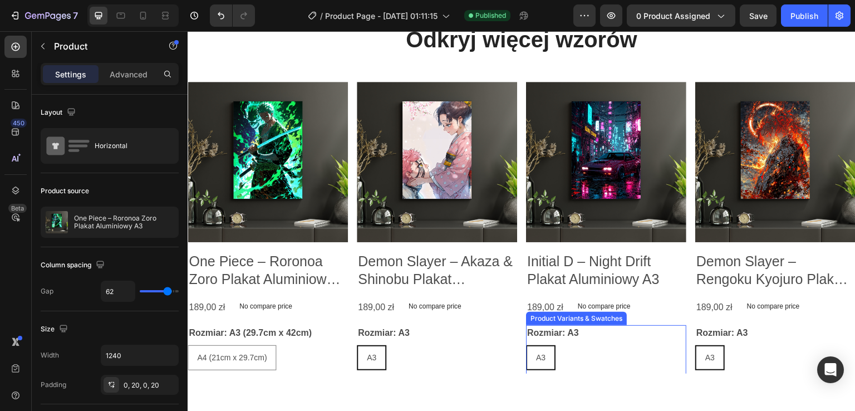
select select "581557273843794558"
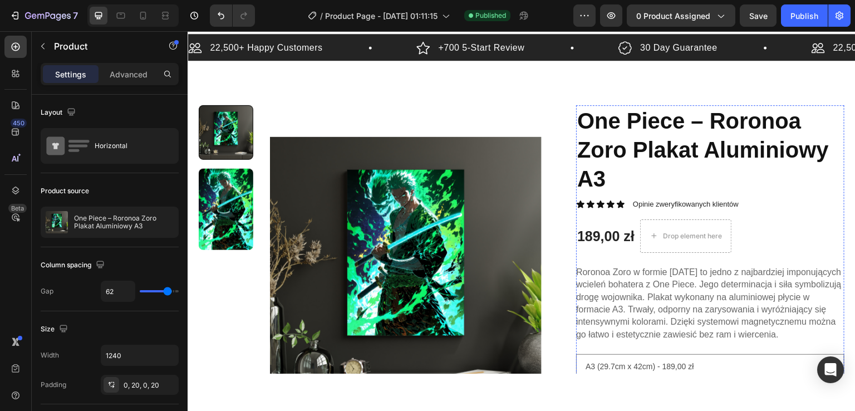
scroll to position [0, 0]
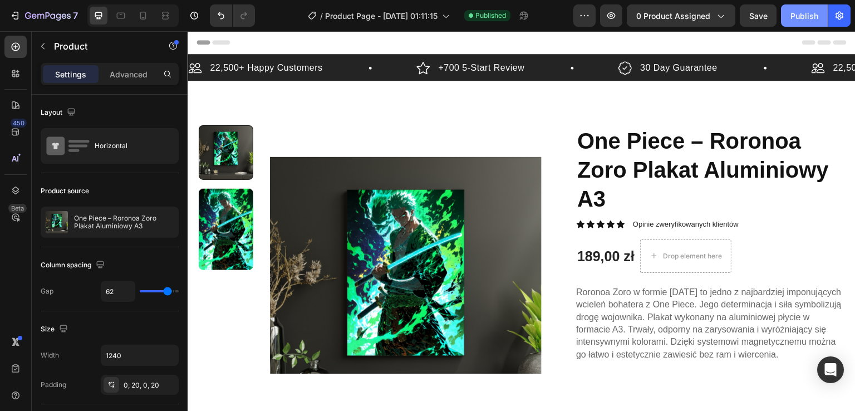
click at [801, 17] on div "Publish" at bounding box center [805, 16] width 28 height 12
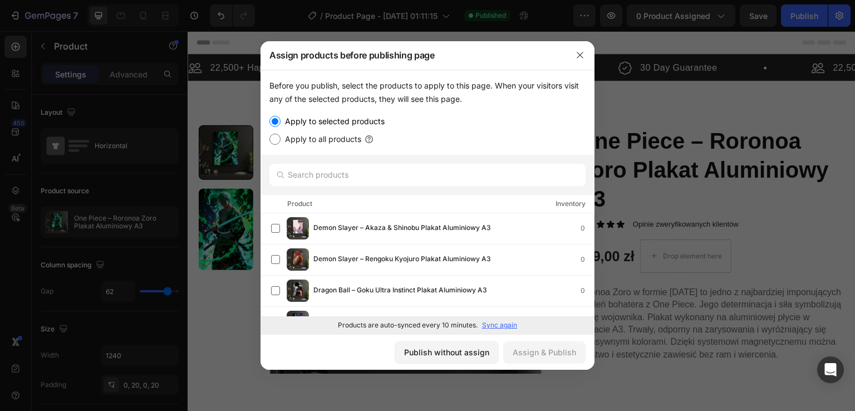
click at [341, 138] on label "Apply to all products" at bounding box center [321, 139] width 81 height 13
click at [281, 138] on input "Apply to all products" at bounding box center [275, 139] width 11 height 11
radio input "true"
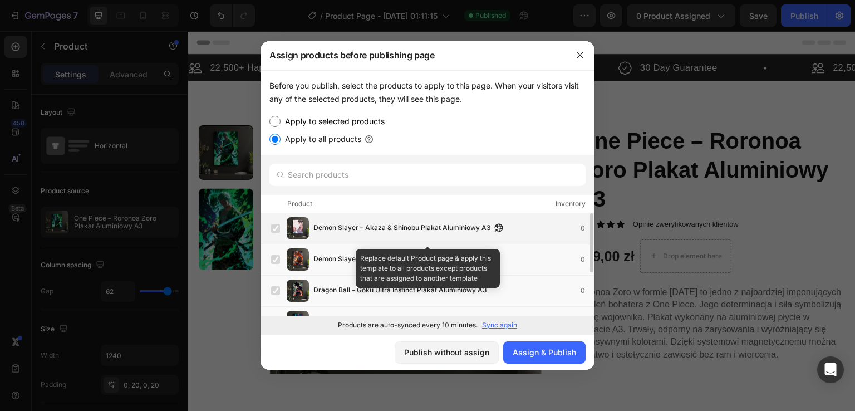
click at [276, 231] on label at bounding box center [275, 228] width 9 height 9
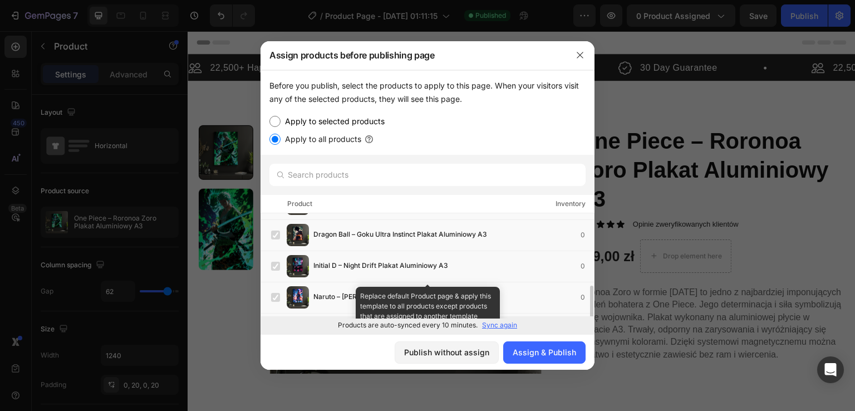
scroll to position [82, 0]
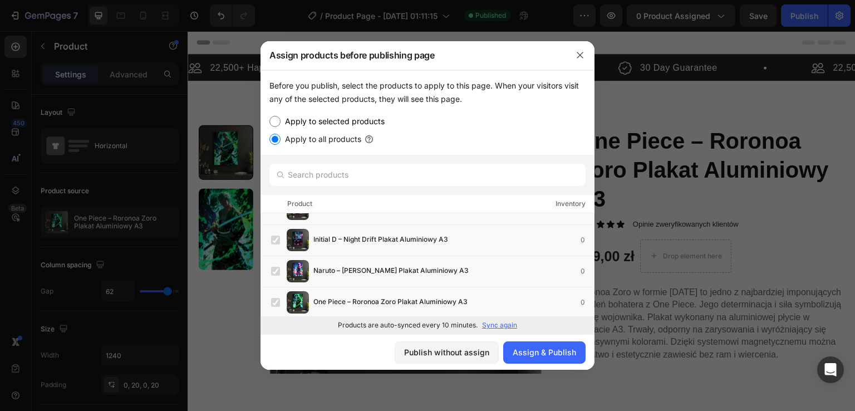
click at [374, 122] on label "Apply to selected products" at bounding box center [333, 121] width 104 height 13
click at [281, 122] on input "Apply to selected products" at bounding box center [275, 121] width 11 height 11
radio input "true"
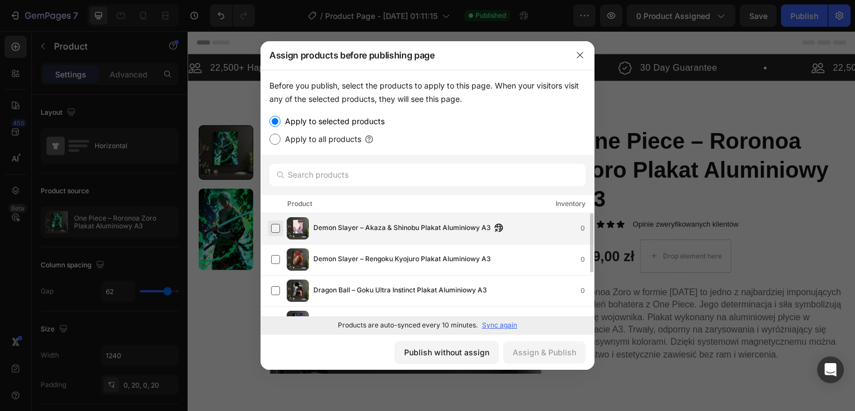
click at [280, 227] on label at bounding box center [275, 228] width 9 height 9
click at [278, 228] on label at bounding box center [275, 228] width 9 height 9
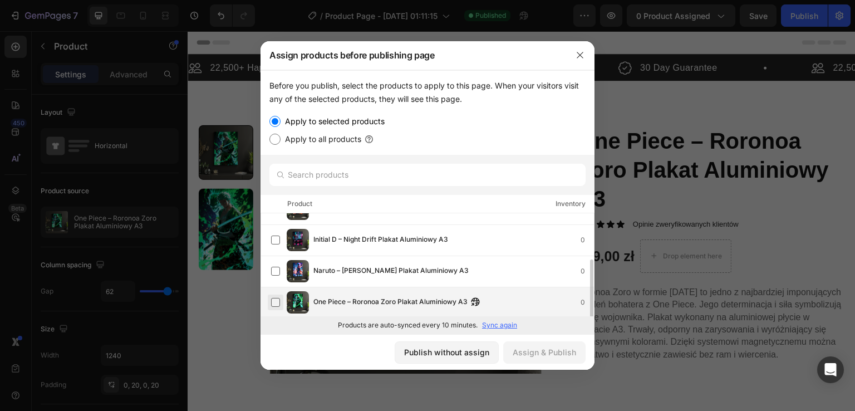
click at [280, 301] on label at bounding box center [275, 302] width 9 height 9
click at [531, 348] on div "Assign & Publish" at bounding box center [544, 352] width 63 height 12
click at [531, 348] on button "Assign & Publish" at bounding box center [544, 352] width 82 height 22
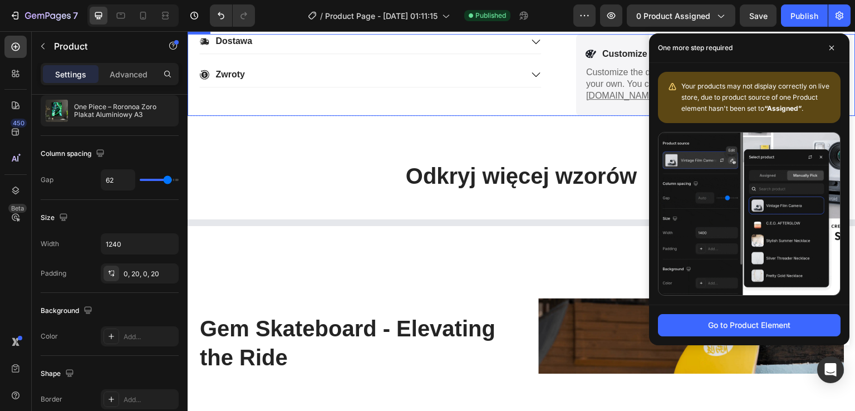
scroll to position [660, 0]
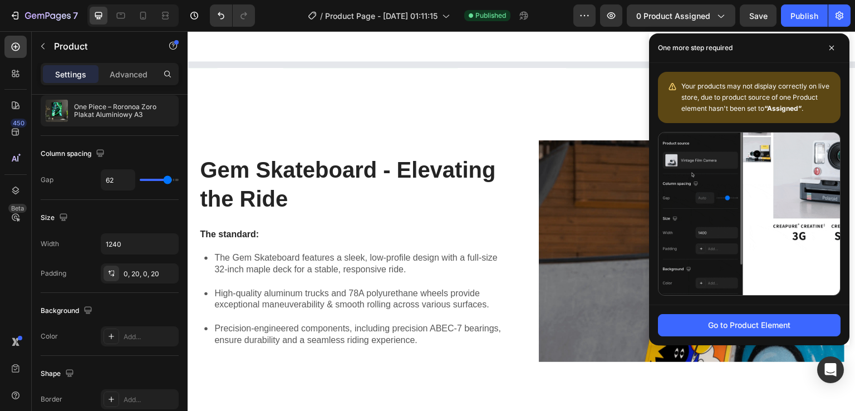
select select "581557273843794558"
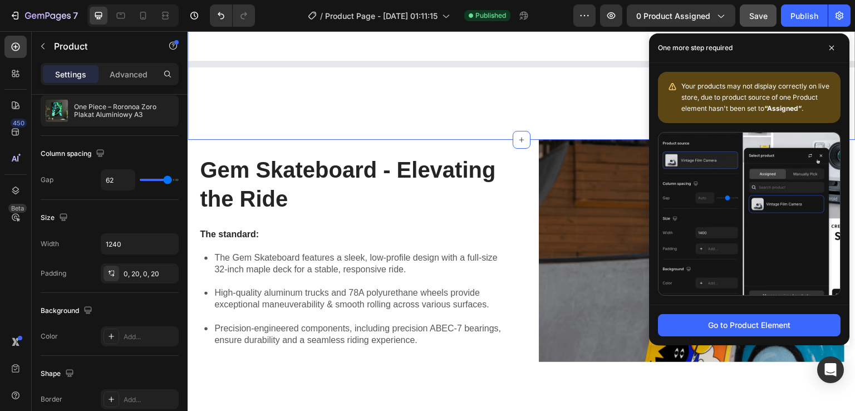
scroll to position [446, 0]
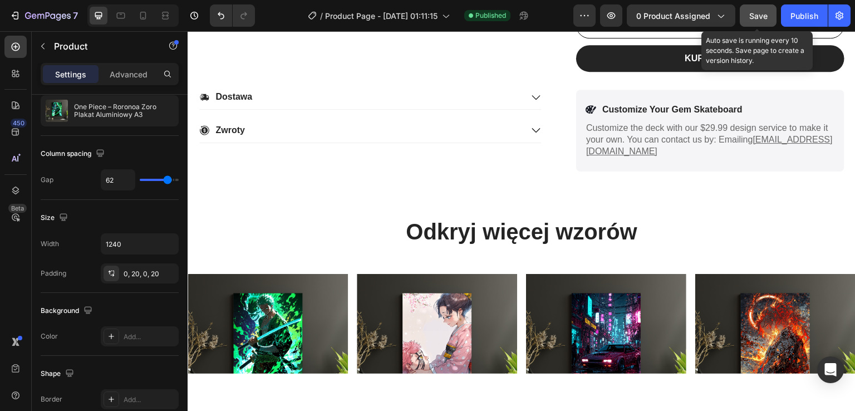
click at [766, 14] on span "Save" at bounding box center [759, 15] width 18 height 9
